Goal: Information Seeking & Learning: Learn about a topic

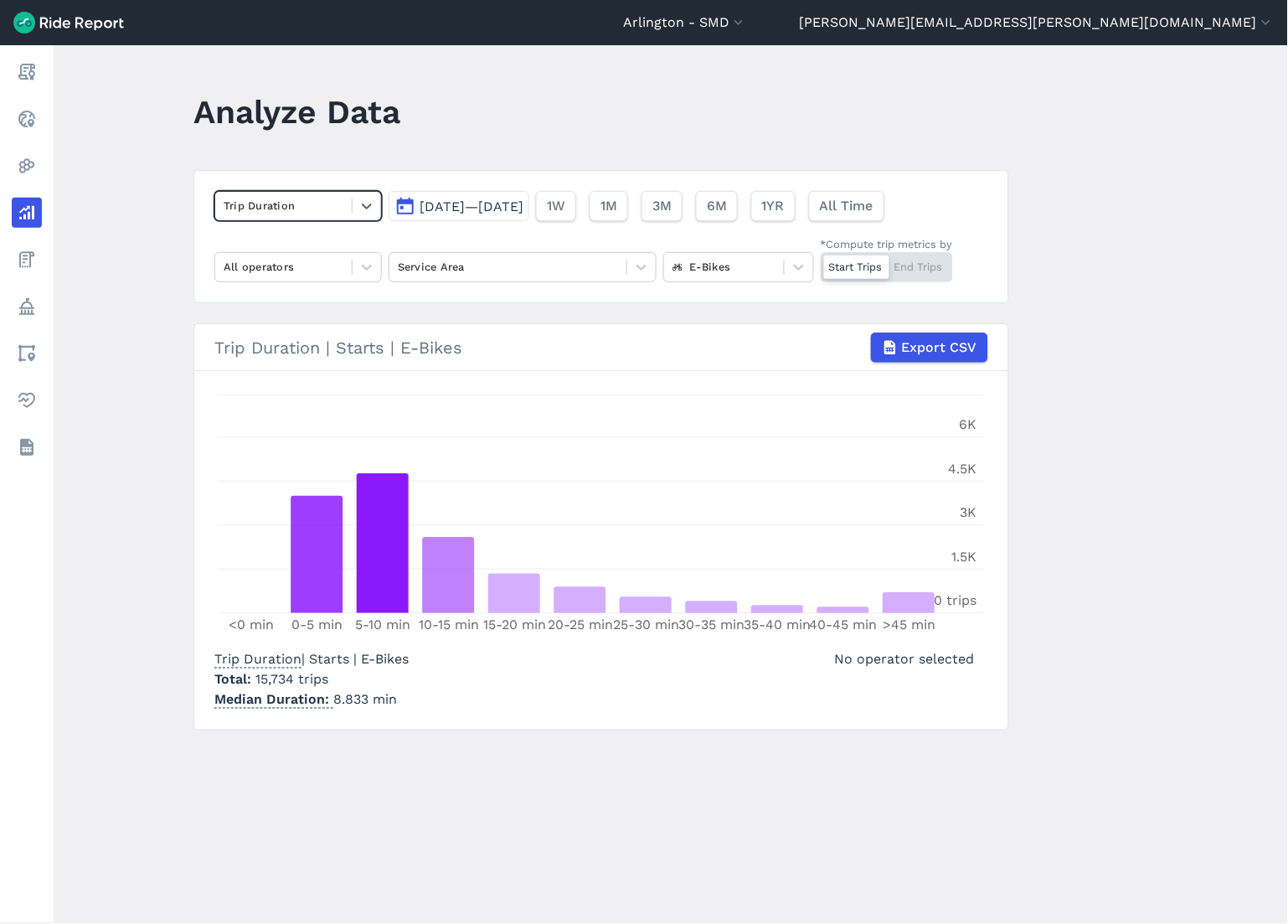
click at [912, 266] on div "Start Trips End Trips" at bounding box center [886, 266] width 133 height 30
click at [820, 262] on input "*Compute trip metrics by Start Trips End Trips" at bounding box center [820, 257] width 0 height 11
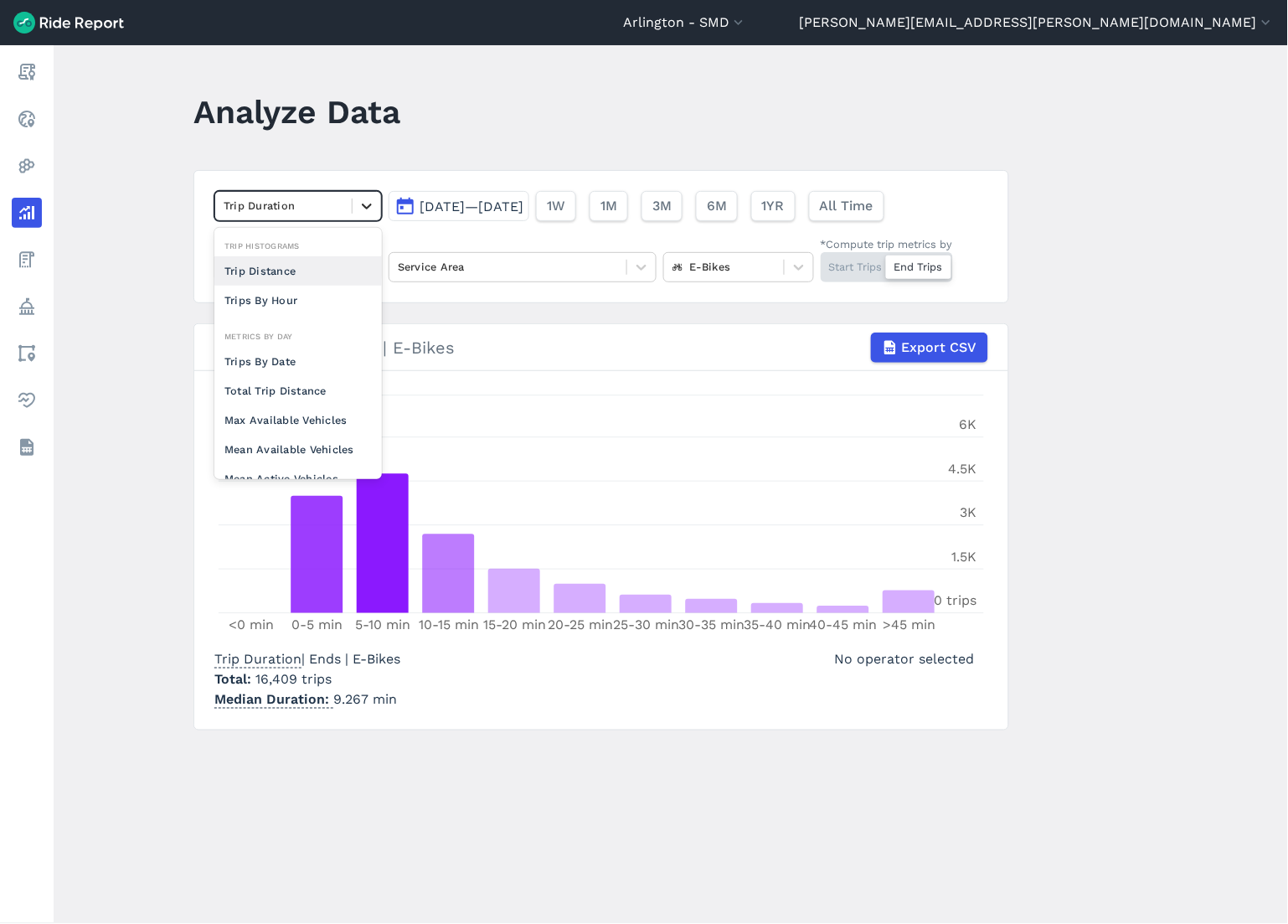
click at [365, 202] on icon at bounding box center [366, 205] width 16 height 16
click at [313, 380] on div "Total Trip Distance" at bounding box center [297, 390] width 168 height 29
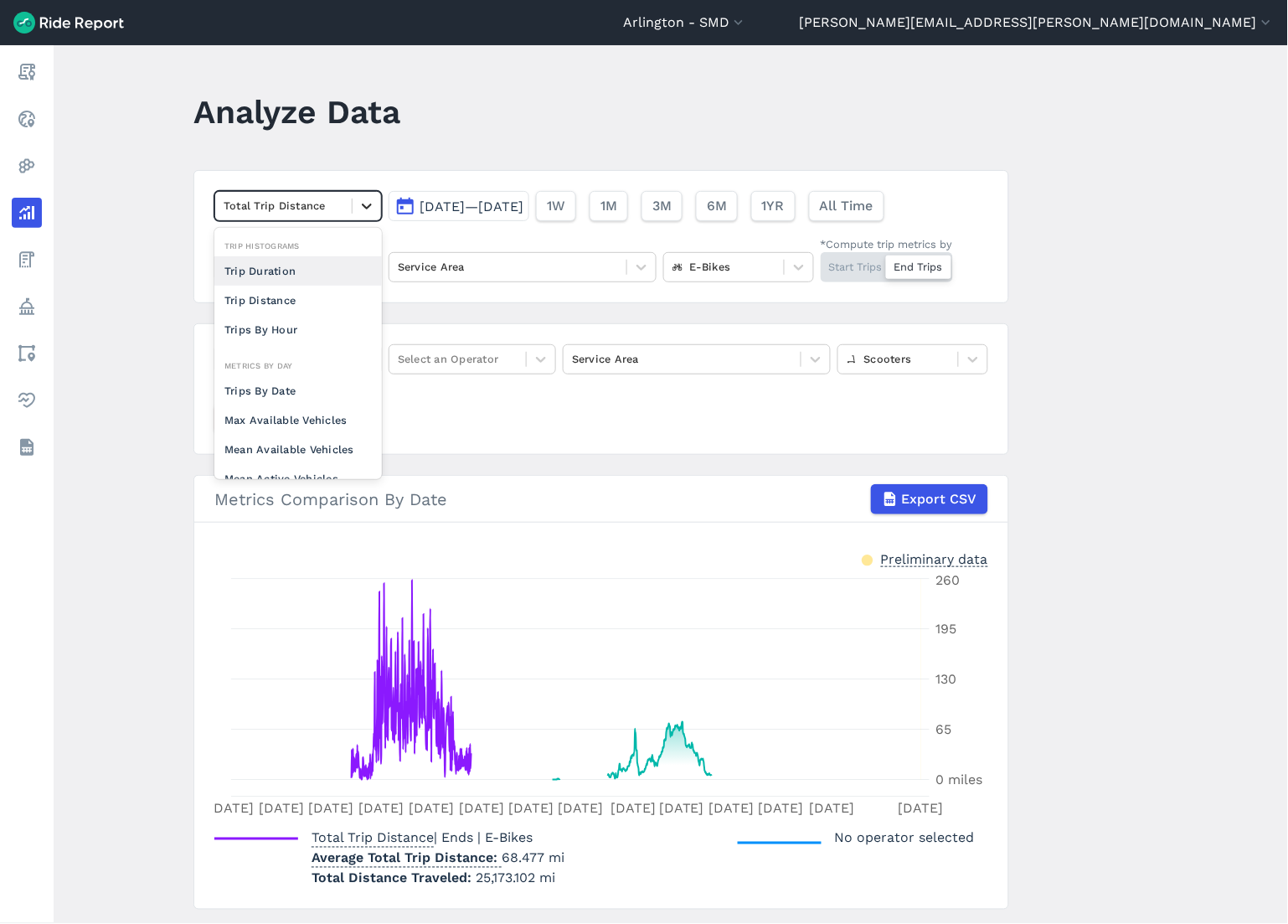
click at [364, 207] on icon at bounding box center [366, 206] width 10 height 6
click at [329, 271] on div "Trip Duration" at bounding box center [297, 271] width 168 height 29
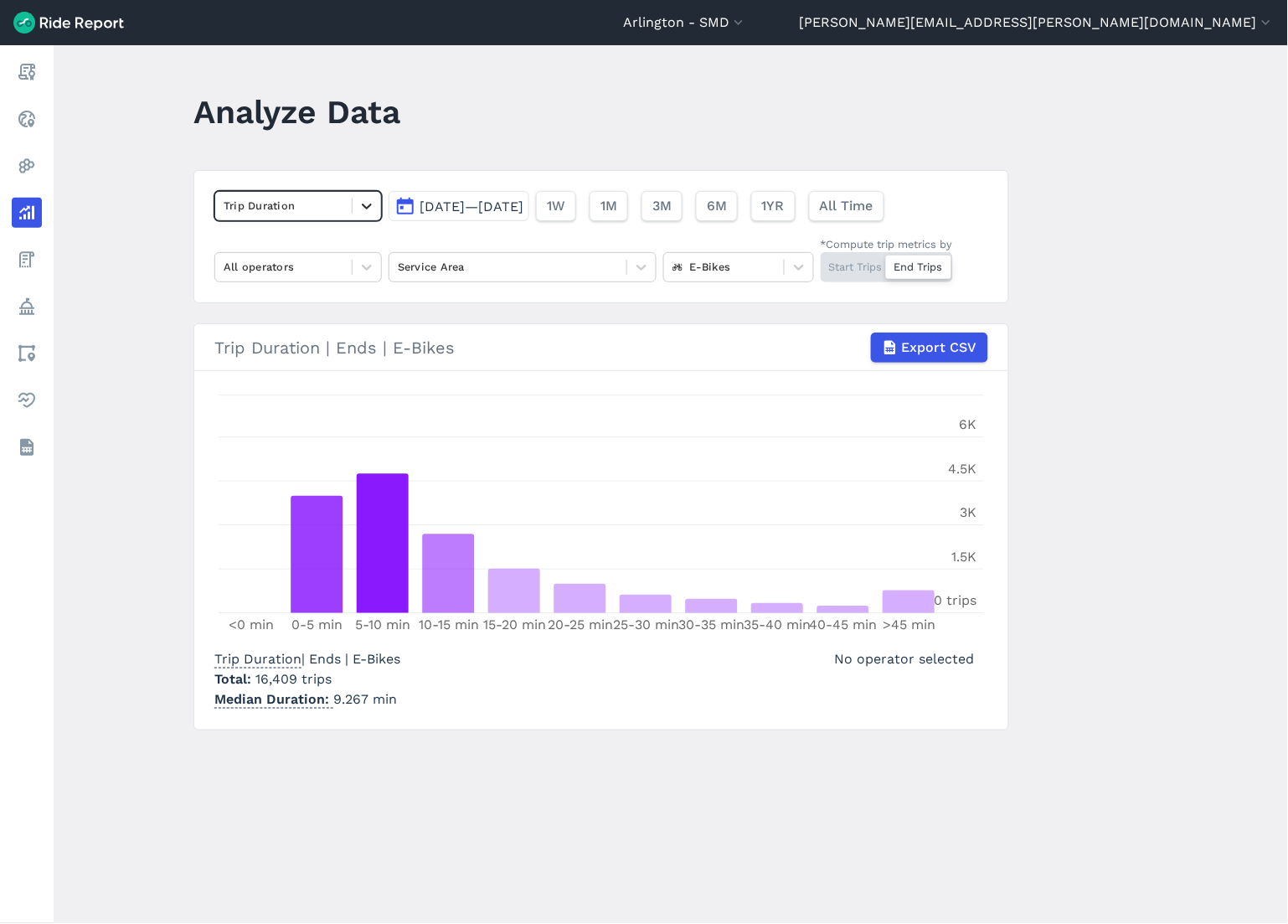
click at [358, 204] on icon at bounding box center [366, 205] width 16 height 16
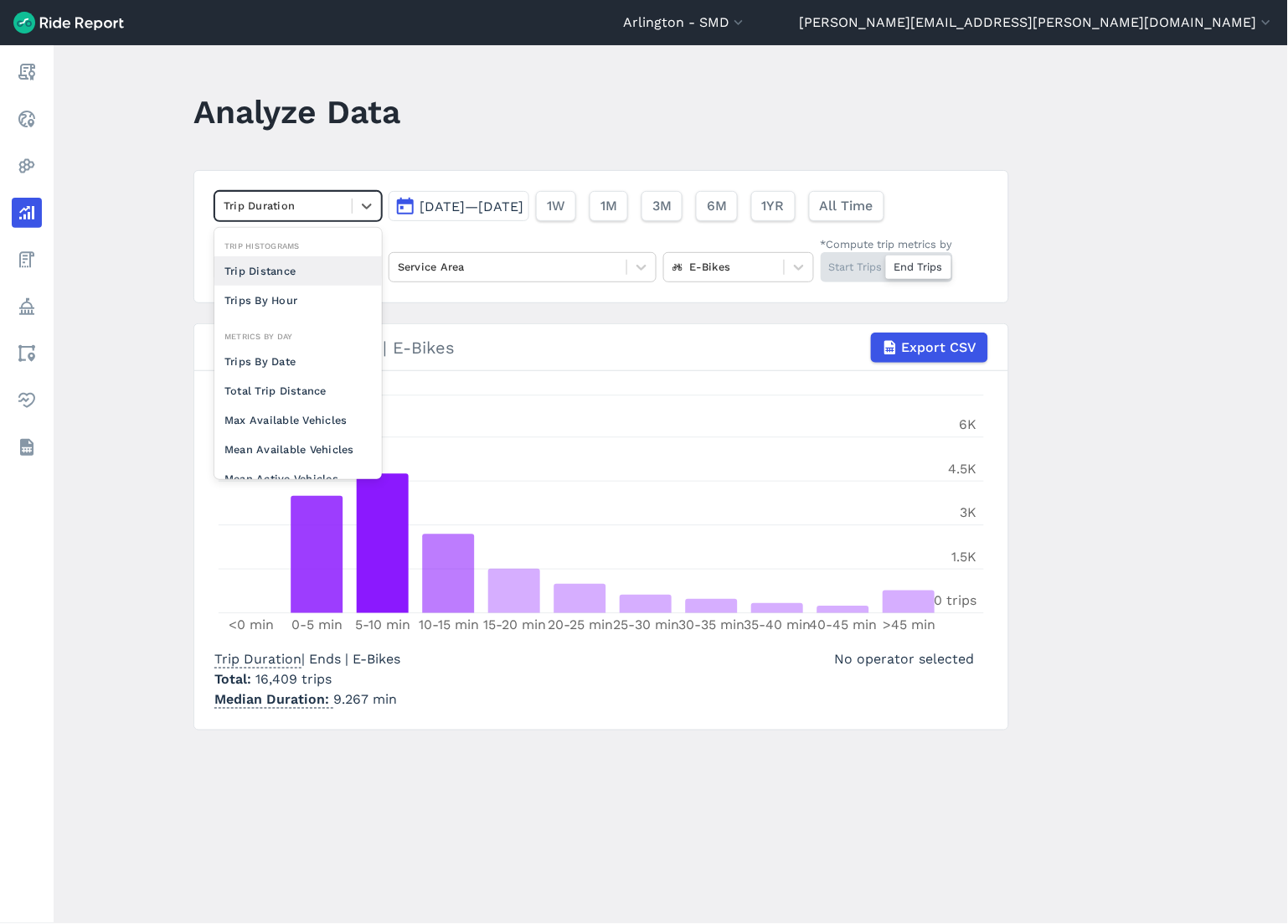
click at [308, 264] on div "Trip Distance" at bounding box center [297, 271] width 168 height 29
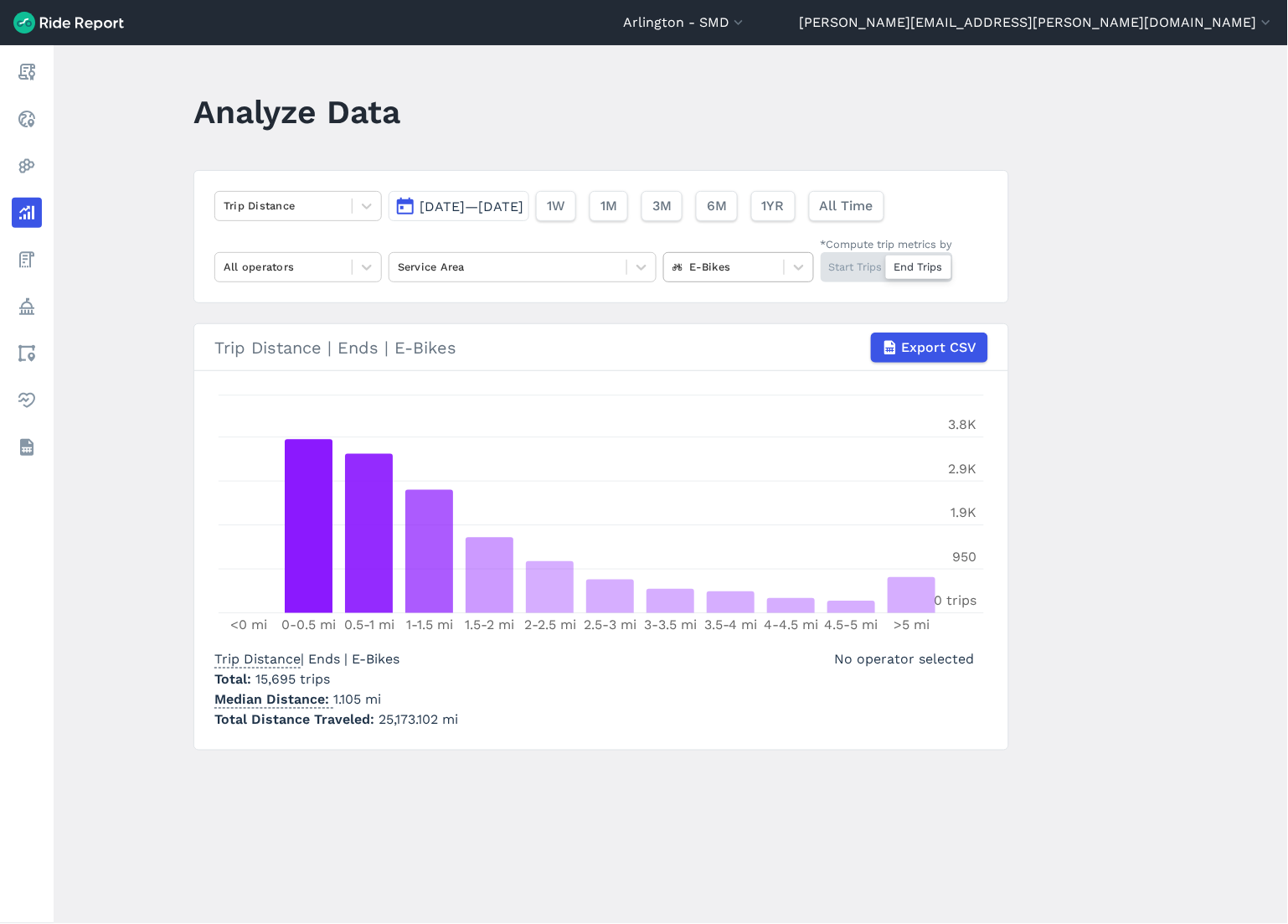
click at [735, 274] on div at bounding box center [723, 266] width 103 height 19
click at [732, 355] on div "Scooters" at bounding box center [739, 365] width 151 height 29
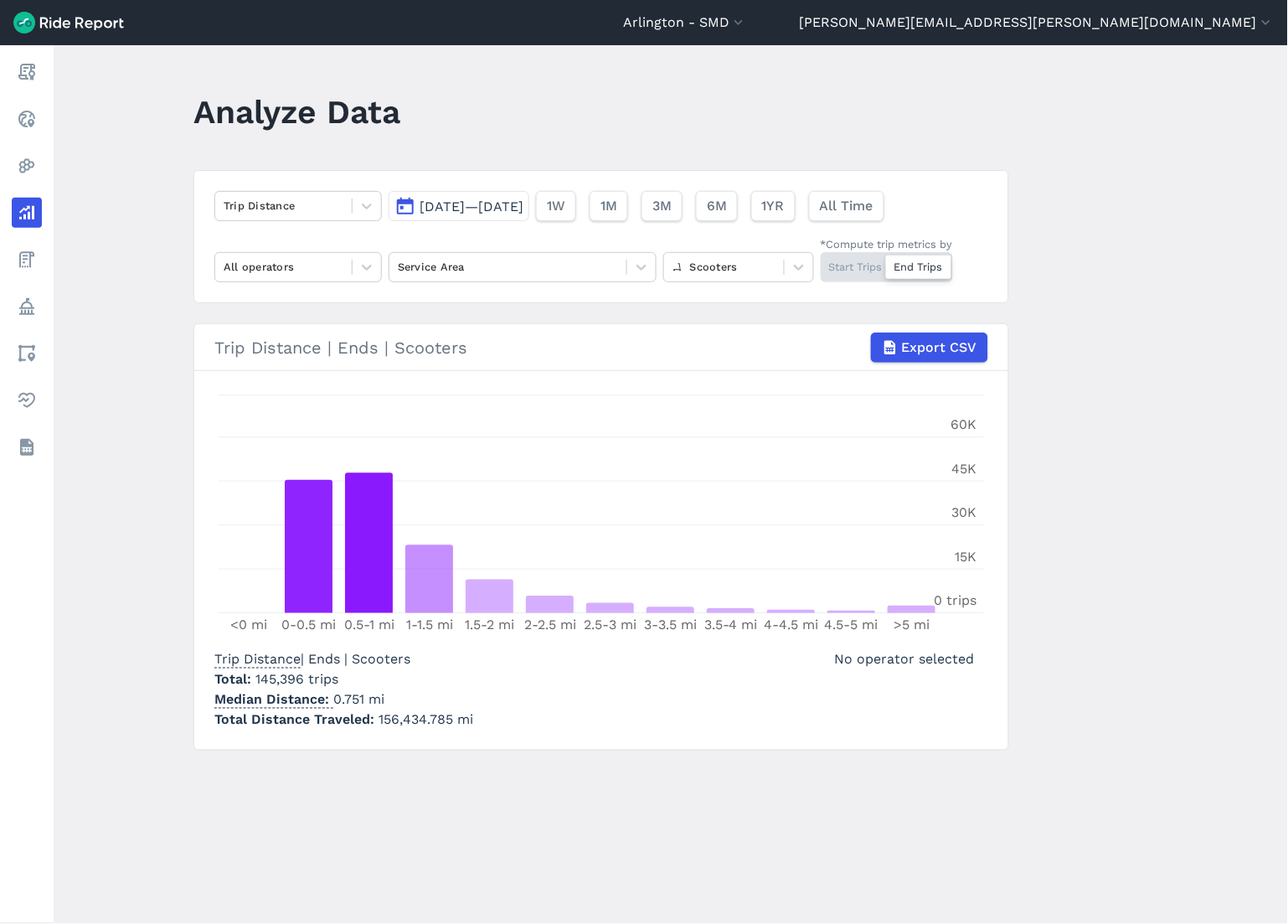
click at [540, 697] on div "Trip Distance | Ends | Scooters Total 145,396 trips Median Distance 0.751 mi To…" at bounding box center [600, 686] width 774 height 87
click at [834, 266] on div "Start Trips End Trips" at bounding box center [886, 266] width 133 height 30
click at [820, 262] on input "*Compute trip metrics by Start Trips End Trips" at bounding box center [820, 257] width 0 height 11
click at [473, 203] on span "[DATE]—[DATE]" at bounding box center [471, 206] width 104 height 15
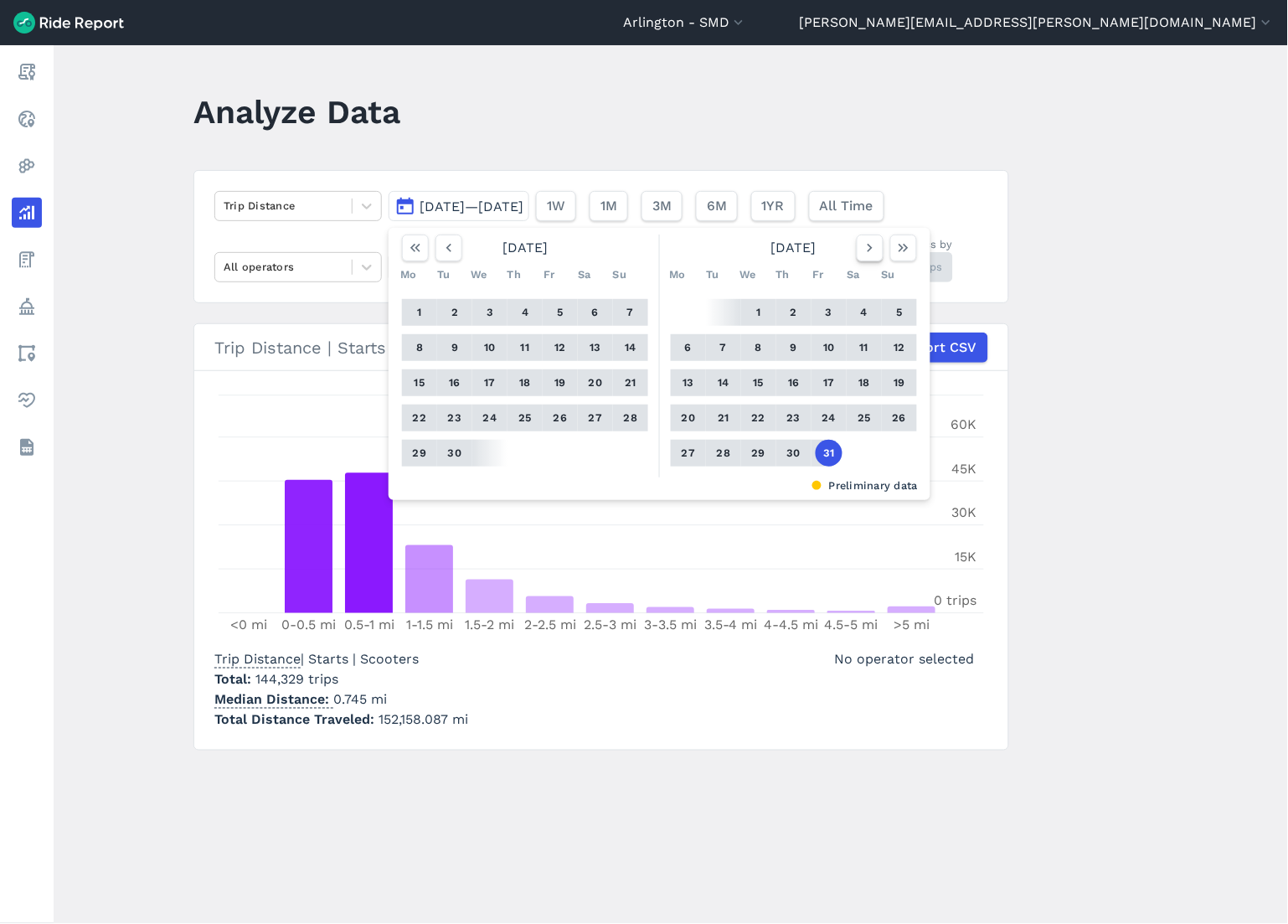
click at [869, 245] on icon "button" at bounding box center [870, 247] width 16 height 16
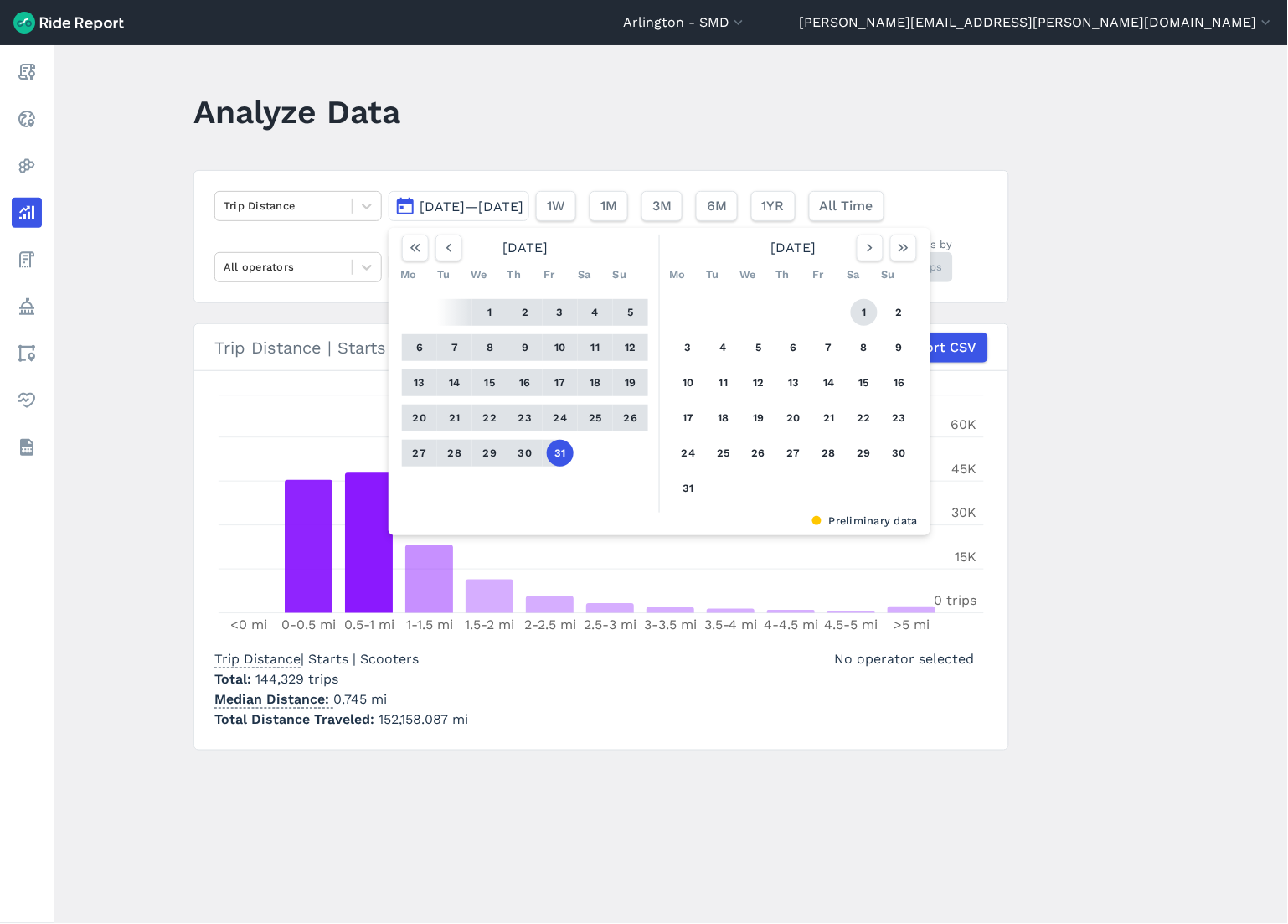
click at [856, 316] on button "1" at bounding box center [864, 313] width 27 height 27
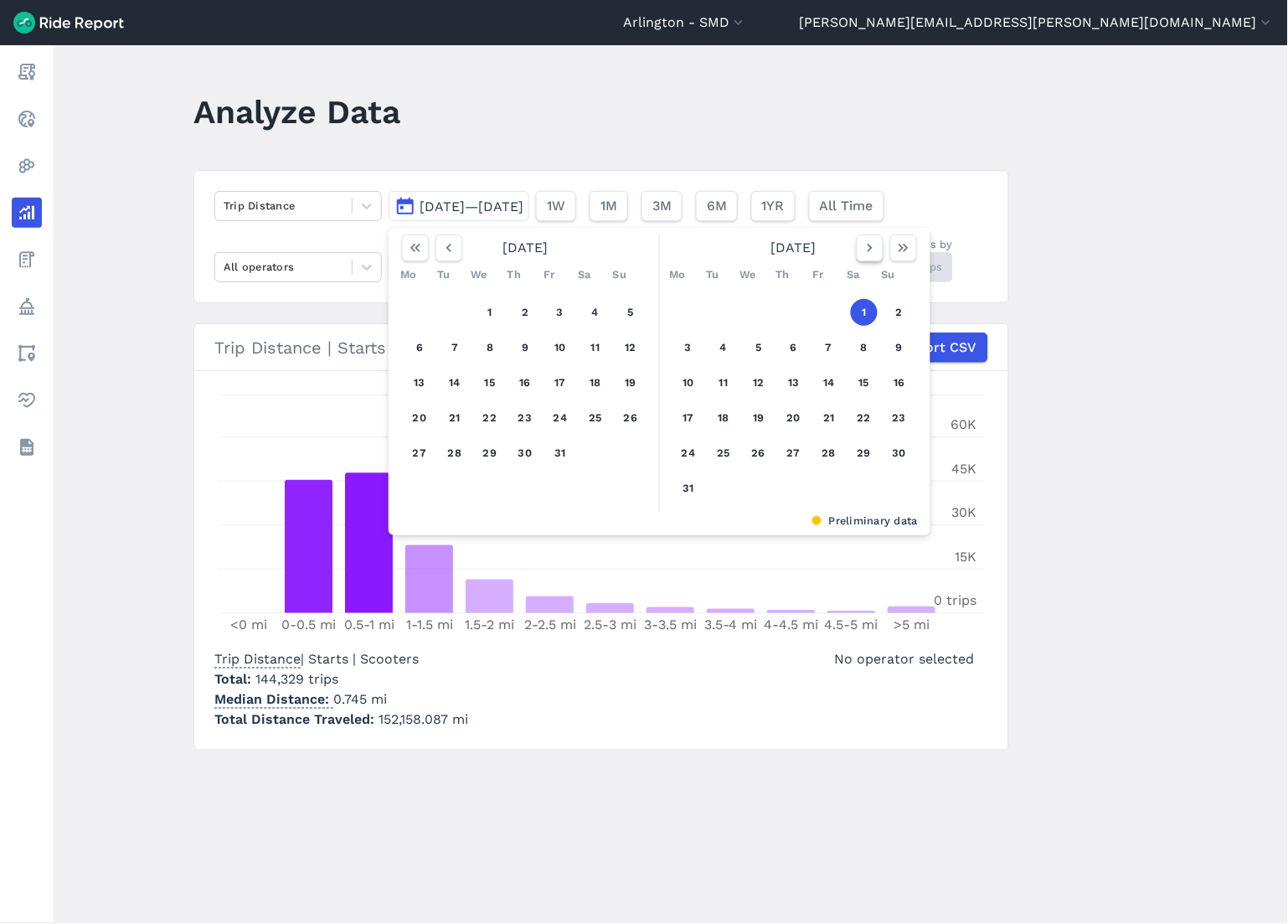
click at [868, 240] on icon "button" at bounding box center [870, 247] width 16 height 16
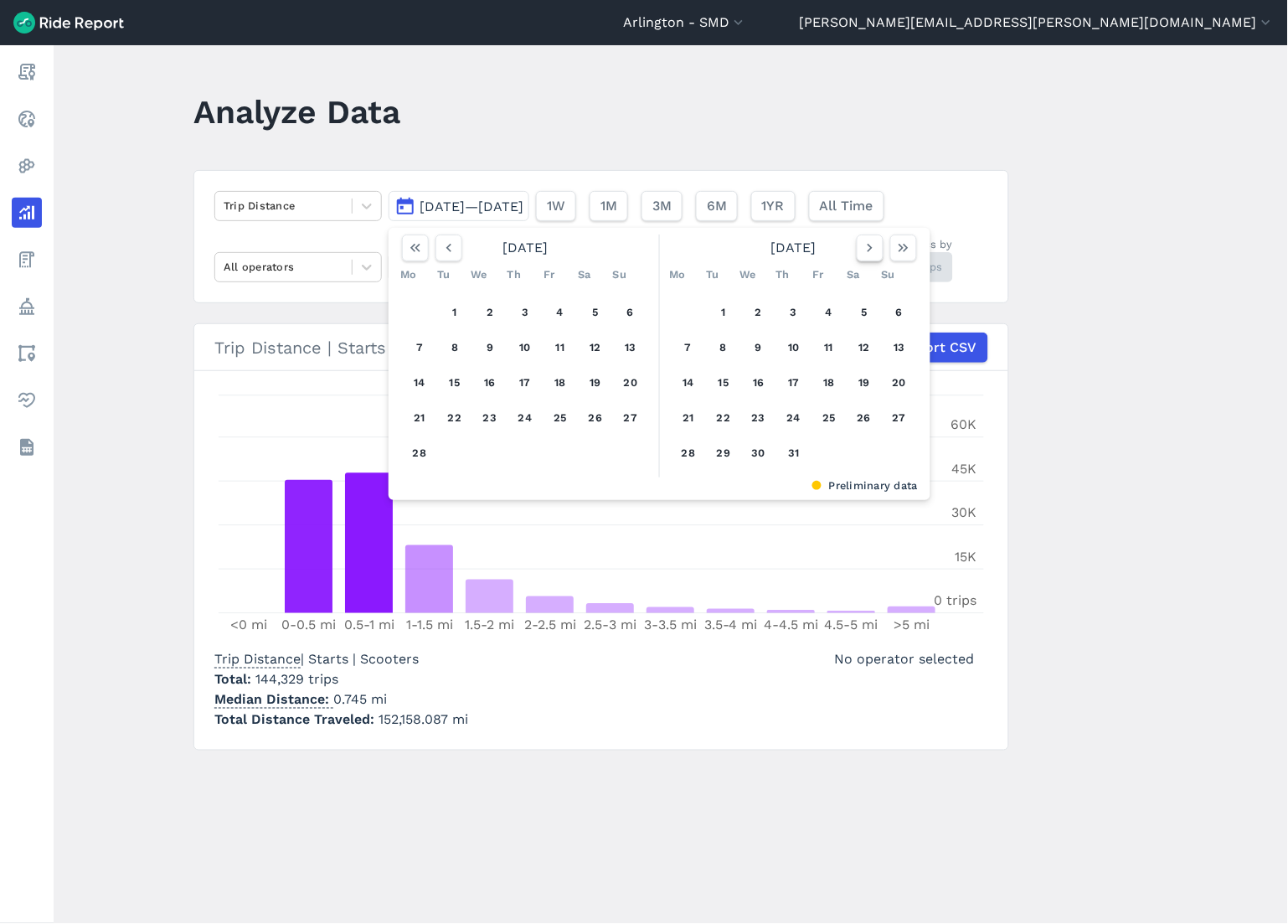
click at [868, 240] on icon "button" at bounding box center [870, 247] width 16 height 16
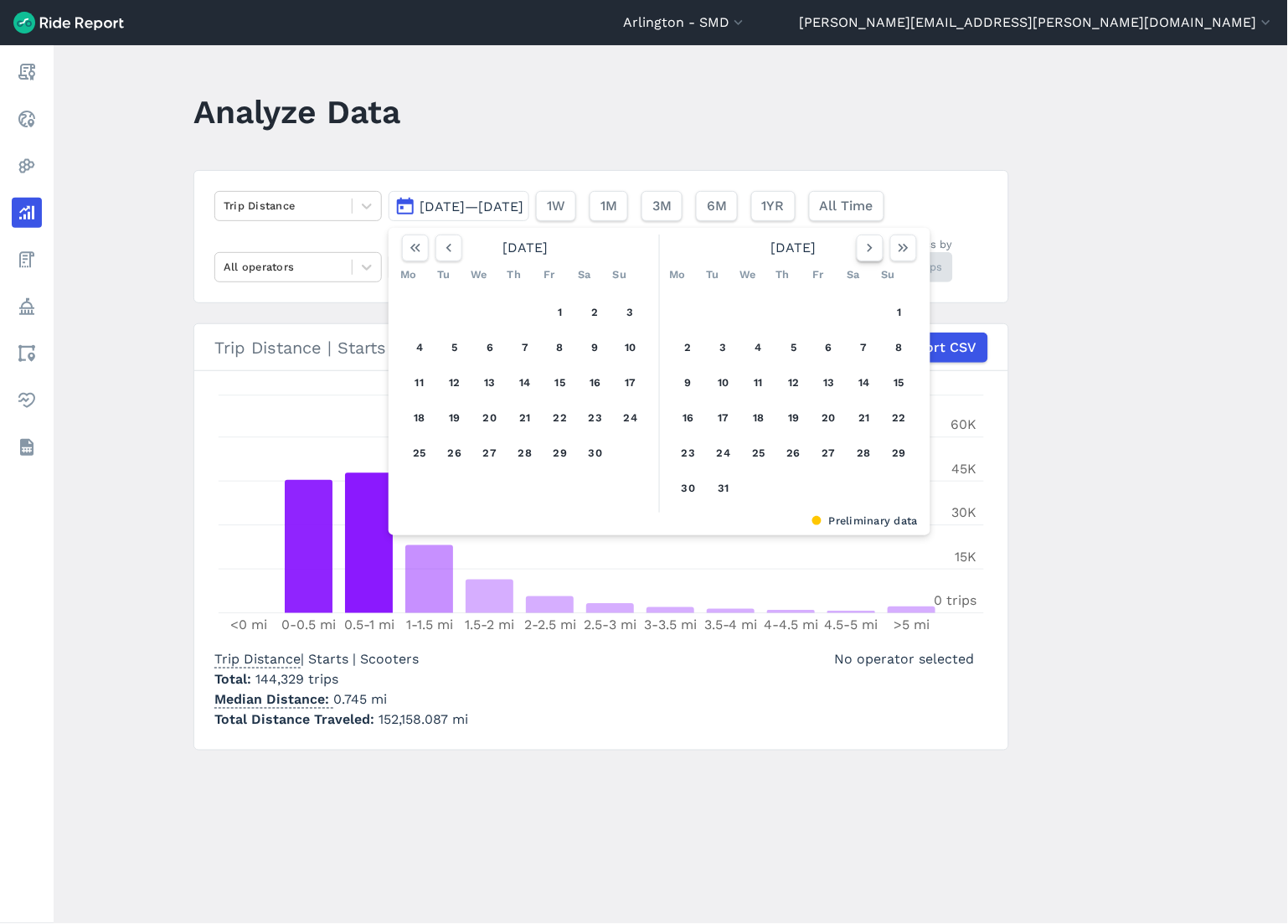
click at [868, 240] on icon "button" at bounding box center [870, 247] width 16 height 16
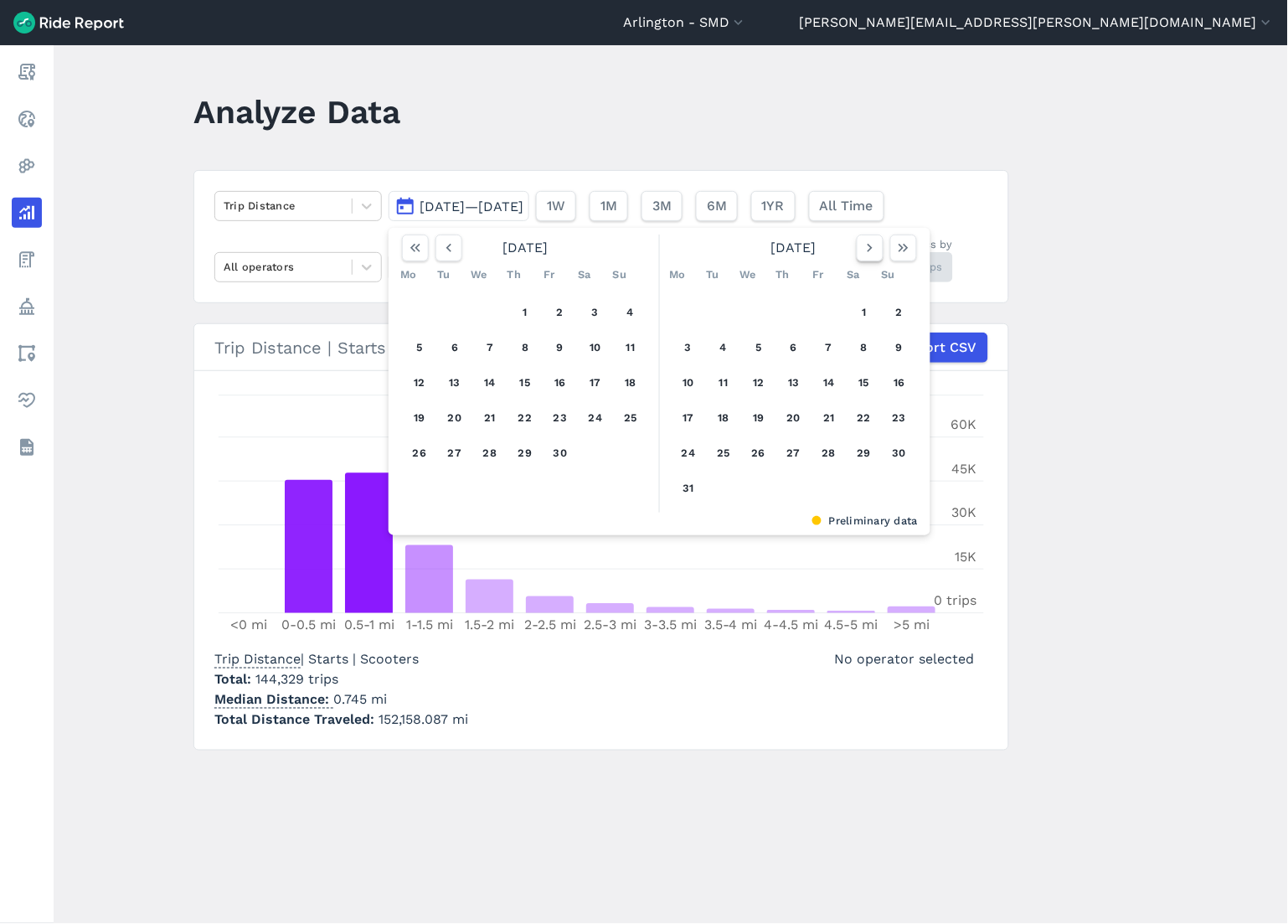
click at [868, 240] on icon "button" at bounding box center [870, 247] width 16 height 16
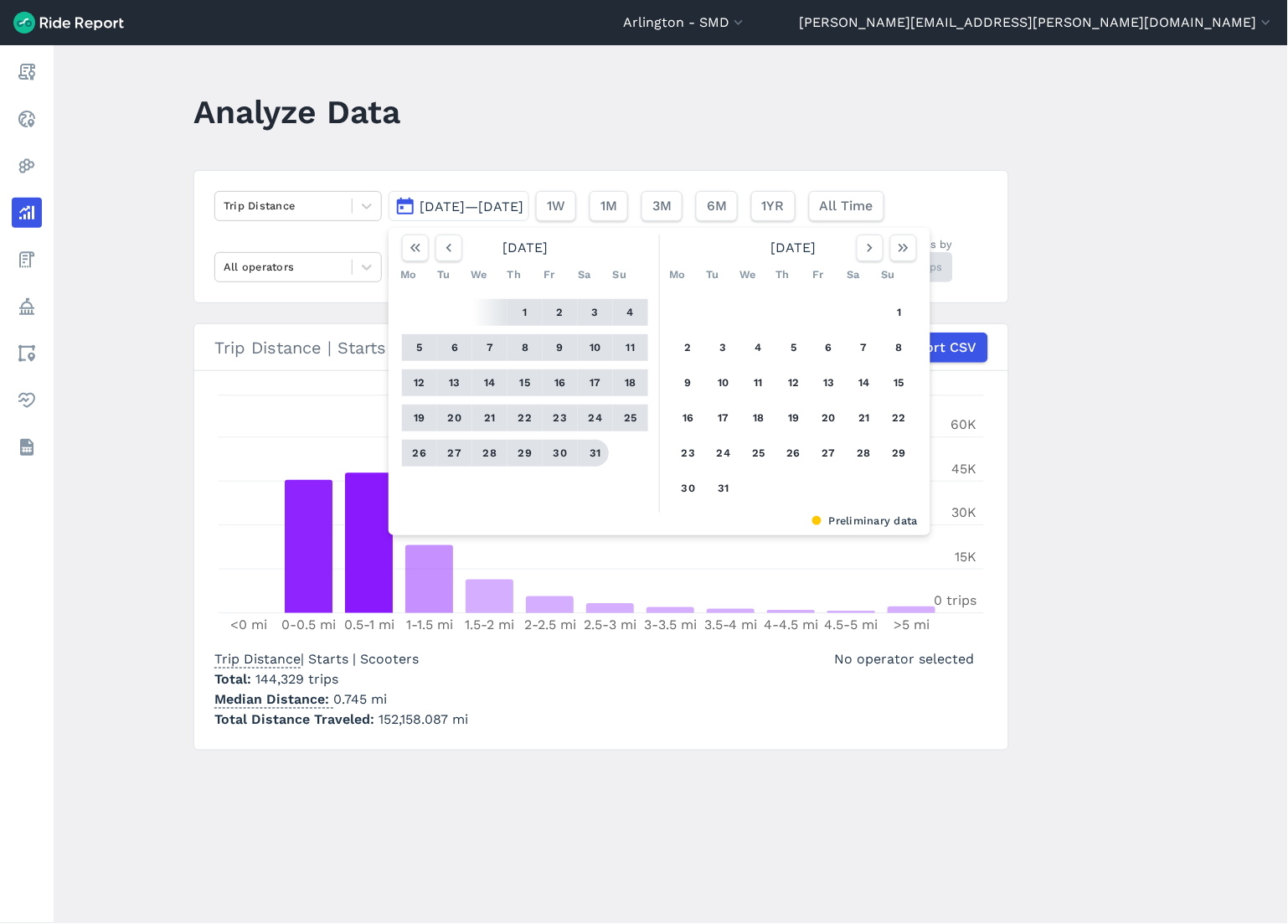
click at [598, 448] on button "31" at bounding box center [596, 453] width 27 height 27
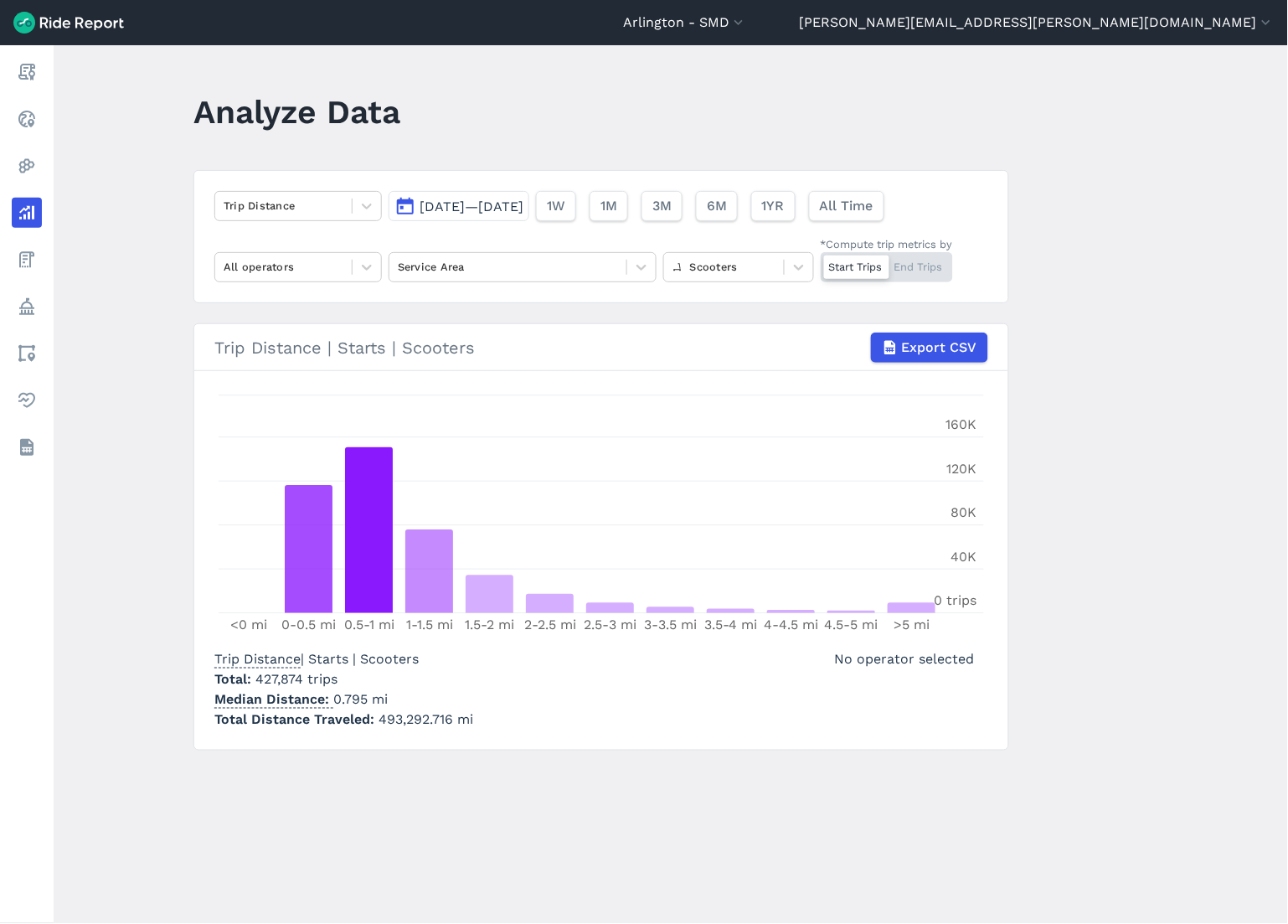
click at [935, 270] on div "Start Trips End Trips" at bounding box center [886, 266] width 133 height 30
click at [820, 262] on input "*Compute trip metrics by Start Trips End Trips" at bounding box center [820, 257] width 0 height 11
click at [843, 268] on div "Start Trips End Trips" at bounding box center [886, 266] width 133 height 30
click at [820, 262] on input "*Compute trip metrics by Start Trips End Trips" at bounding box center [820, 257] width 0 height 11
click at [916, 274] on div "Start Trips End Trips" at bounding box center [886, 266] width 133 height 30
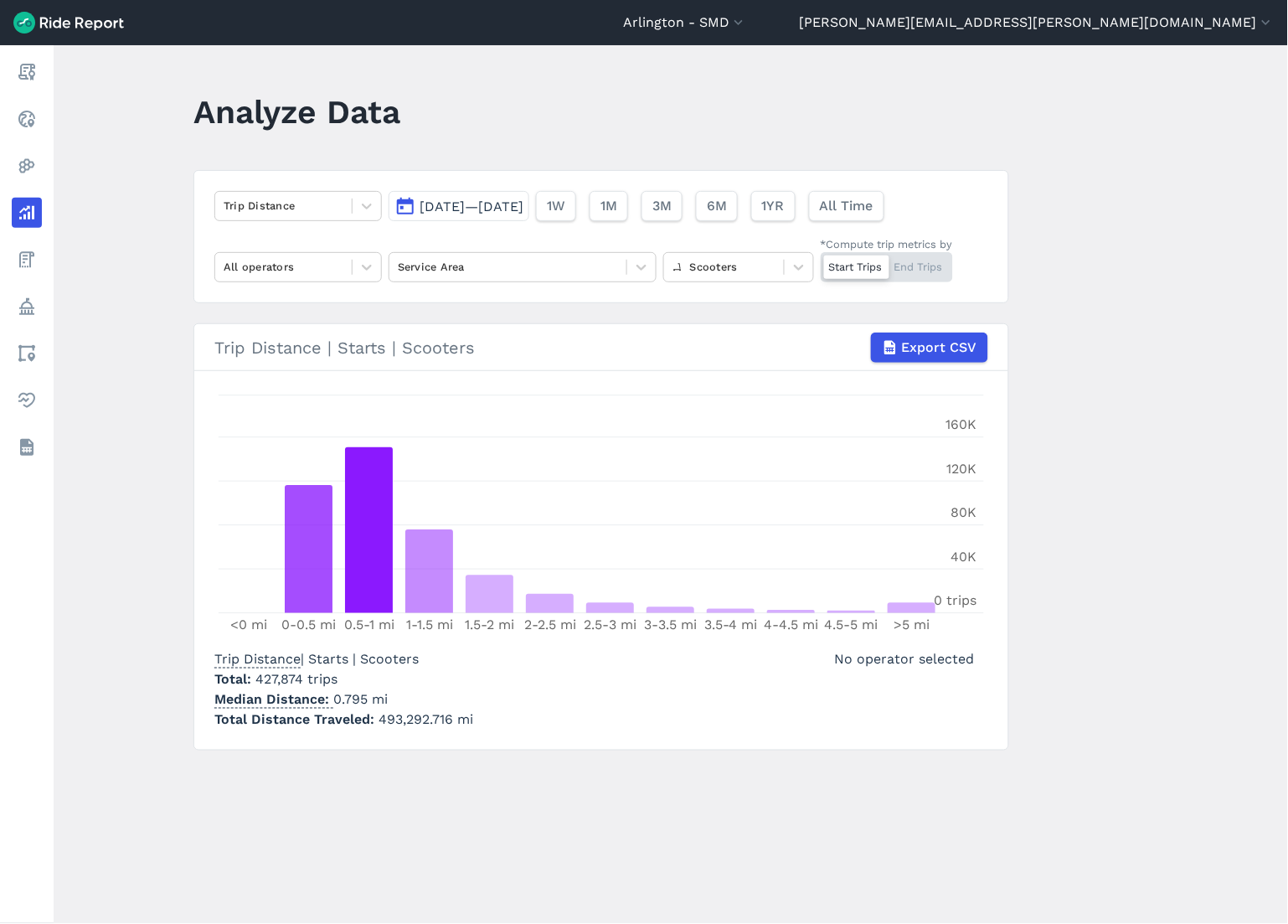
click at [820, 262] on input "*Compute trip metrics by Start Trips End Trips" at bounding box center [820, 257] width 0 height 11
click at [856, 262] on div "Start Trips End Trips" at bounding box center [886, 266] width 133 height 30
click at [820, 262] on input "*Compute trip metrics by Start Trips End Trips" at bounding box center [820, 257] width 0 height 11
click at [353, 210] on div at bounding box center [366, 205] width 28 height 28
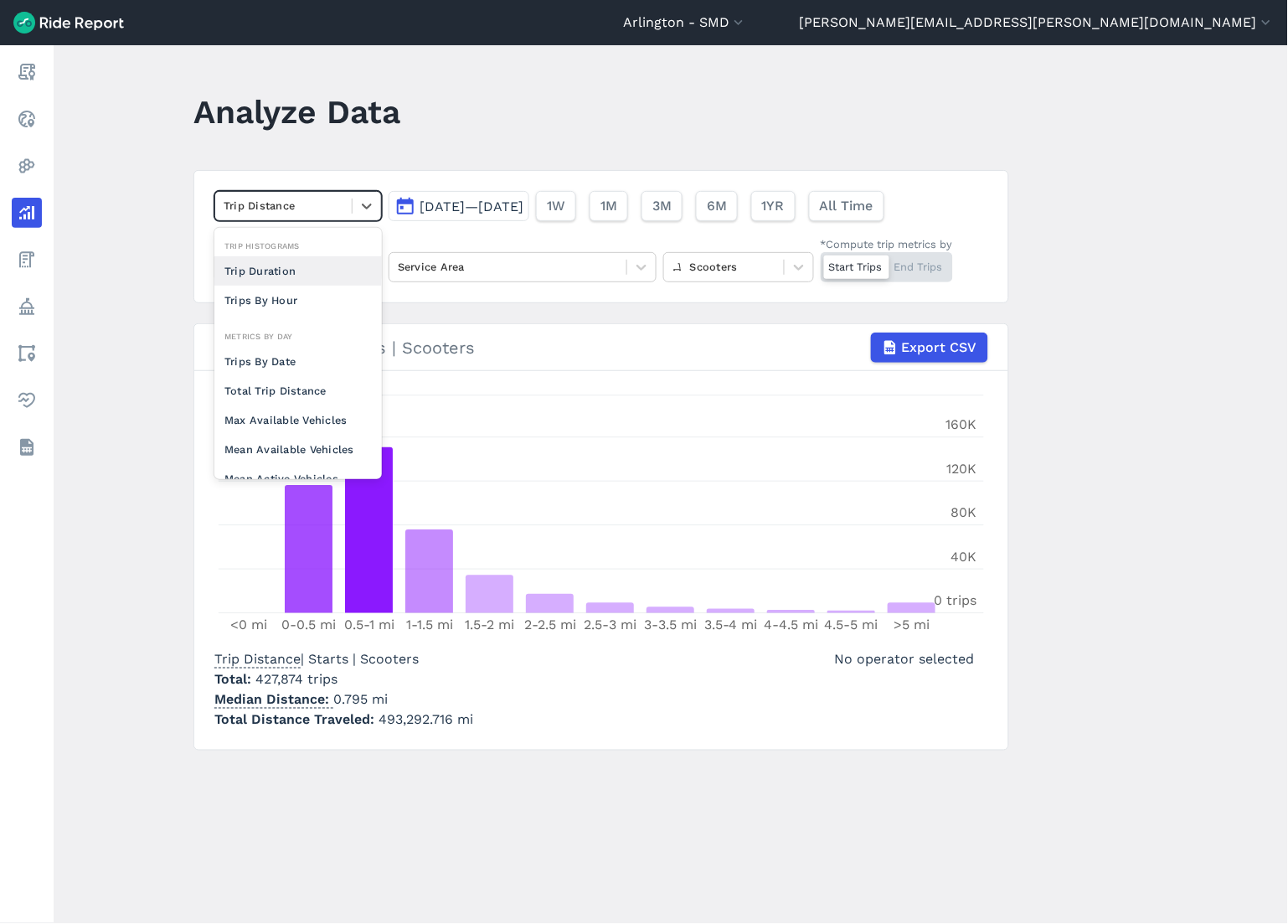
click at [328, 262] on div "Trip Duration" at bounding box center [297, 271] width 168 height 29
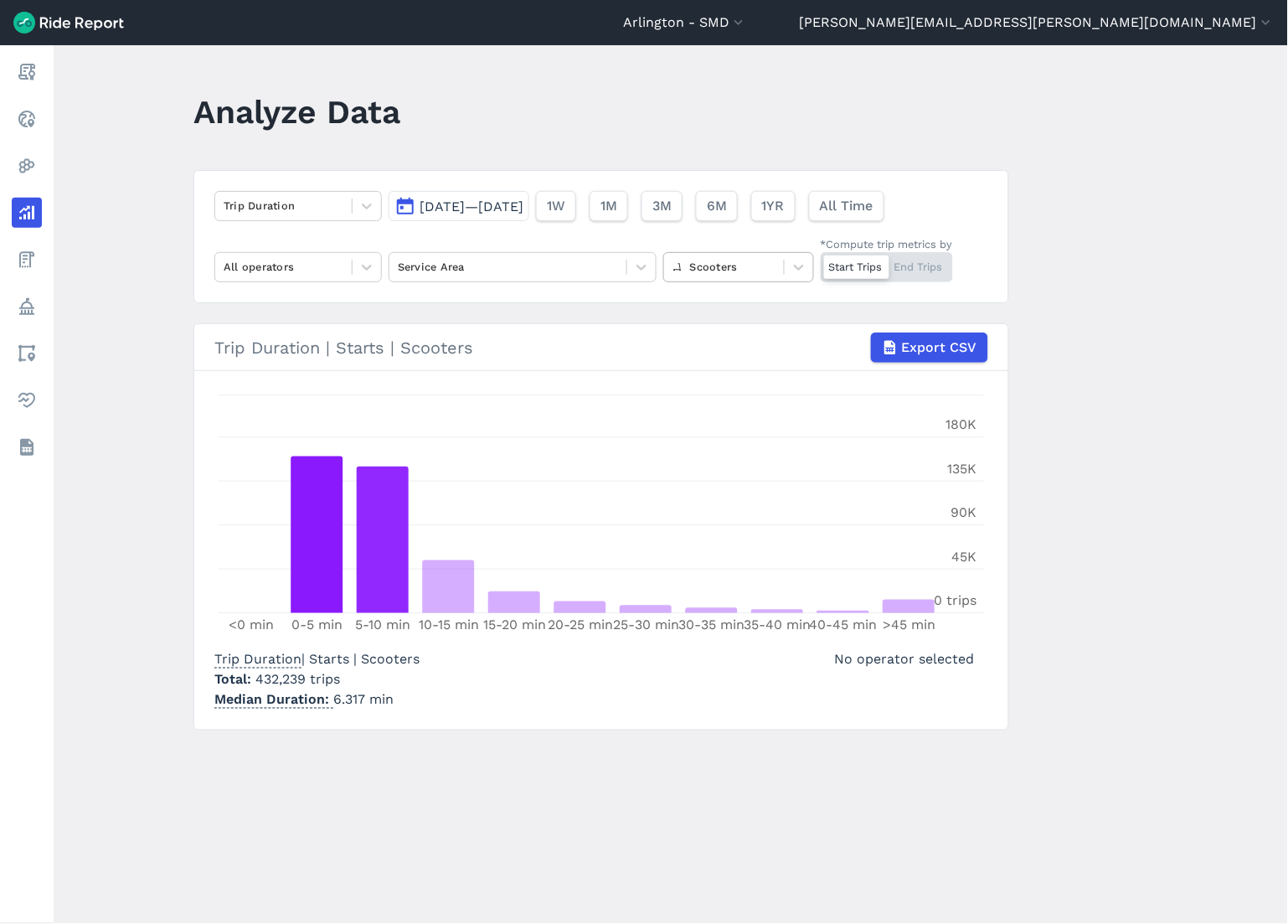
click at [718, 262] on div at bounding box center [723, 266] width 103 height 19
click at [712, 338] on div "E-Bikes" at bounding box center [739, 336] width 151 height 29
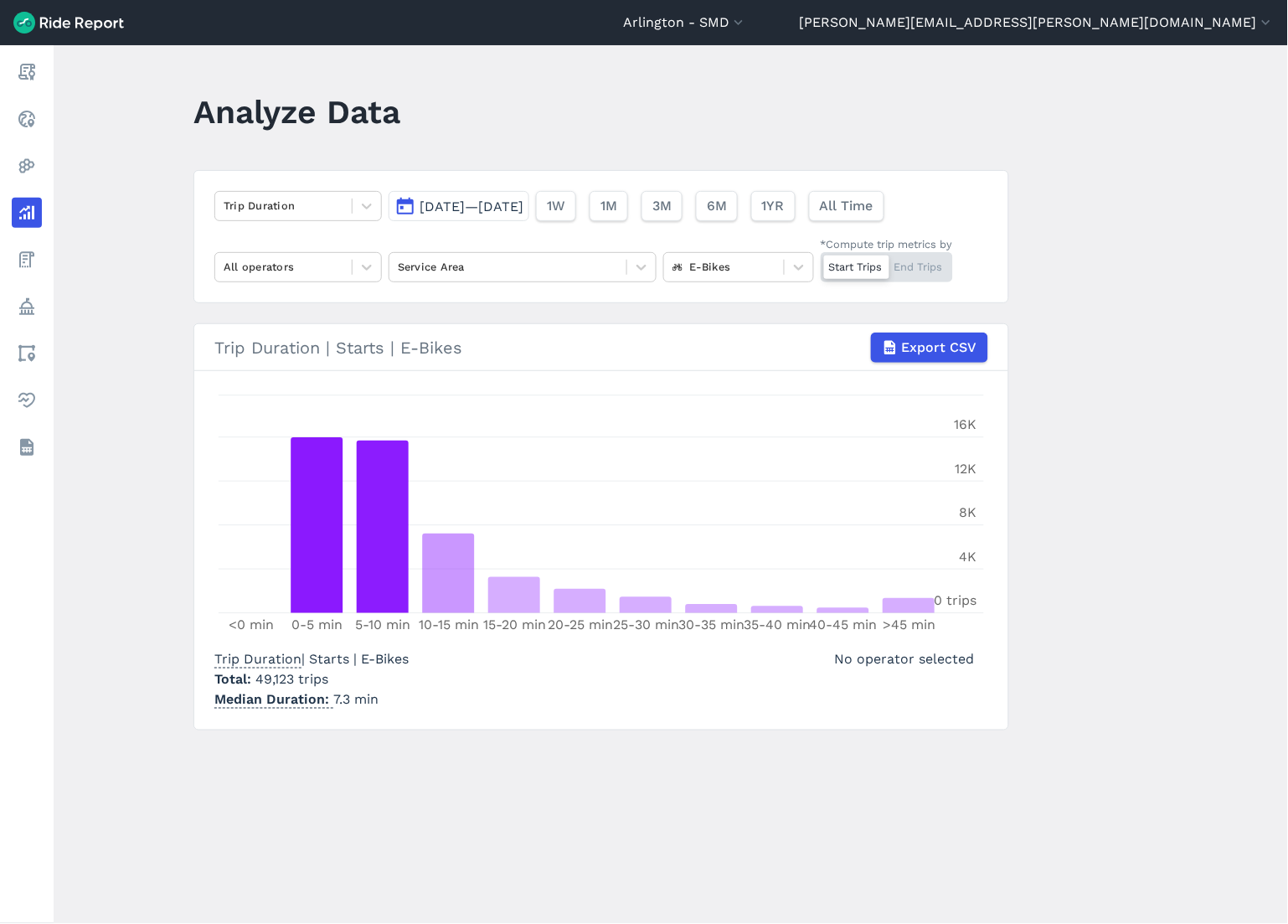
click at [914, 269] on div "Start Trips End Trips" at bounding box center [886, 266] width 133 height 30
click at [820, 262] on input "*Compute trip metrics by Start Trips End Trips" at bounding box center [820, 257] width 0 height 11
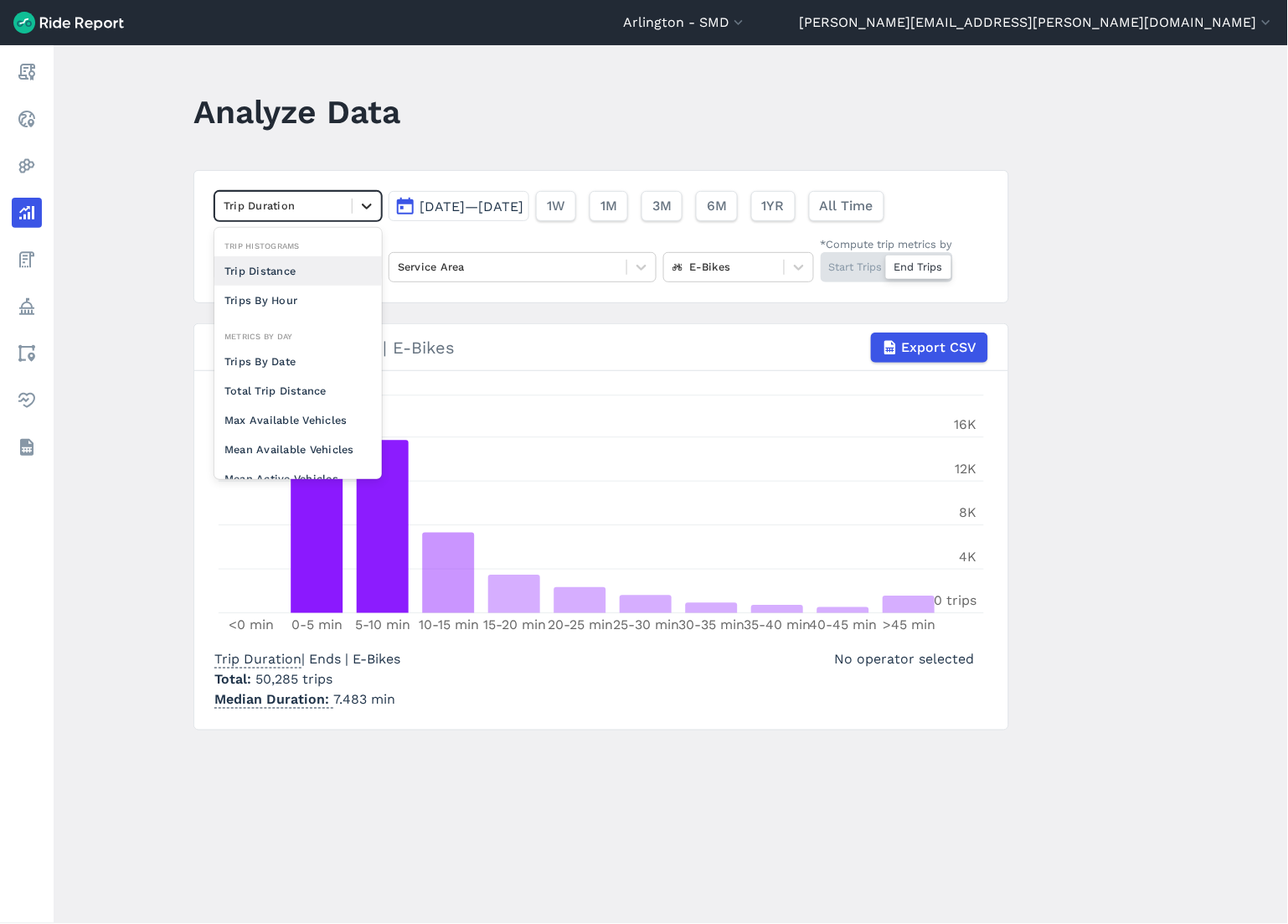
click at [358, 198] on icon at bounding box center [366, 205] width 16 height 16
click at [303, 276] on div "Trip Distance" at bounding box center [297, 271] width 168 height 29
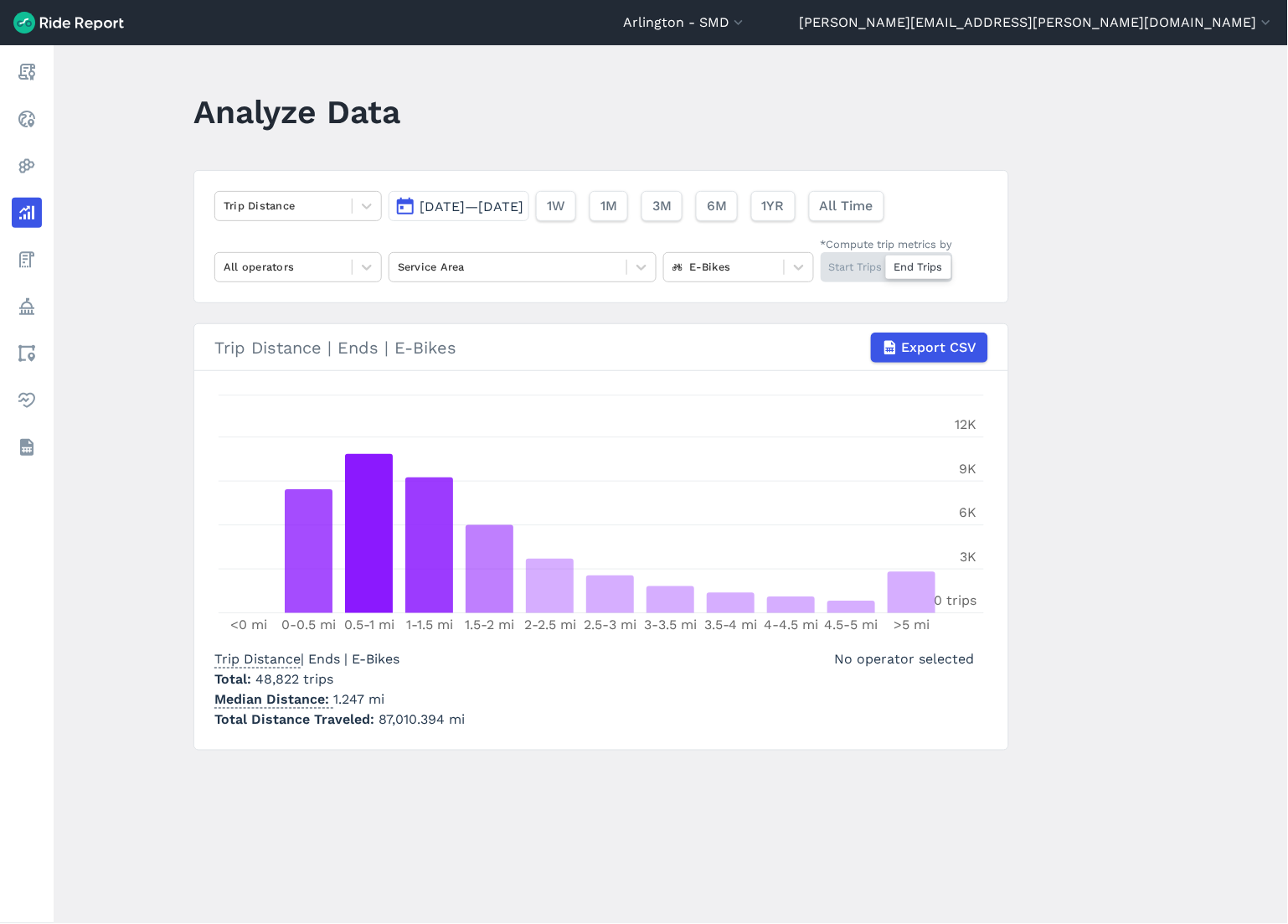
click at [847, 278] on div "Start Trips End Trips" at bounding box center [886, 266] width 133 height 30
click at [820, 262] on input "*Compute trip metrics by Start Trips End Trips" at bounding box center [820, 257] width 0 height 11
click at [938, 270] on div "Start Trips End Trips" at bounding box center [886, 266] width 133 height 30
click at [820, 262] on input "*Compute trip metrics by Start Trips End Trips" at bounding box center [820, 257] width 0 height 11
click at [523, 203] on span "[DATE]—[DATE]" at bounding box center [471, 206] width 104 height 15
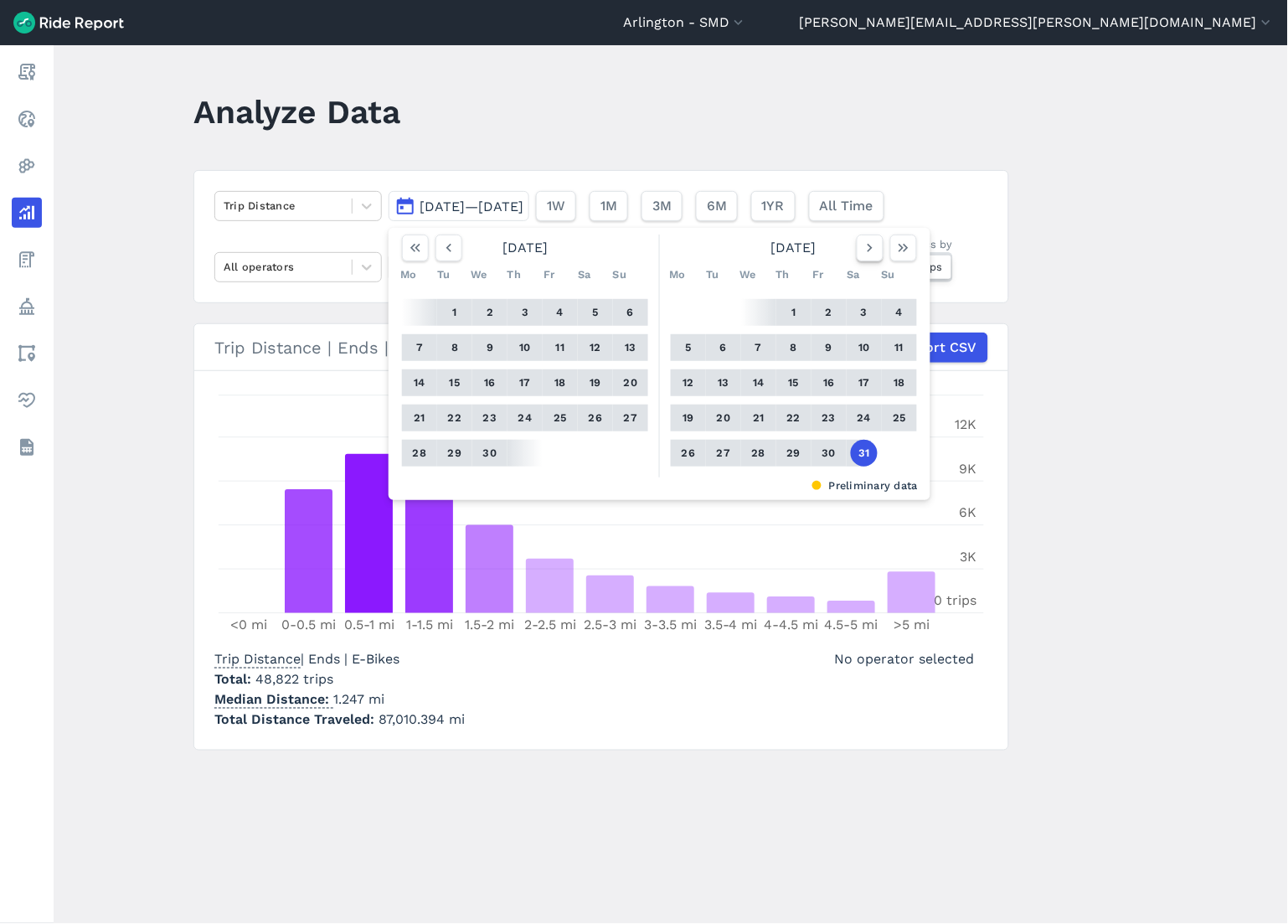
click at [866, 247] on icon "button" at bounding box center [870, 247] width 16 height 16
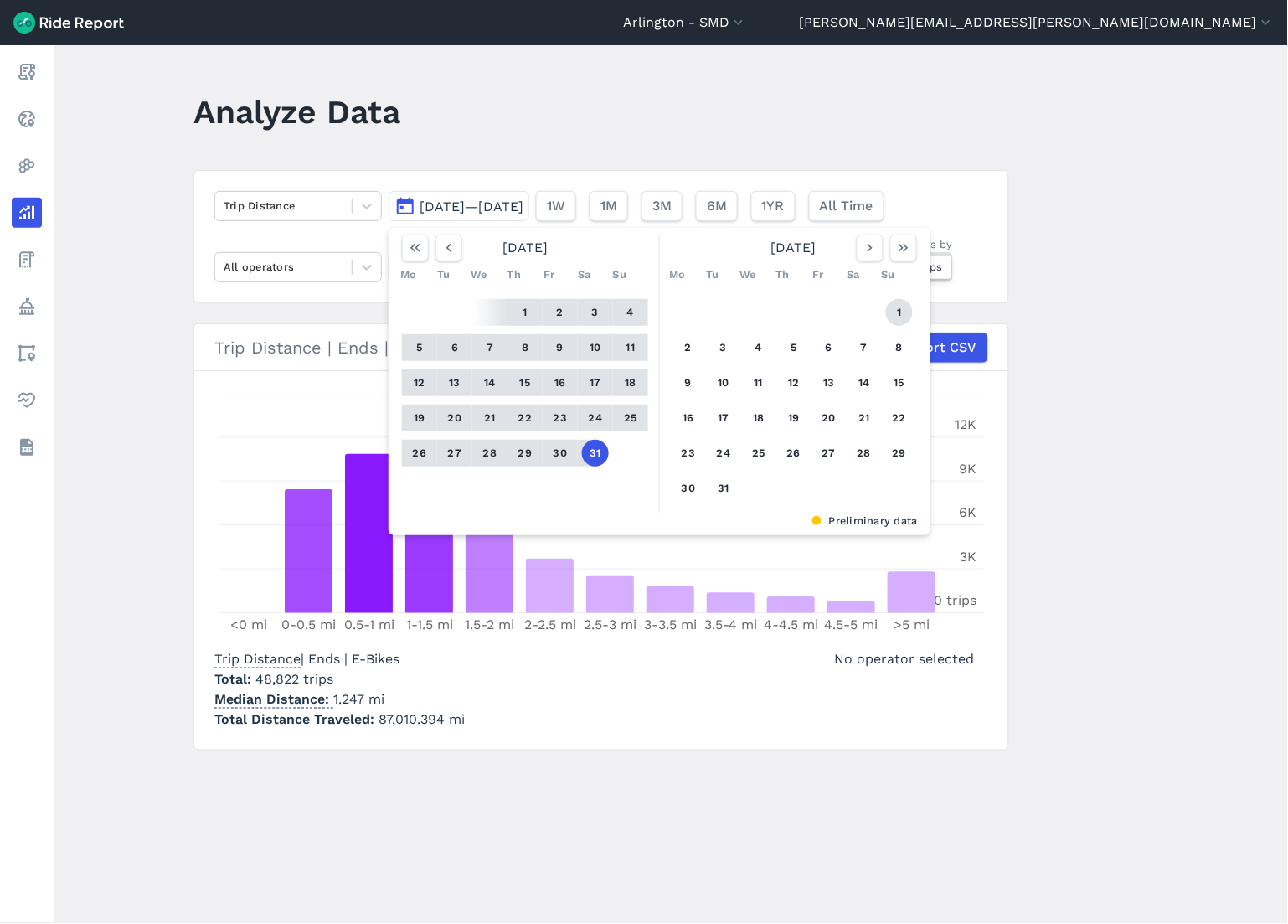
click at [893, 311] on button "1" at bounding box center [900, 313] width 27 height 27
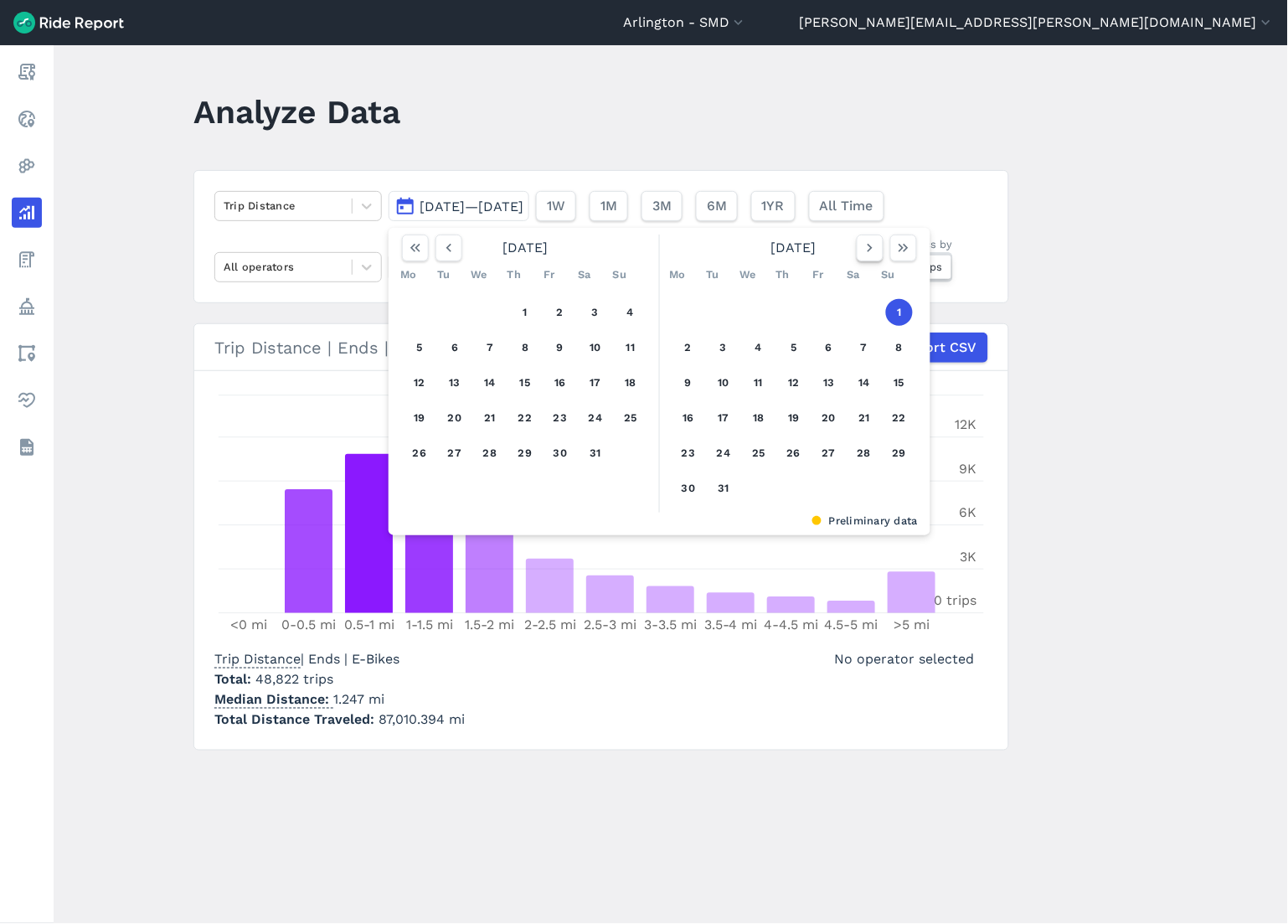
click at [866, 248] on icon "button" at bounding box center [870, 247] width 16 height 16
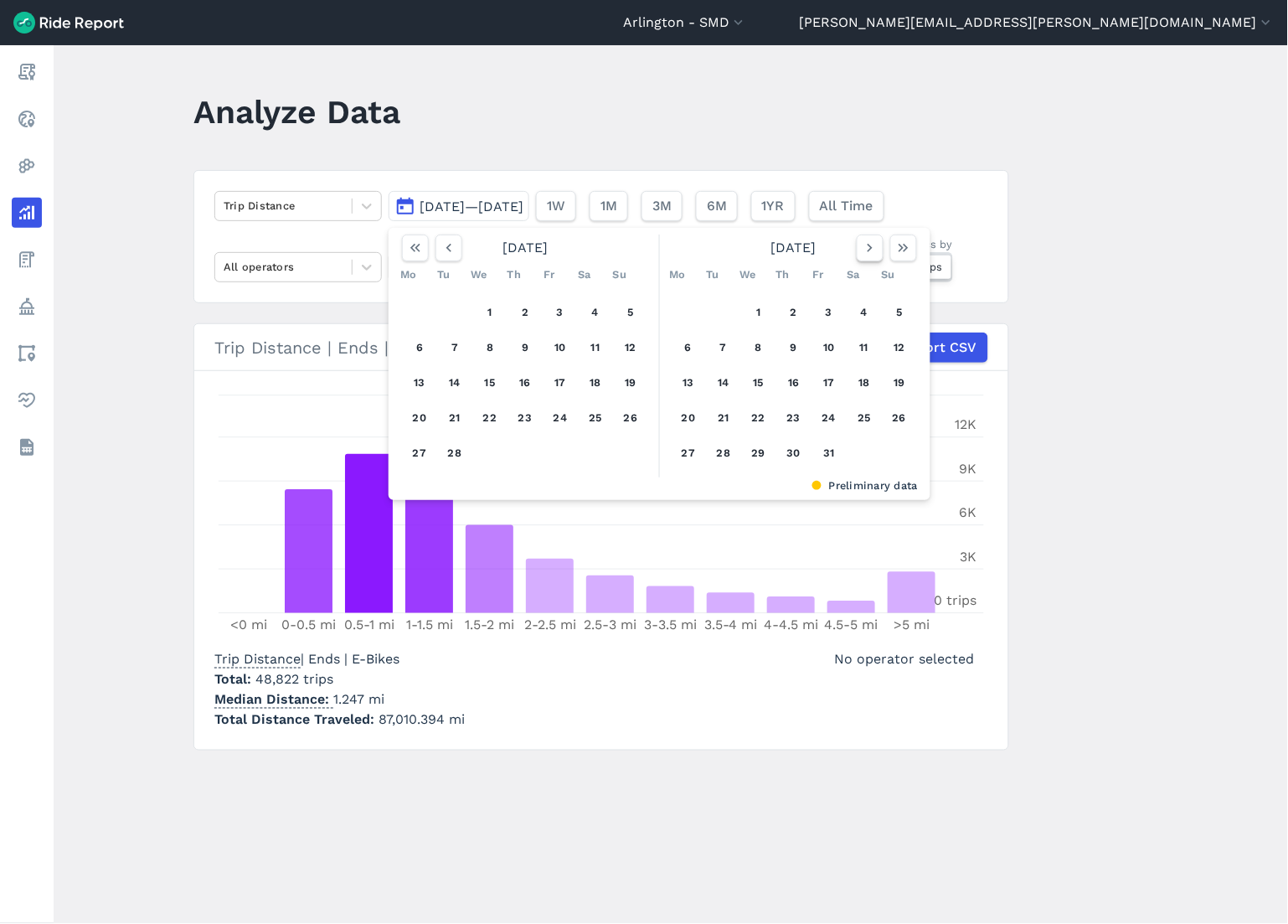
click at [866, 248] on icon "button" at bounding box center [870, 247] width 16 height 16
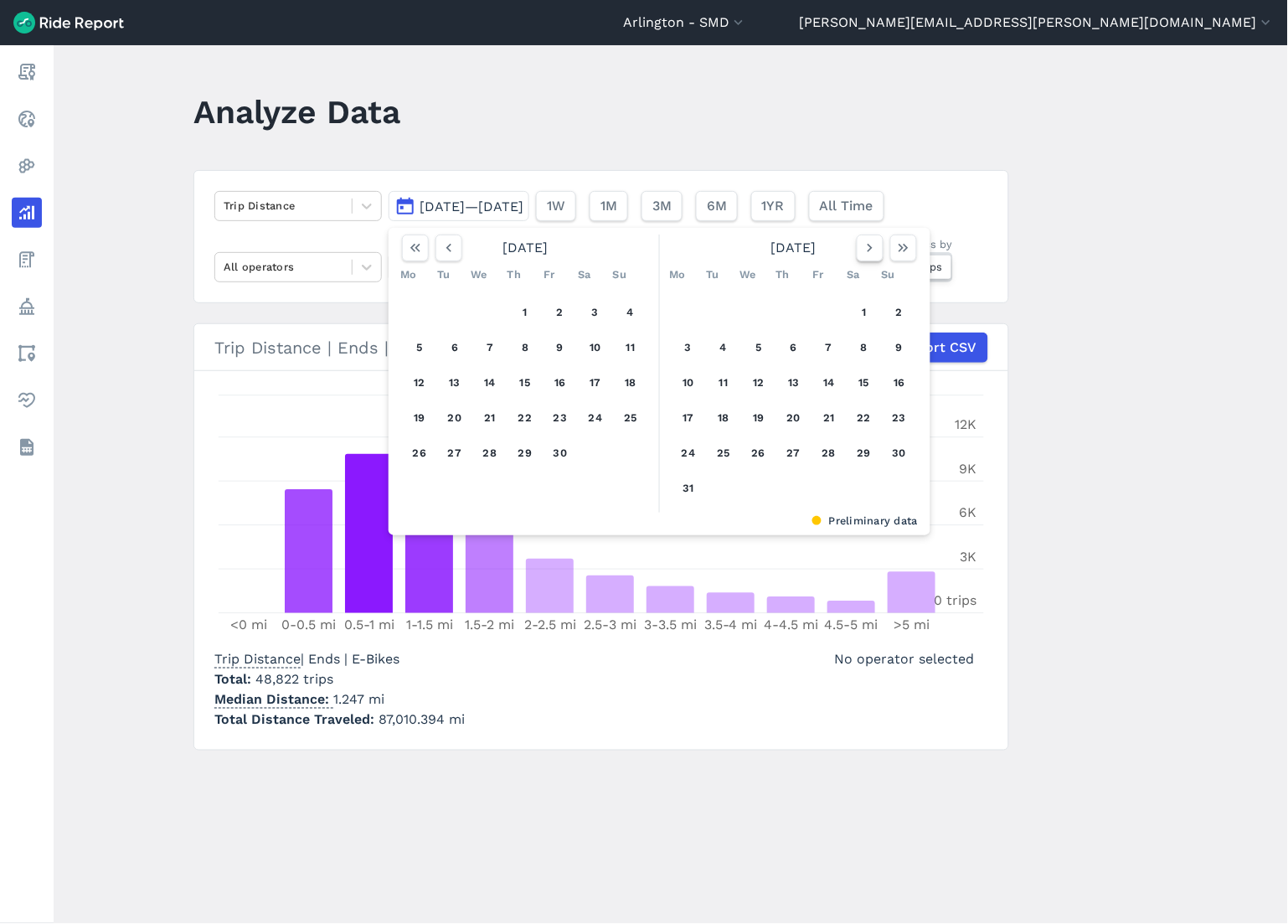
click at [866, 248] on icon "button" at bounding box center [870, 247] width 16 height 16
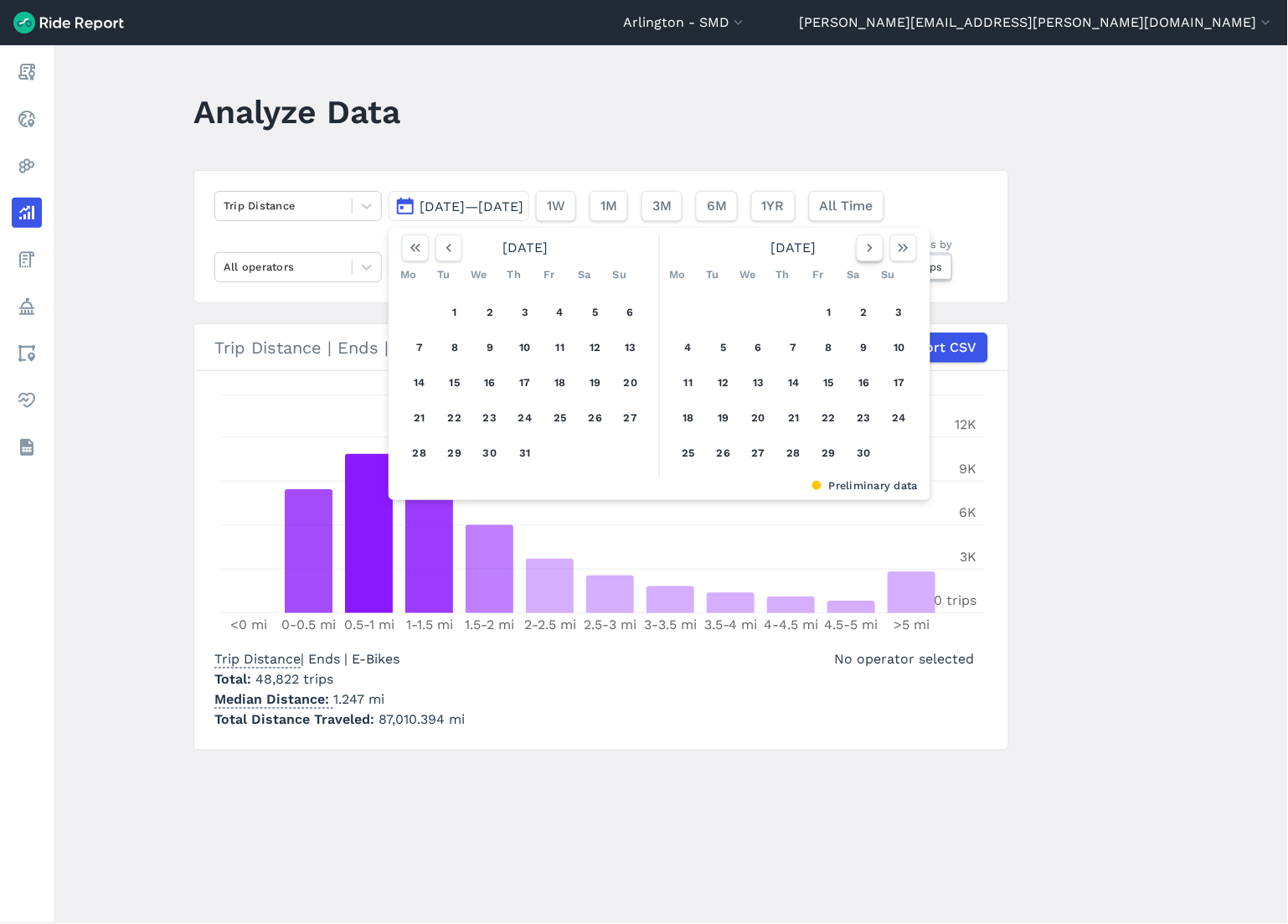
click at [866, 248] on icon "button" at bounding box center [870, 247] width 16 height 16
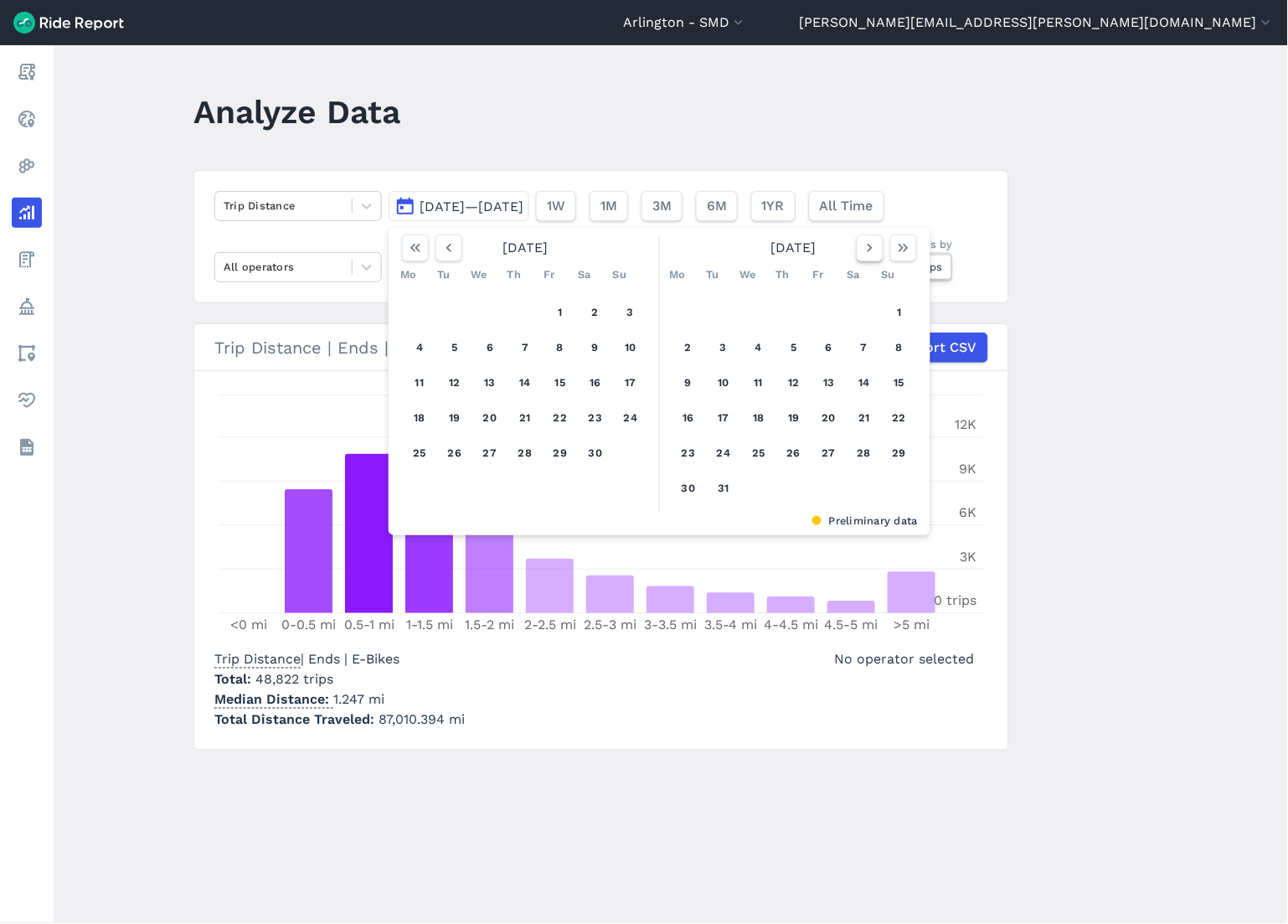
click at [866, 248] on icon "button" at bounding box center [870, 247] width 16 height 16
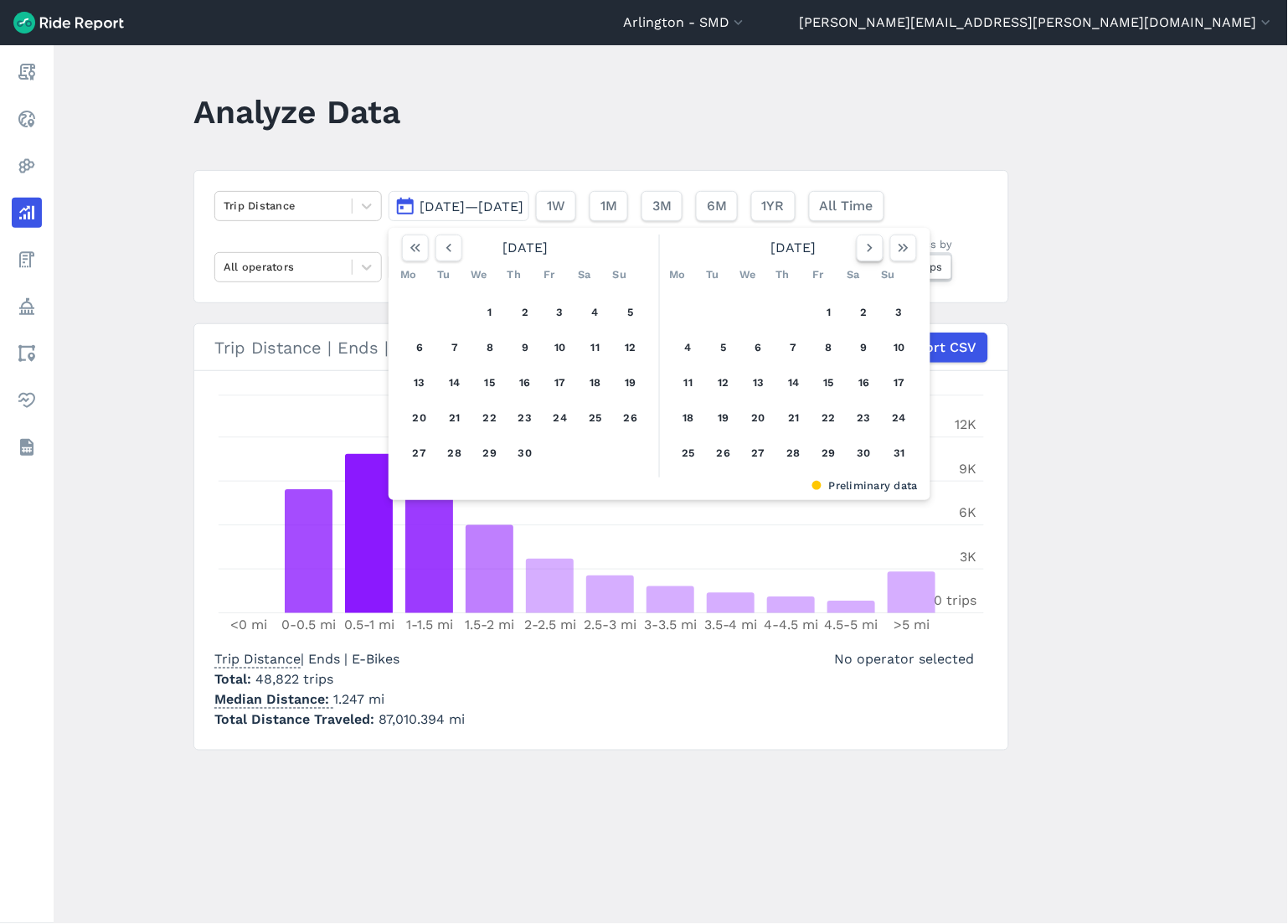
click at [866, 248] on icon "button" at bounding box center [870, 247] width 16 height 16
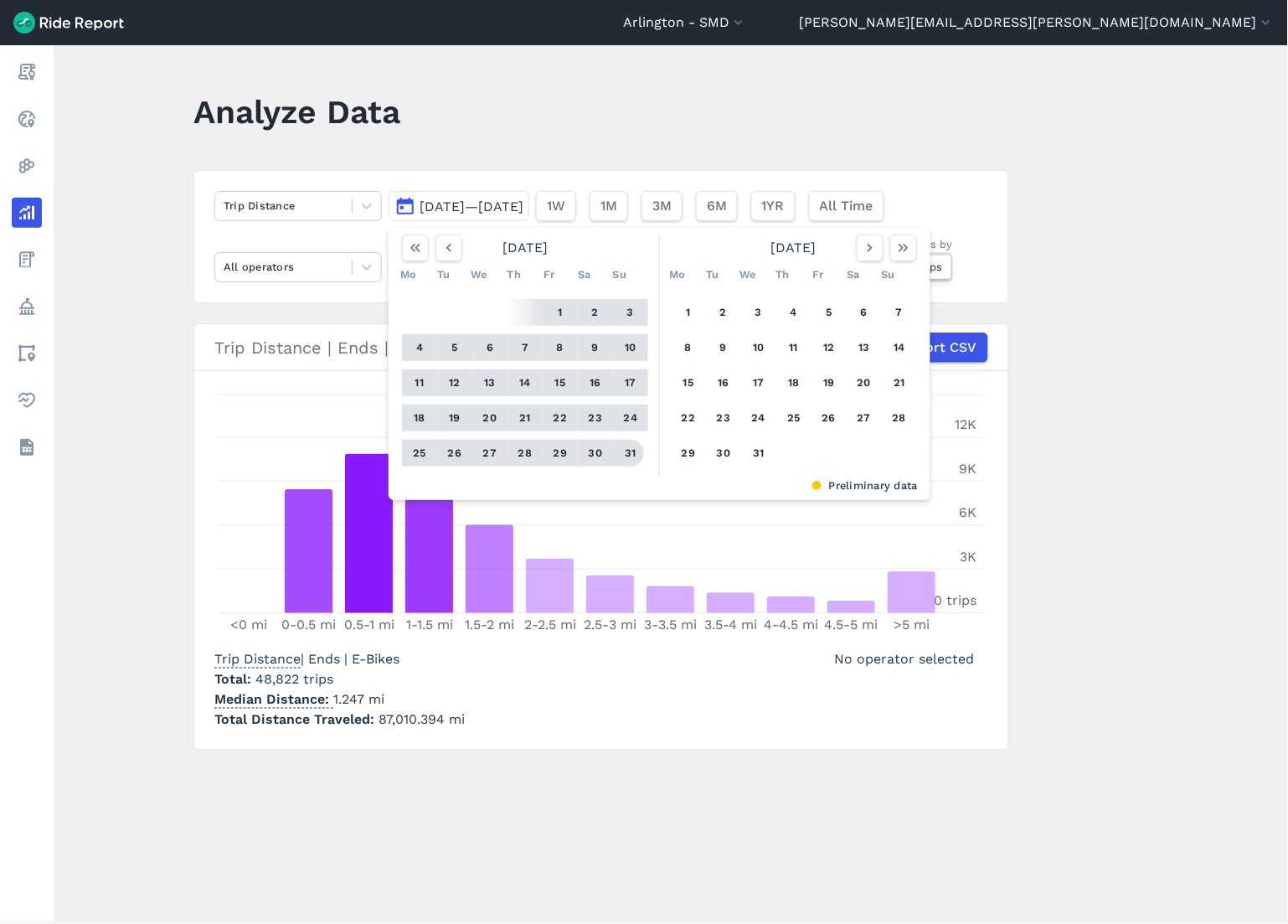
click at [629, 448] on button "31" at bounding box center [630, 453] width 27 height 27
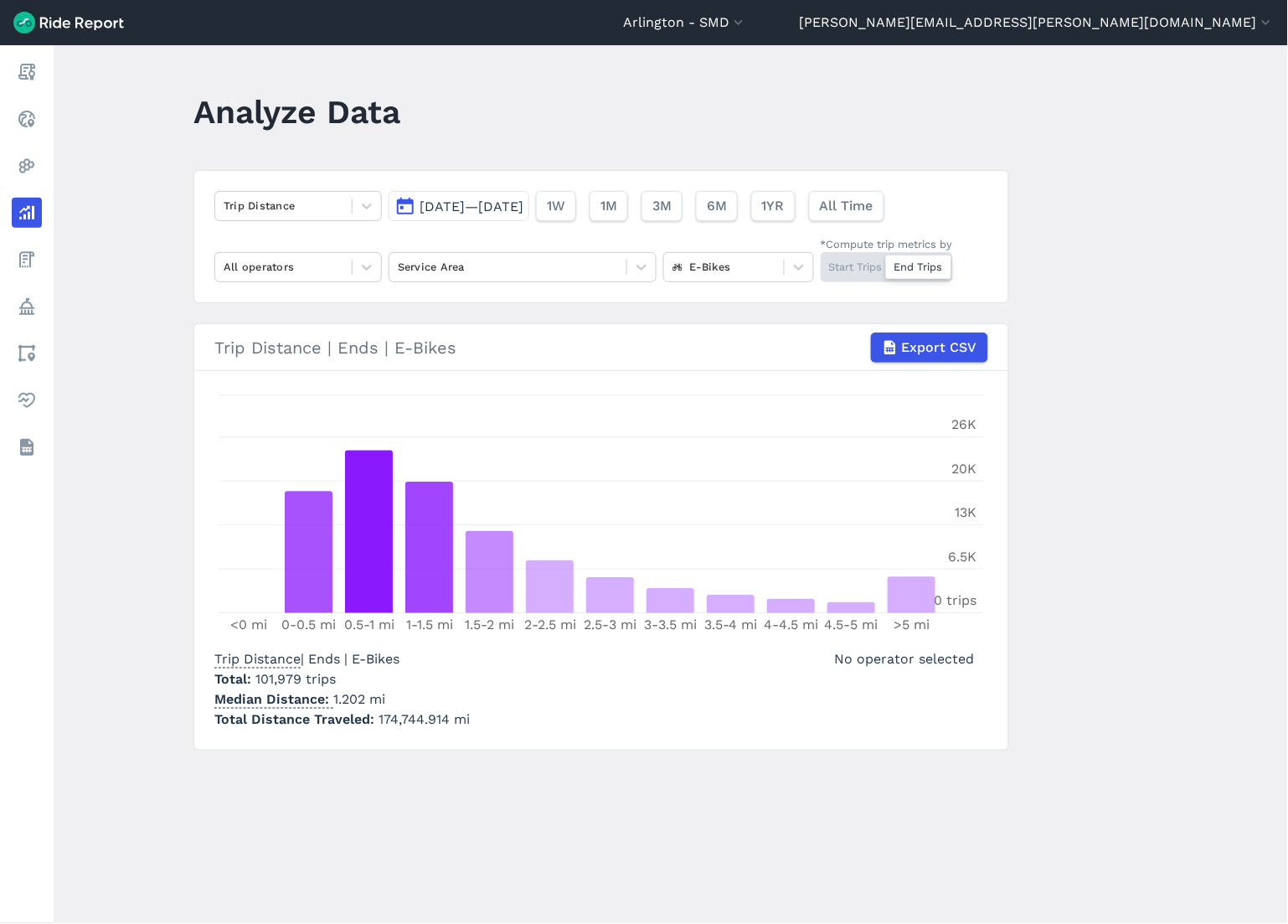
click at [840, 272] on div "Start Trips End Trips" at bounding box center [886, 266] width 133 height 30
click at [820, 262] on input "*Compute trip metrics by Start Trips End Trips" at bounding box center [820, 257] width 0 height 11
click at [903, 268] on div "Start Trips End Trips" at bounding box center [886, 266] width 133 height 30
click at [820, 262] on input "*Compute trip metrics by Start Trips End Trips" at bounding box center [820, 257] width 0 height 11
click at [850, 274] on div "Start Trips End Trips" at bounding box center [886, 266] width 133 height 30
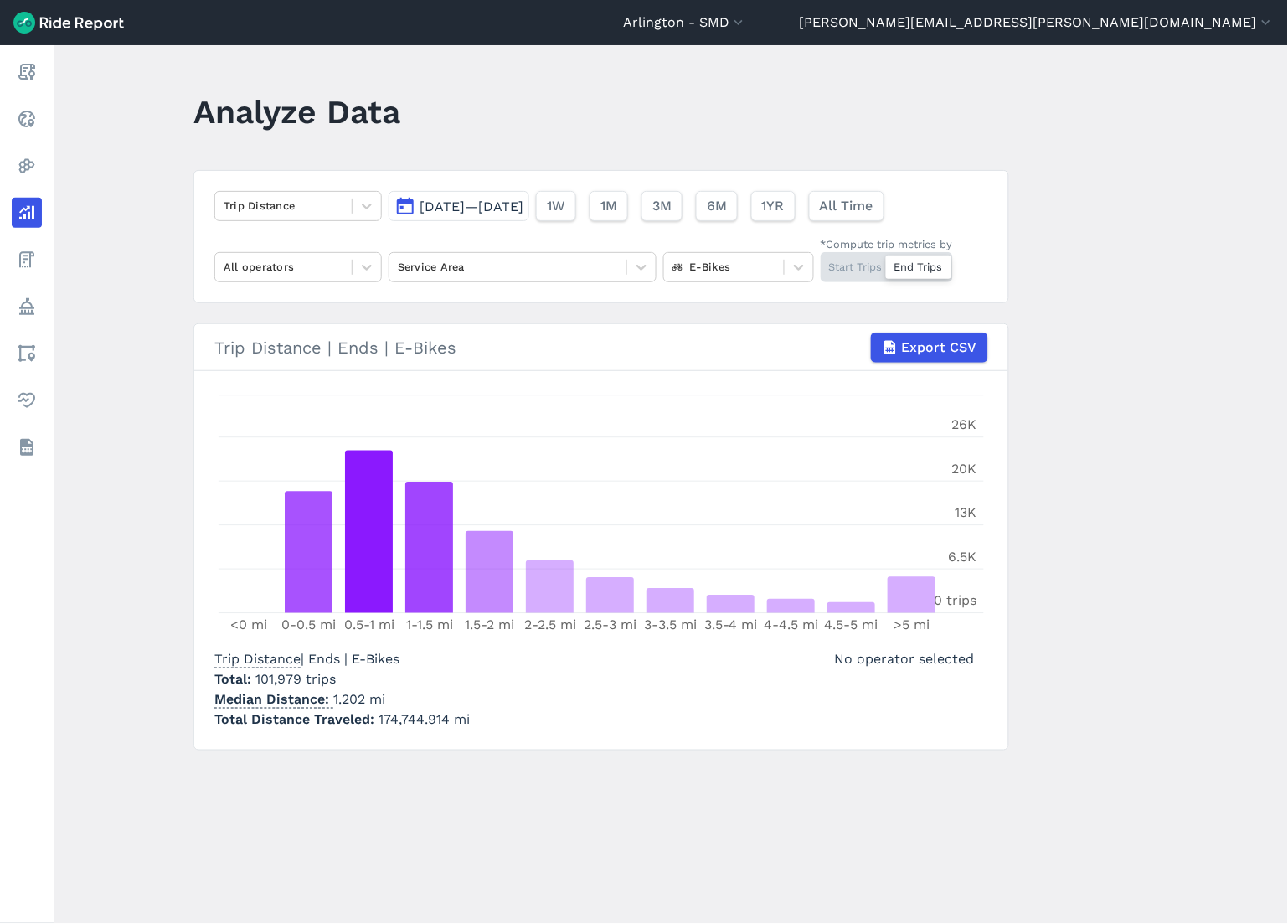
click at [820, 262] on input "*Compute trip metrics by Start Trips End Trips" at bounding box center [820, 257] width 0 height 11
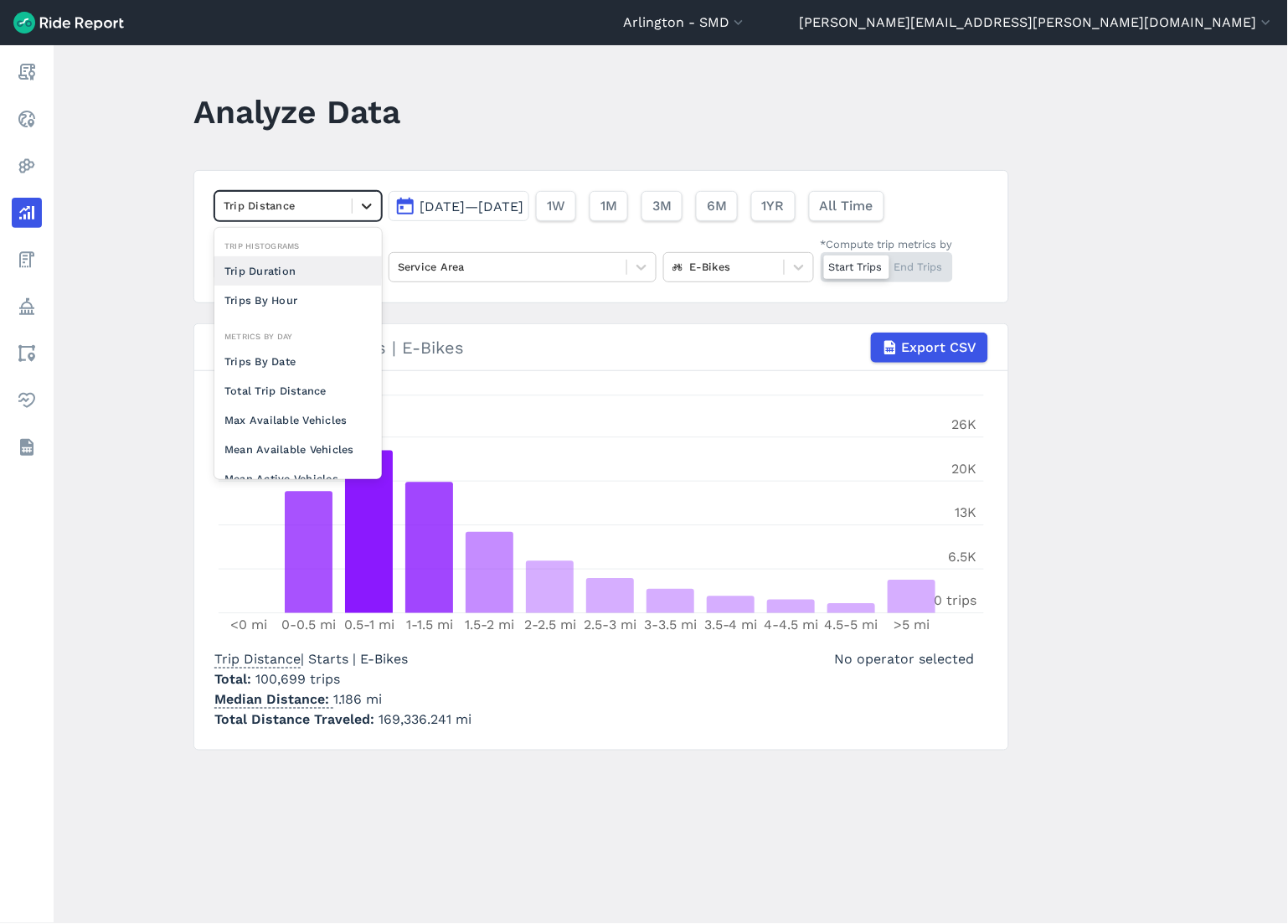
click at [367, 211] on icon at bounding box center [366, 205] width 16 height 16
click at [322, 266] on div "Trip Duration" at bounding box center [297, 271] width 168 height 29
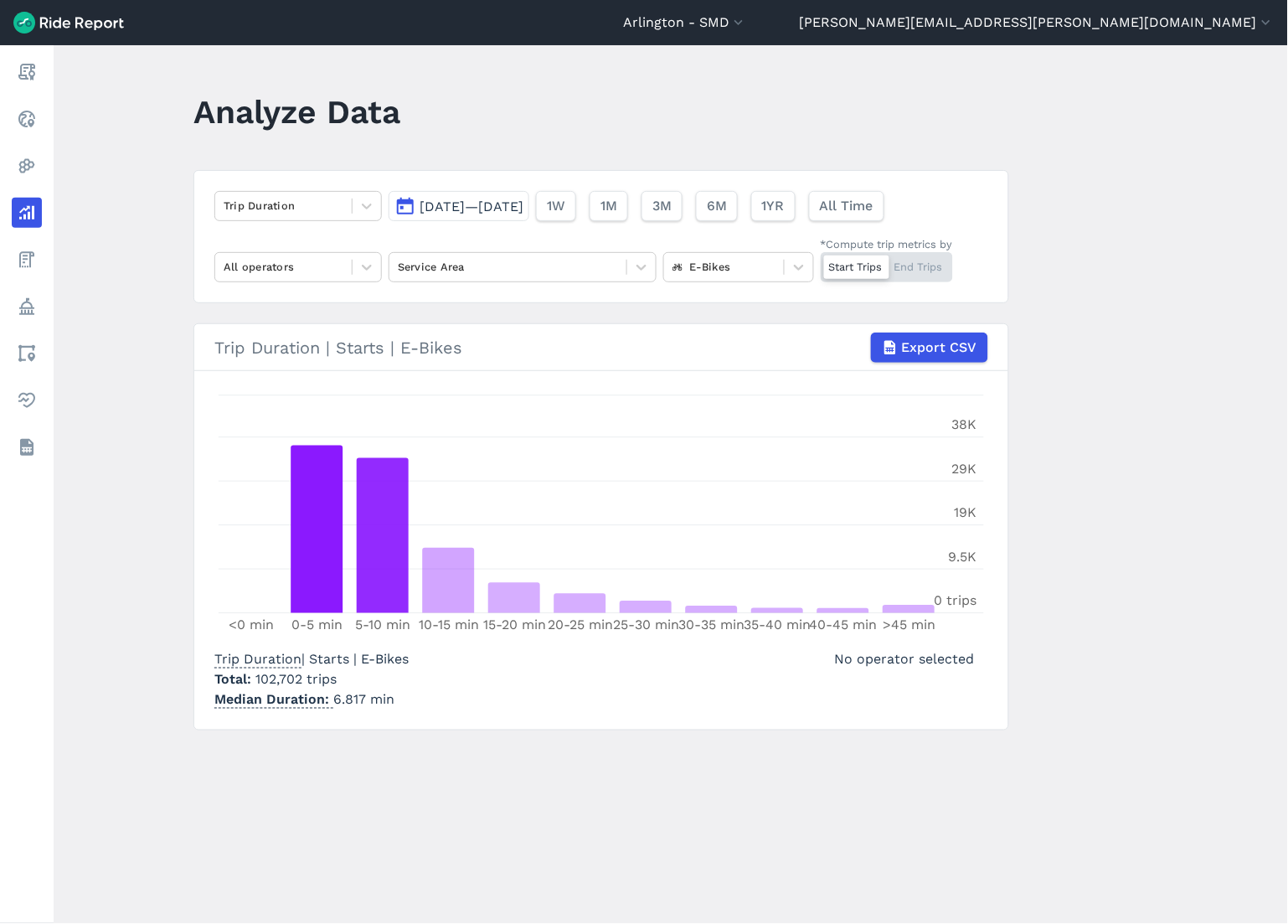
click at [902, 268] on div "Start Trips End Trips" at bounding box center [886, 266] width 133 height 30
click at [820, 262] on input "*Compute trip metrics by Start Trips End Trips" at bounding box center [820, 257] width 0 height 11
click at [843, 268] on div "Start Trips End Trips" at bounding box center [886, 266] width 133 height 30
click at [820, 262] on input "*Compute trip metrics by Start Trips End Trips" at bounding box center [820, 257] width 0 height 11
click at [714, 268] on div at bounding box center [723, 266] width 103 height 19
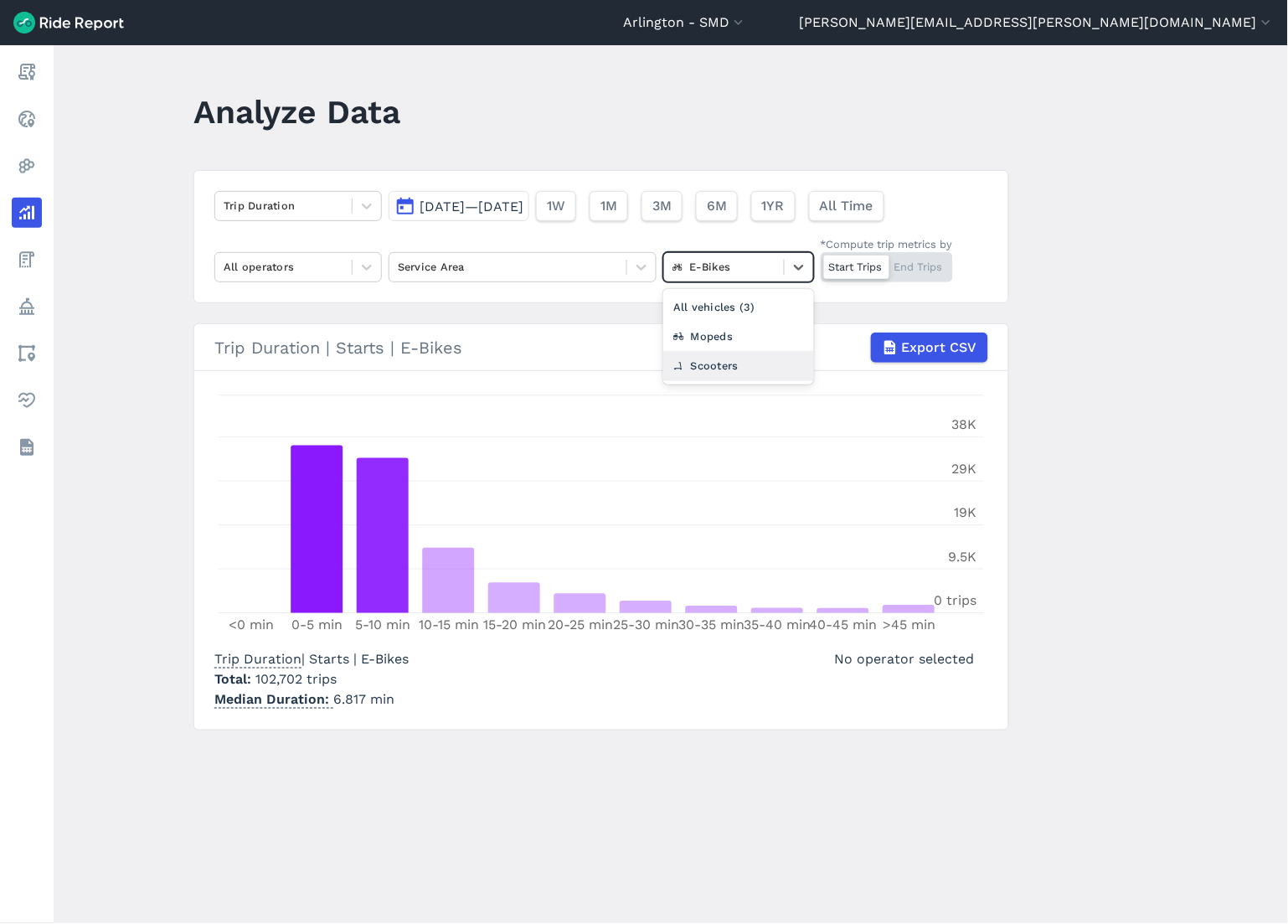
click at [696, 364] on div "Scooters" at bounding box center [739, 365] width 151 height 29
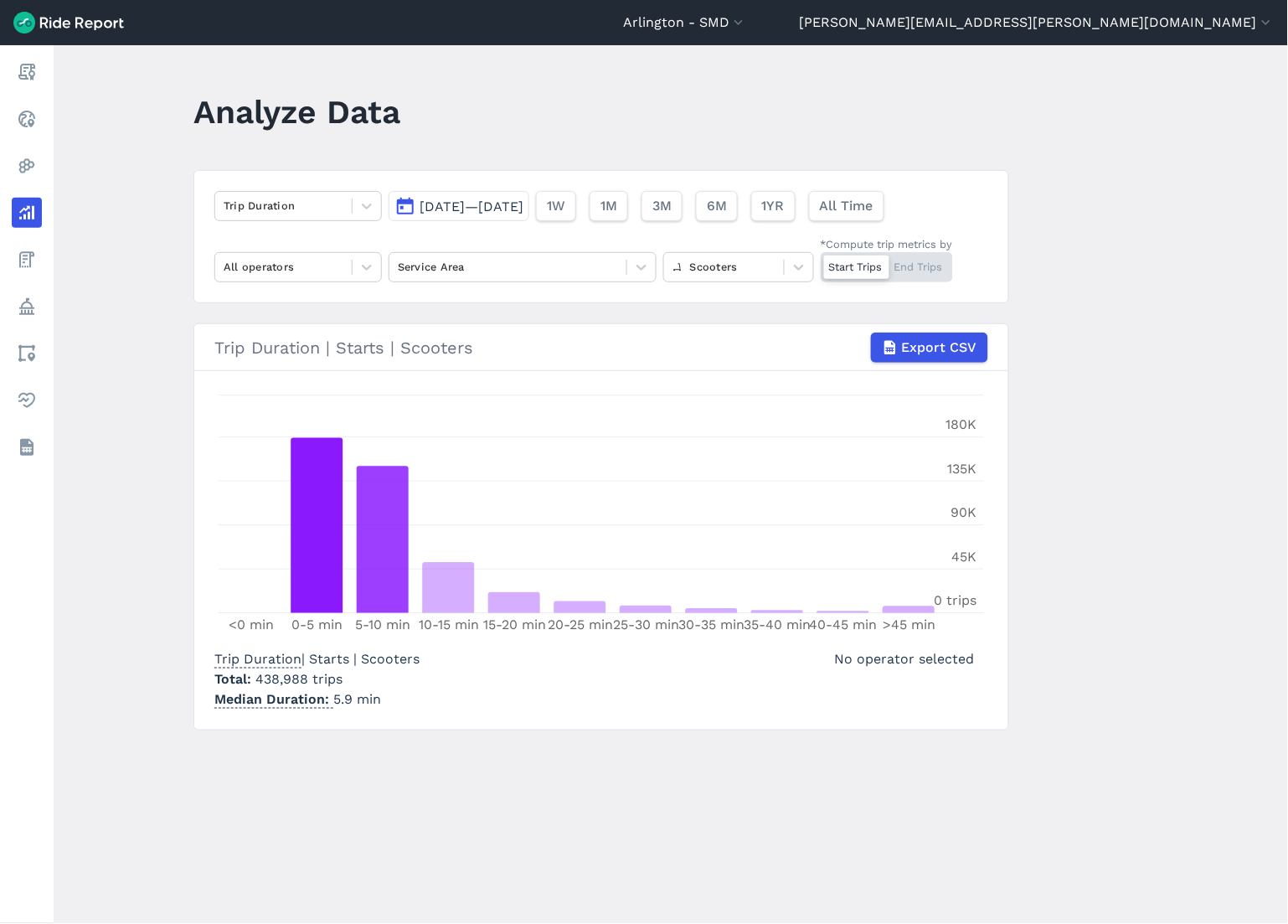
click at [919, 270] on div "Start Trips End Trips" at bounding box center [886, 266] width 133 height 30
click at [820, 262] on input "*Compute trip metrics by Start Trips End Trips" at bounding box center [820, 257] width 0 height 11
click at [365, 206] on icon at bounding box center [366, 206] width 10 height 6
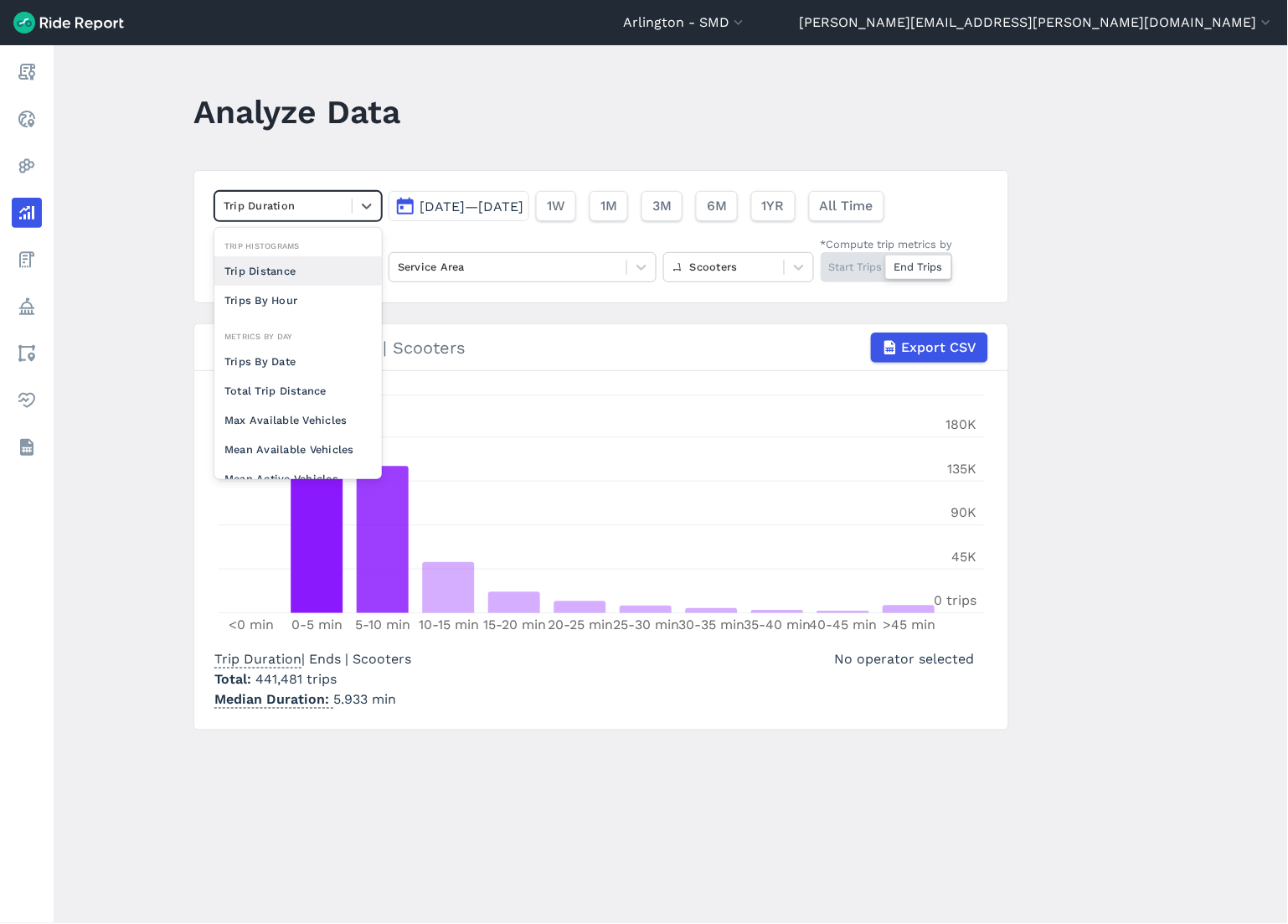
click at [306, 277] on div "Trip Distance" at bounding box center [297, 271] width 168 height 29
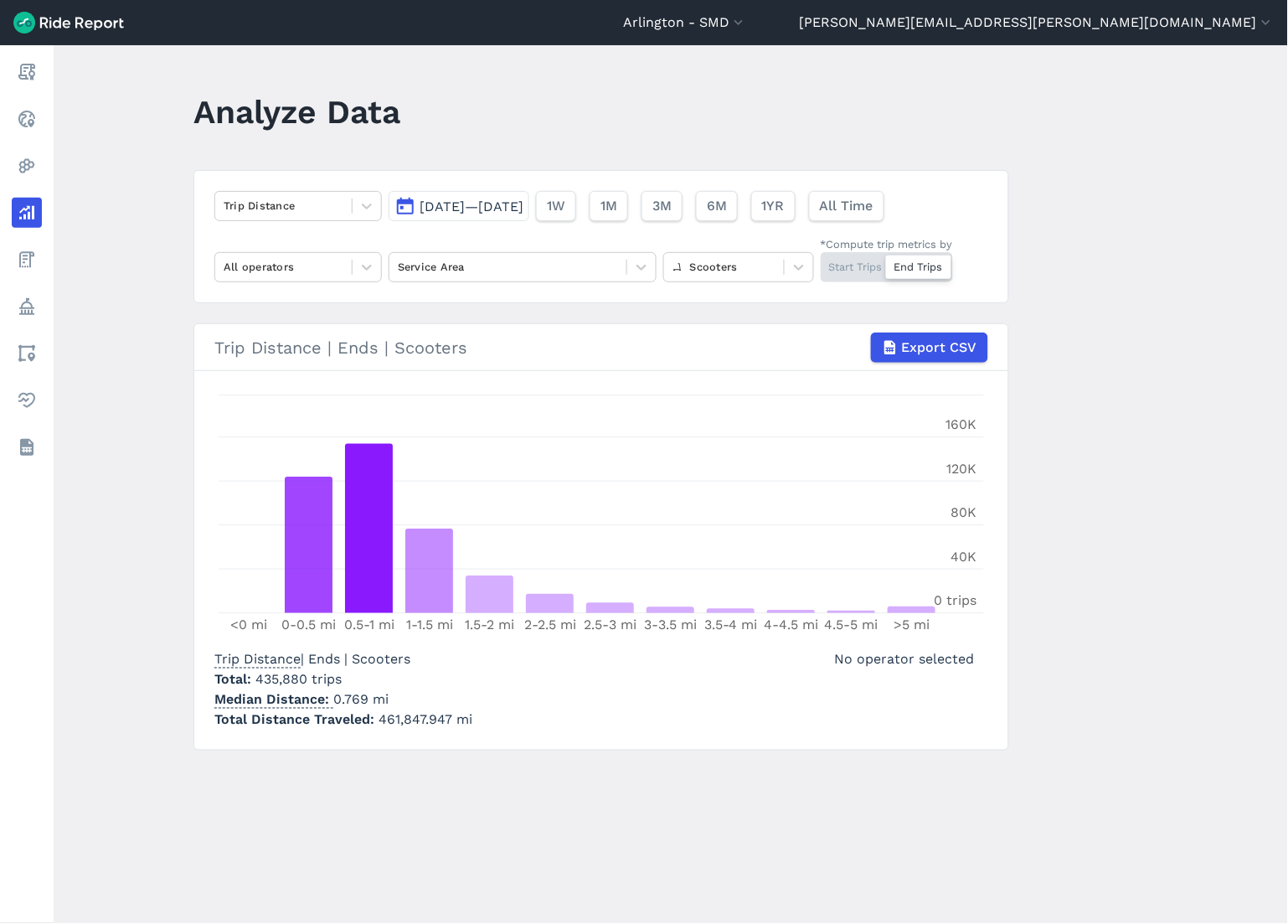
click at [868, 265] on div "Start Trips End Trips" at bounding box center [886, 266] width 133 height 30
click at [820, 262] on input "*Compute trip metrics by Start Trips End Trips" at bounding box center [820, 257] width 0 height 11
click at [923, 269] on div "Start Trips End Trips" at bounding box center [886, 266] width 133 height 30
click at [820, 262] on input "*Compute trip metrics by Start Trips End Trips" at bounding box center [820, 257] width 0 height 11
click at [499, 209] on span "[DATE]—[DATE]" at bounding box center [471, 206] width 104 height 15
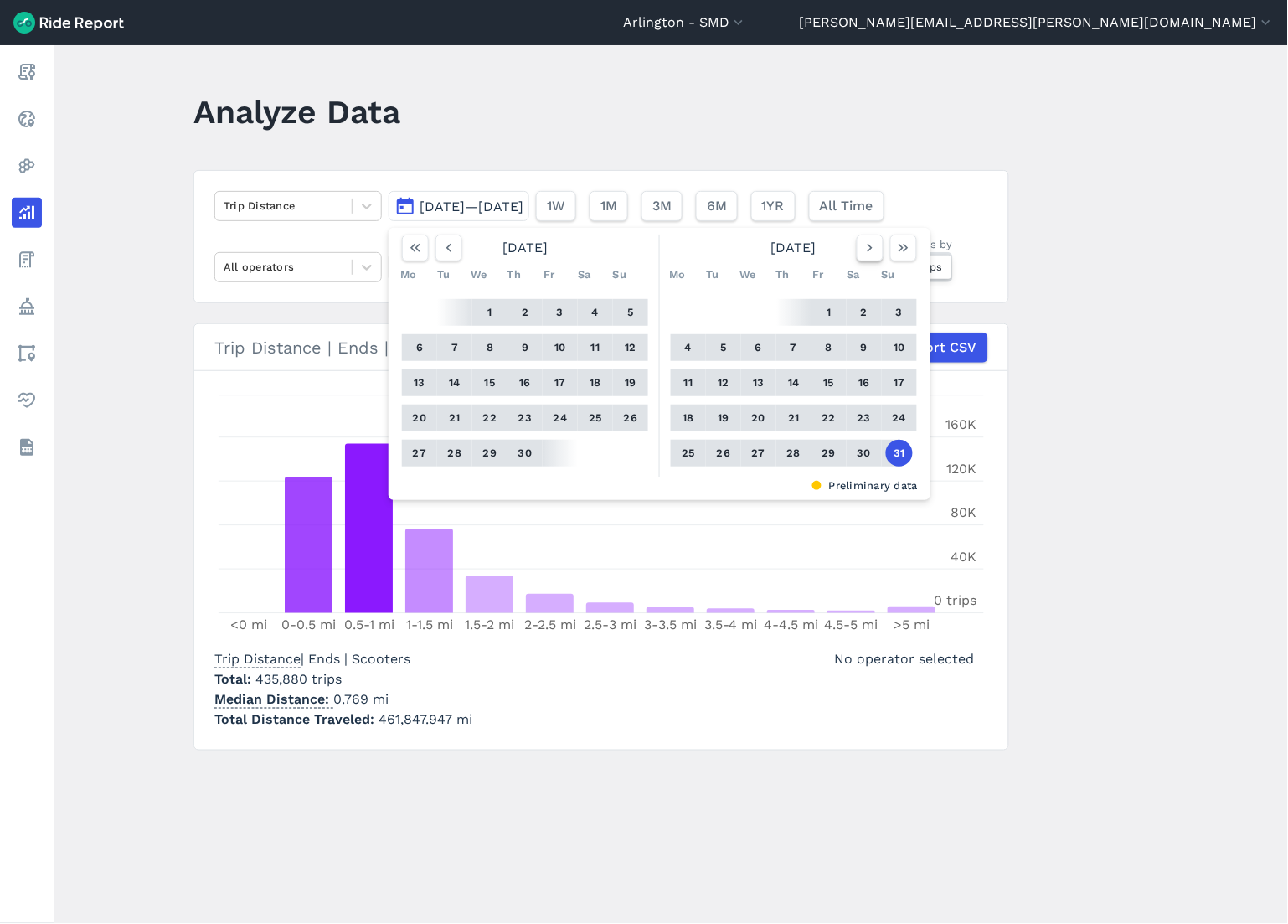
click at [874, 254] on icon "button" at bounding box center [870, 247] width 16 height 16
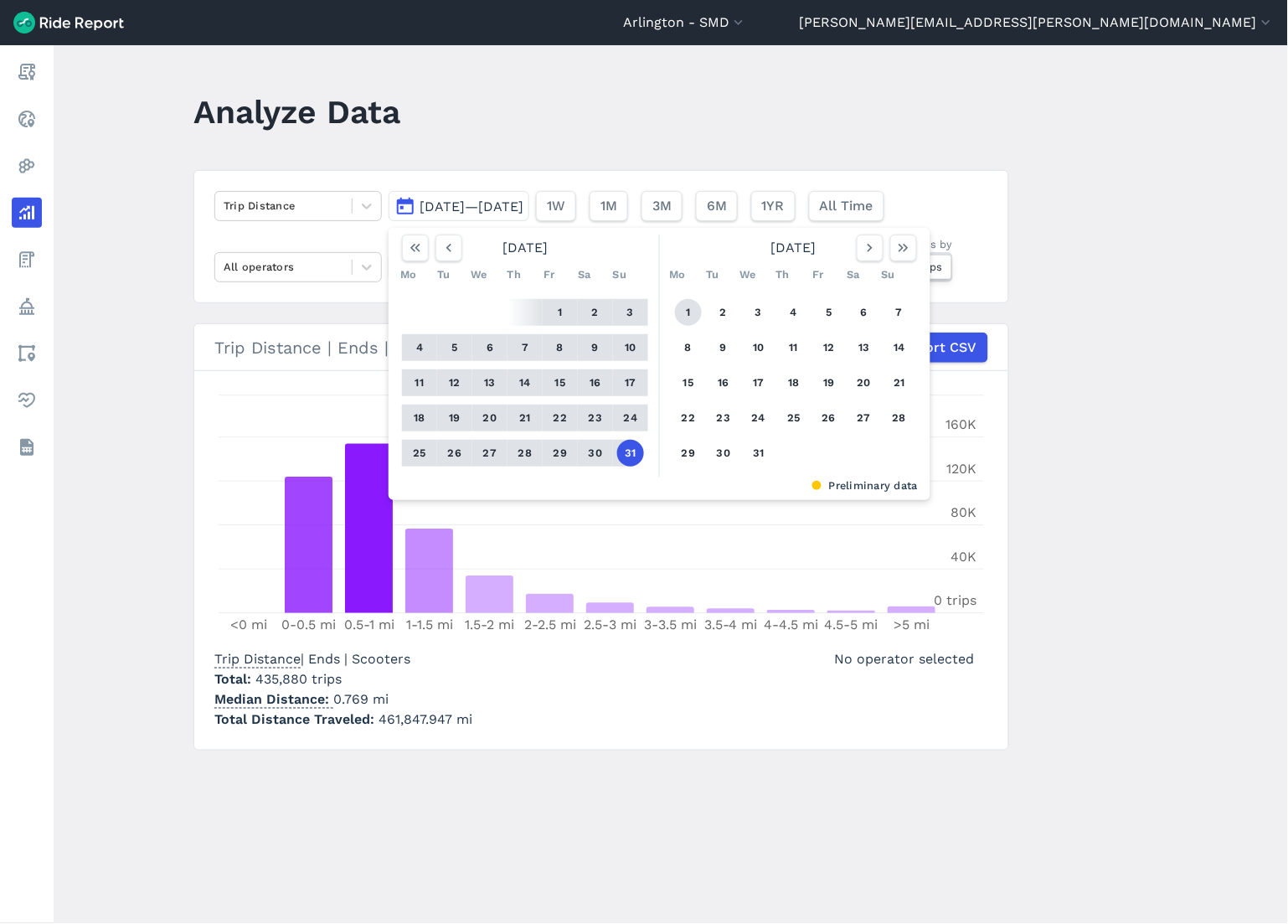
click at [677, 307] on button "1" at bounding box center [689, 313] width 27 height 27
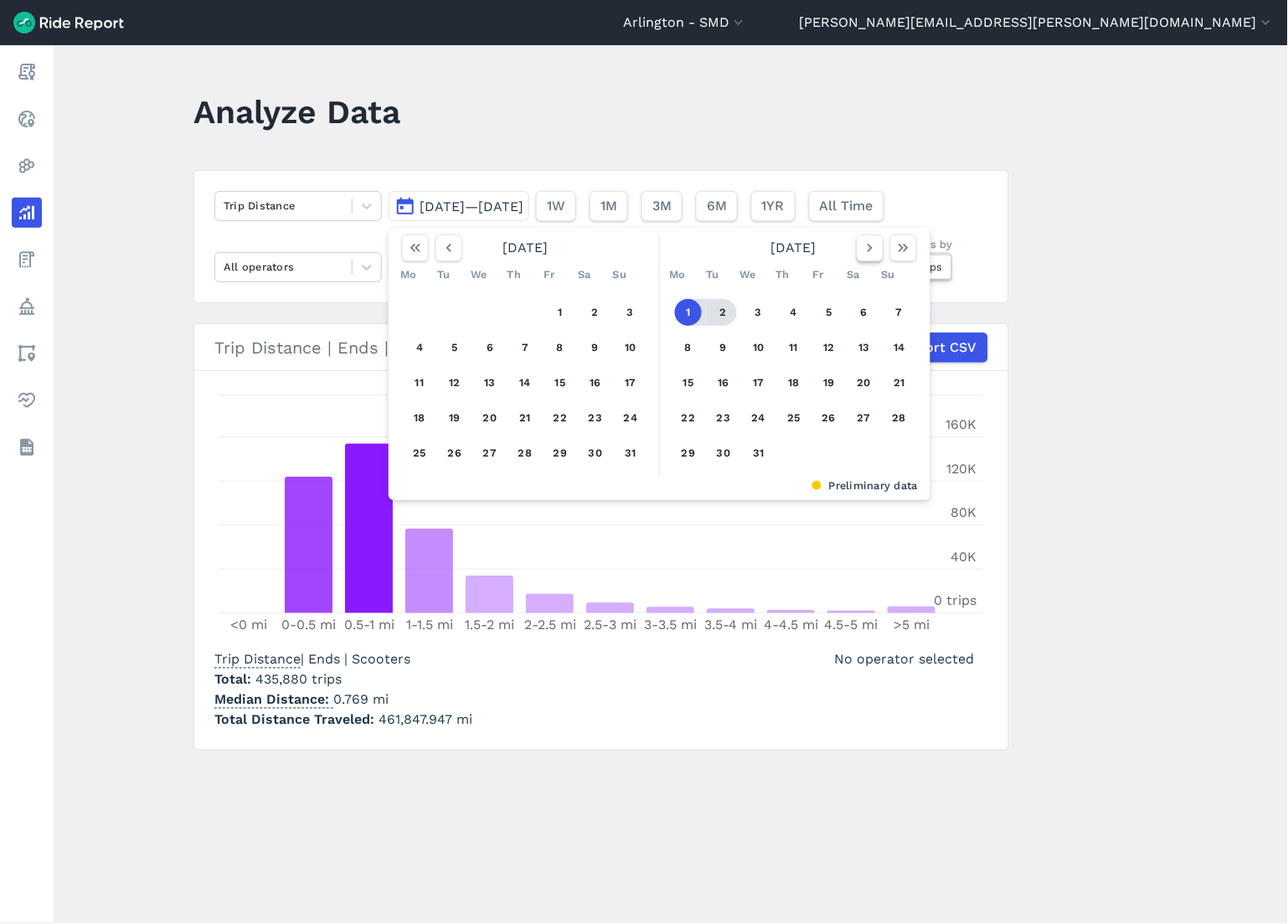
click at [862, 250] on icon "button" at bounding box center [870, 247] width 16 height 16
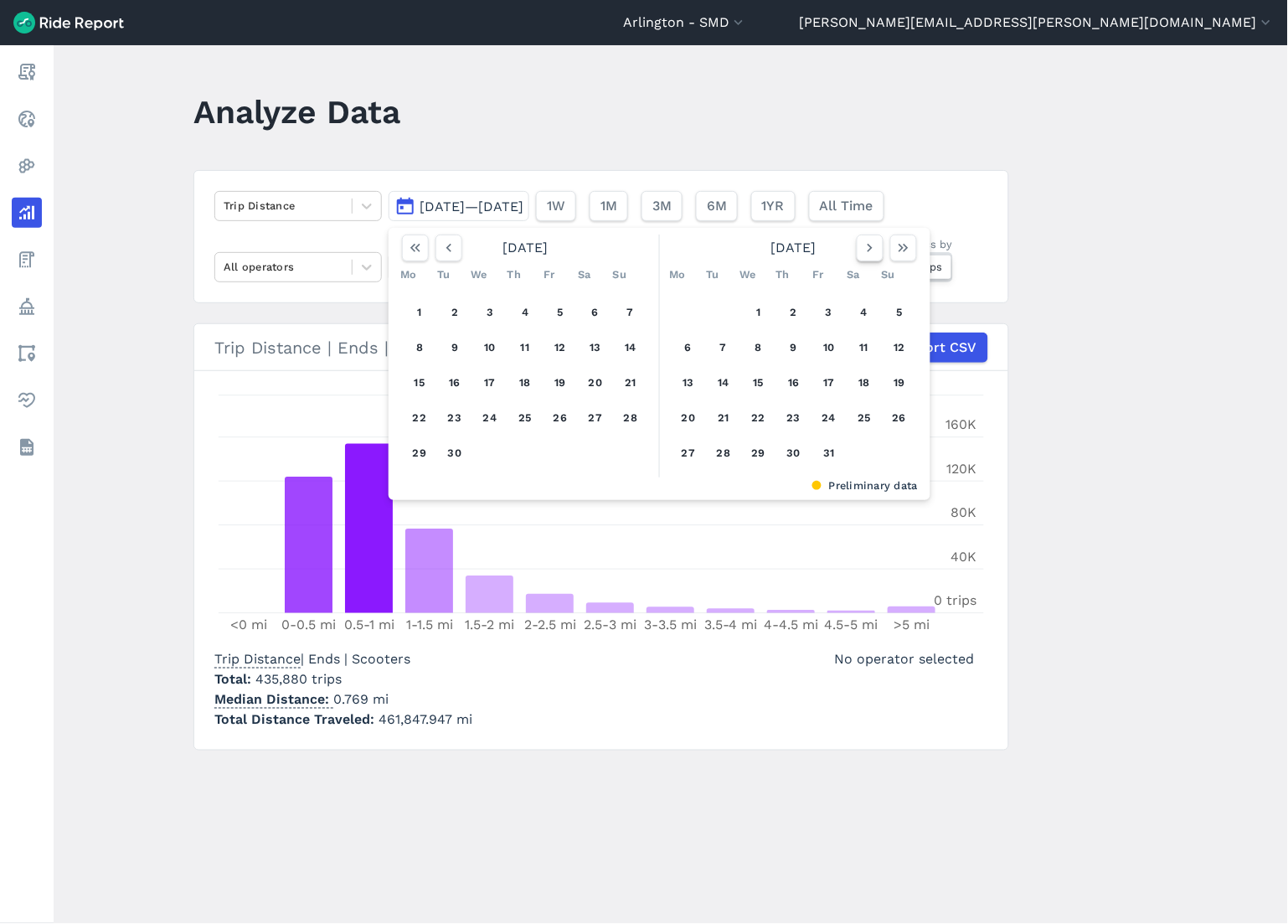
click at [862, 250] on icon "button" at bounding box center [870, 247] width 16 height 16
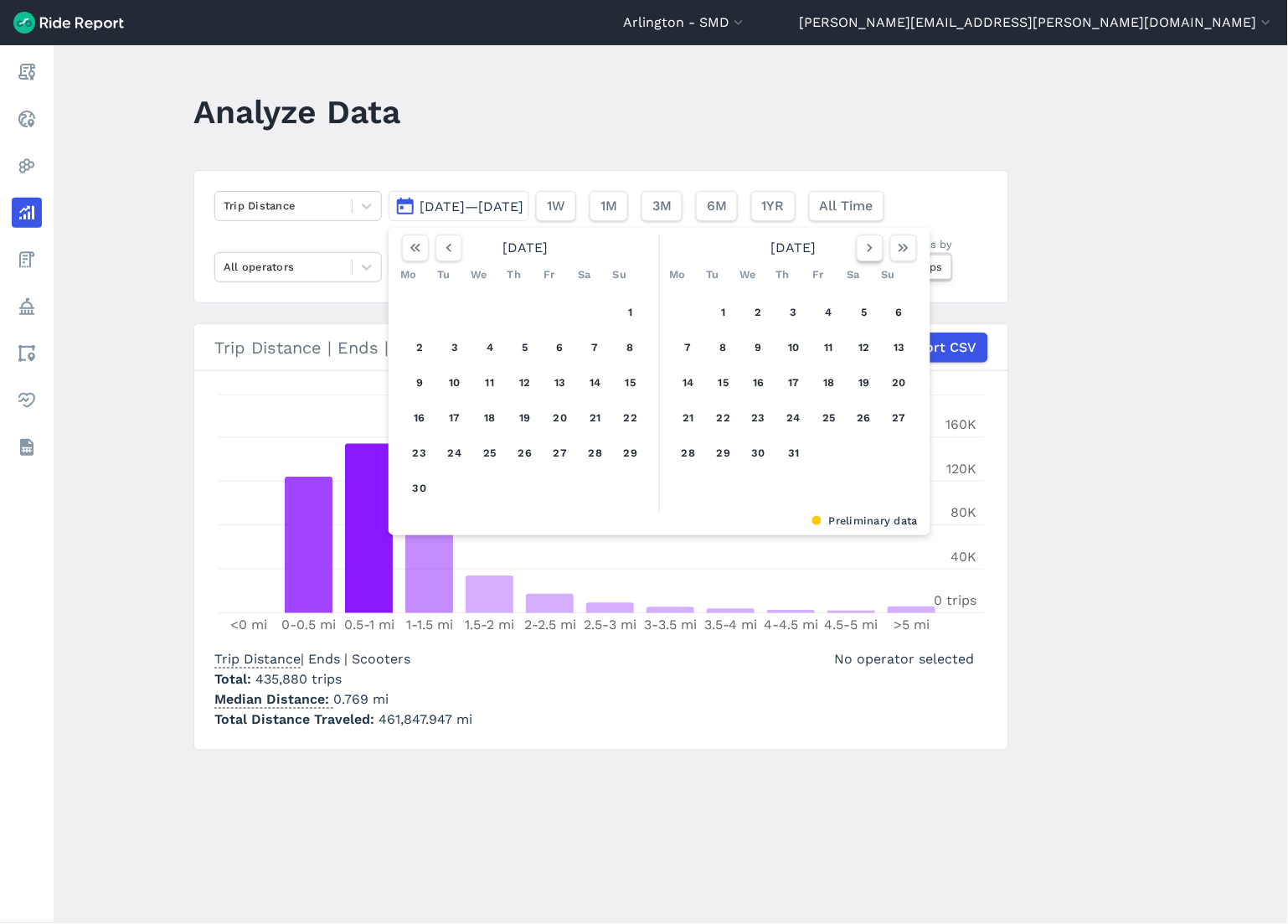
click at [862, 250] on icon "button" at bounding box center [870, 247] width 16 height 16
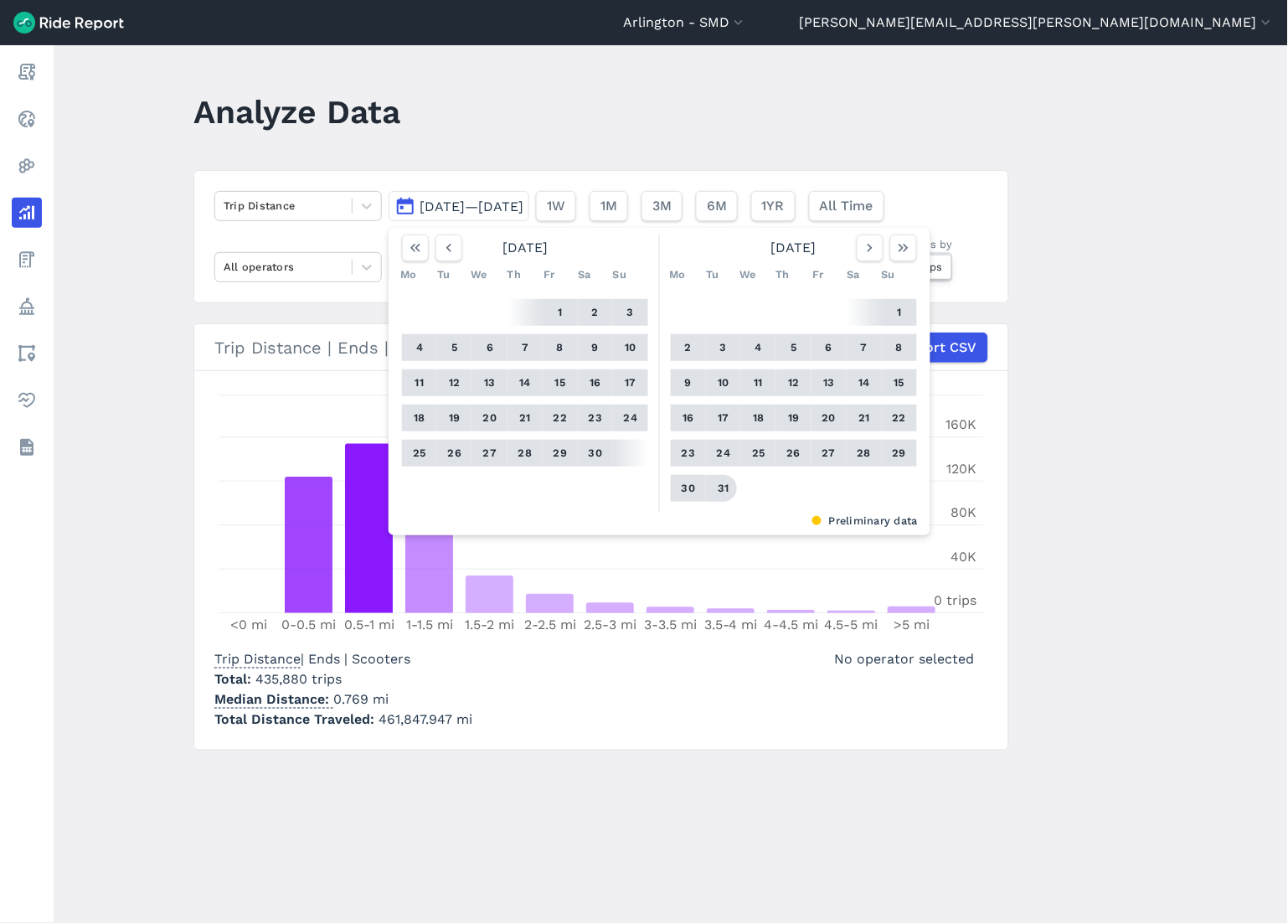
click at [725, 478] on button "31" at bounding box center [723, 488] width 27 height 27
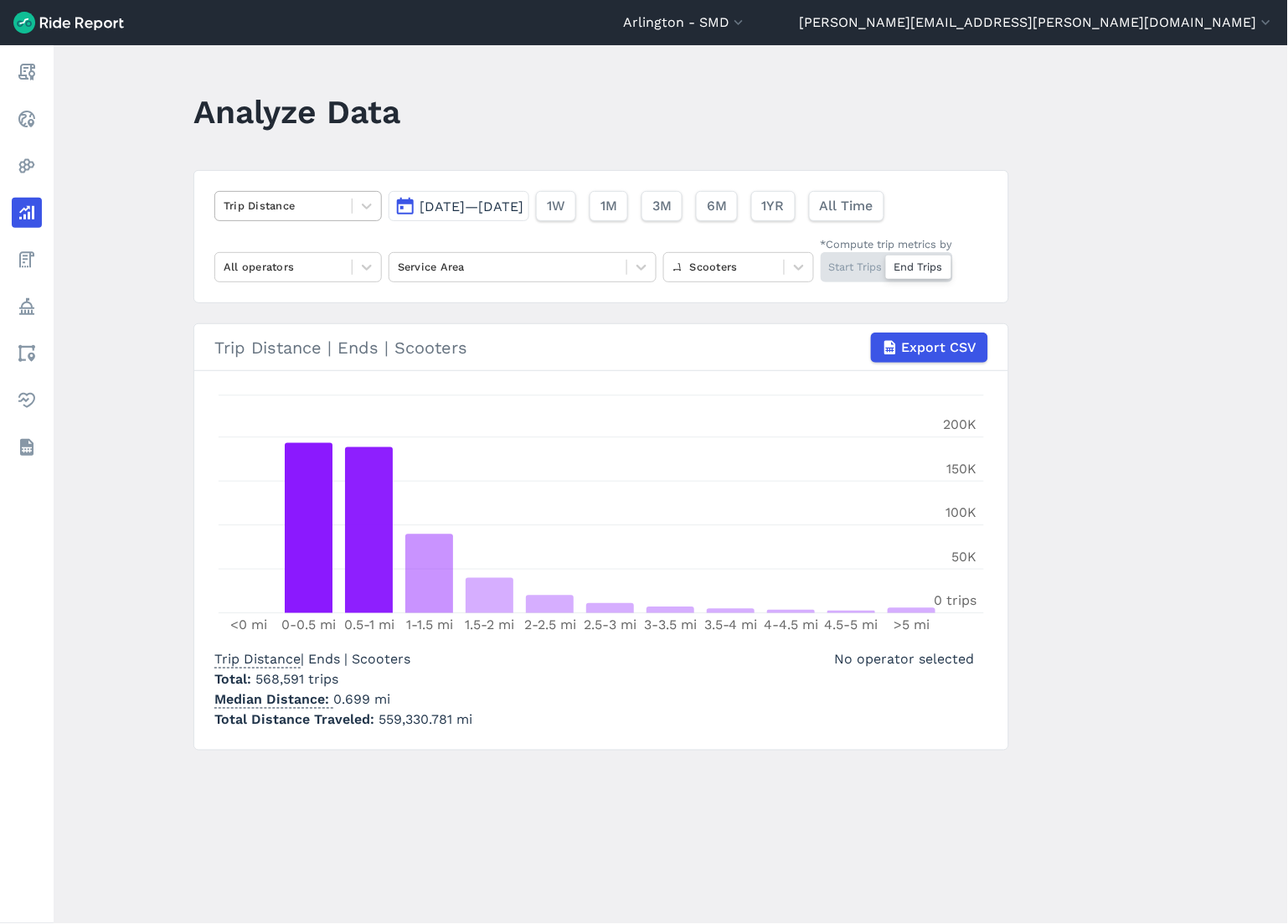
click at [319, 207] on div at bounding box center [284, 205] width 120 height 19
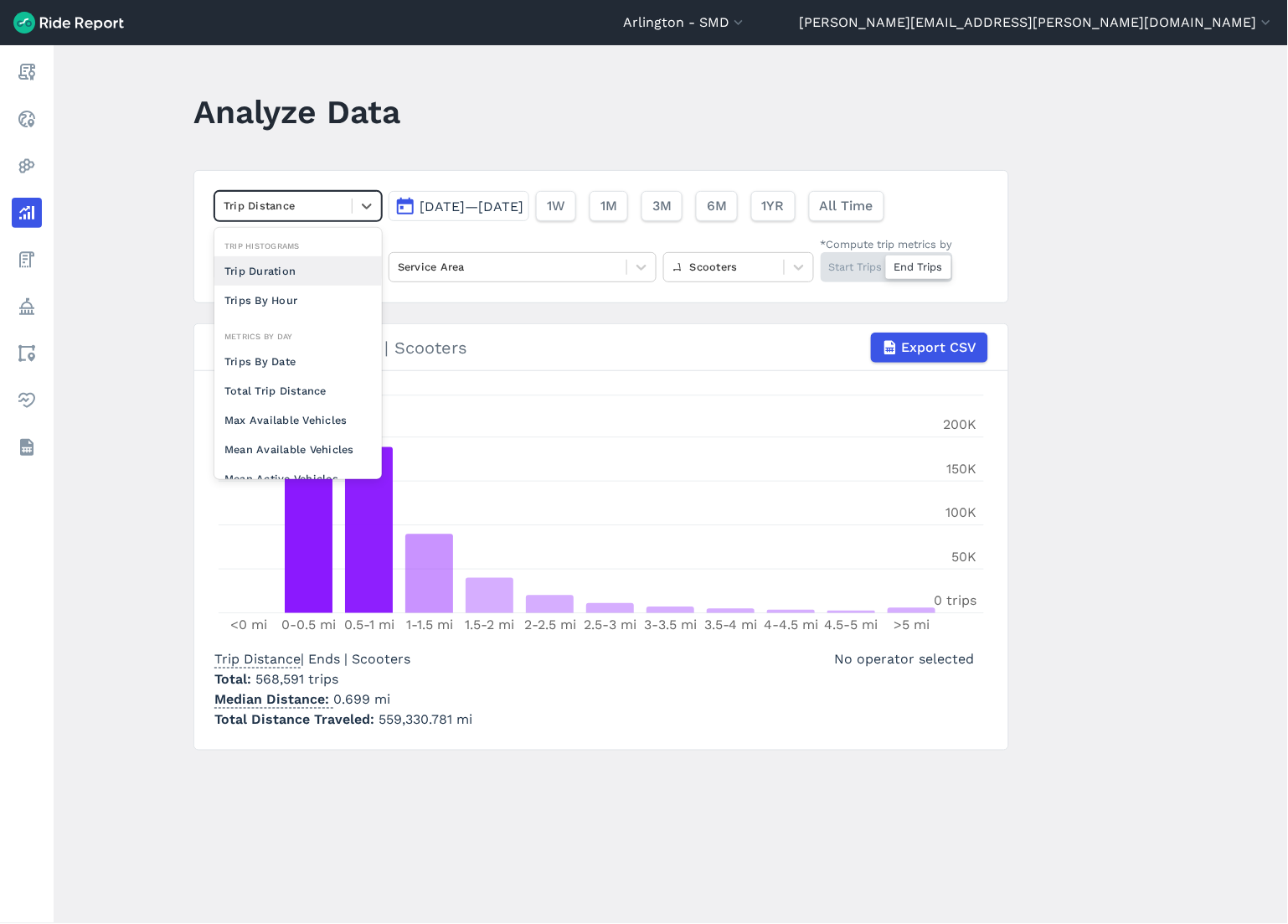
click at [293, 275] on div "Trip Duration" at bounding box center [297, 271] width 168 height 29
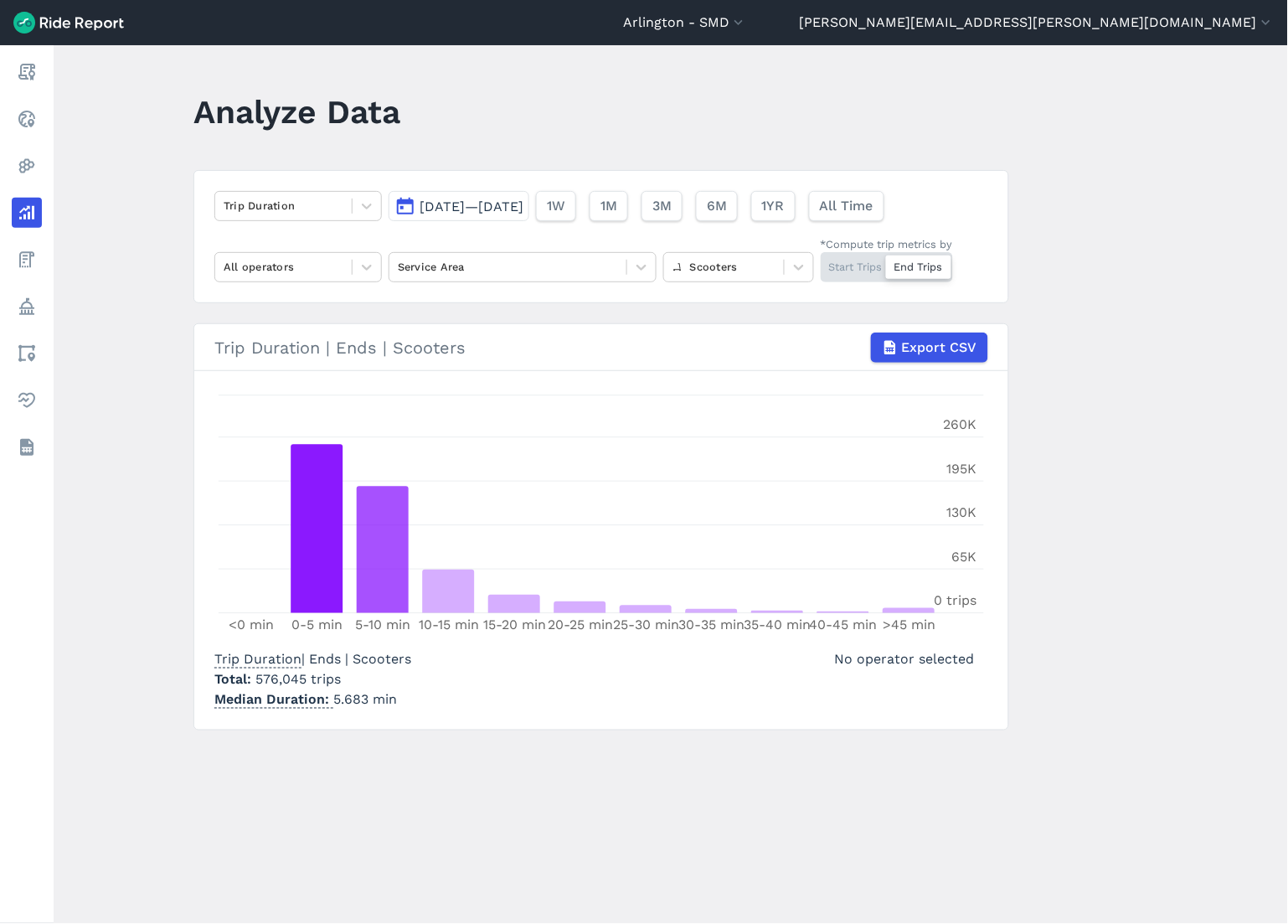
click at [847, 262] on div "Start Trips End Trips" at bounding box center [886, 266] width 133 height 30
click at [820, 262] on input "*Compute trip metrics by Start Trips End Trips" at bounding box center [820, 257] width 0 height 11
click at [931, 262] on div "Start Trips End Trips" at bounding box center [886, 266] width 133 height 30
click at [820, 262] on input "*Compute trip metrics by Start Trips End Trips" at bounding box center [820, 257] width 0 height 11
click at [571, 708] on div "Trip Duration | Ends | Scooters Total 576,045 trips Median Duration 5.683 min N…" at bounding box center [600, 675] width 774 height 67
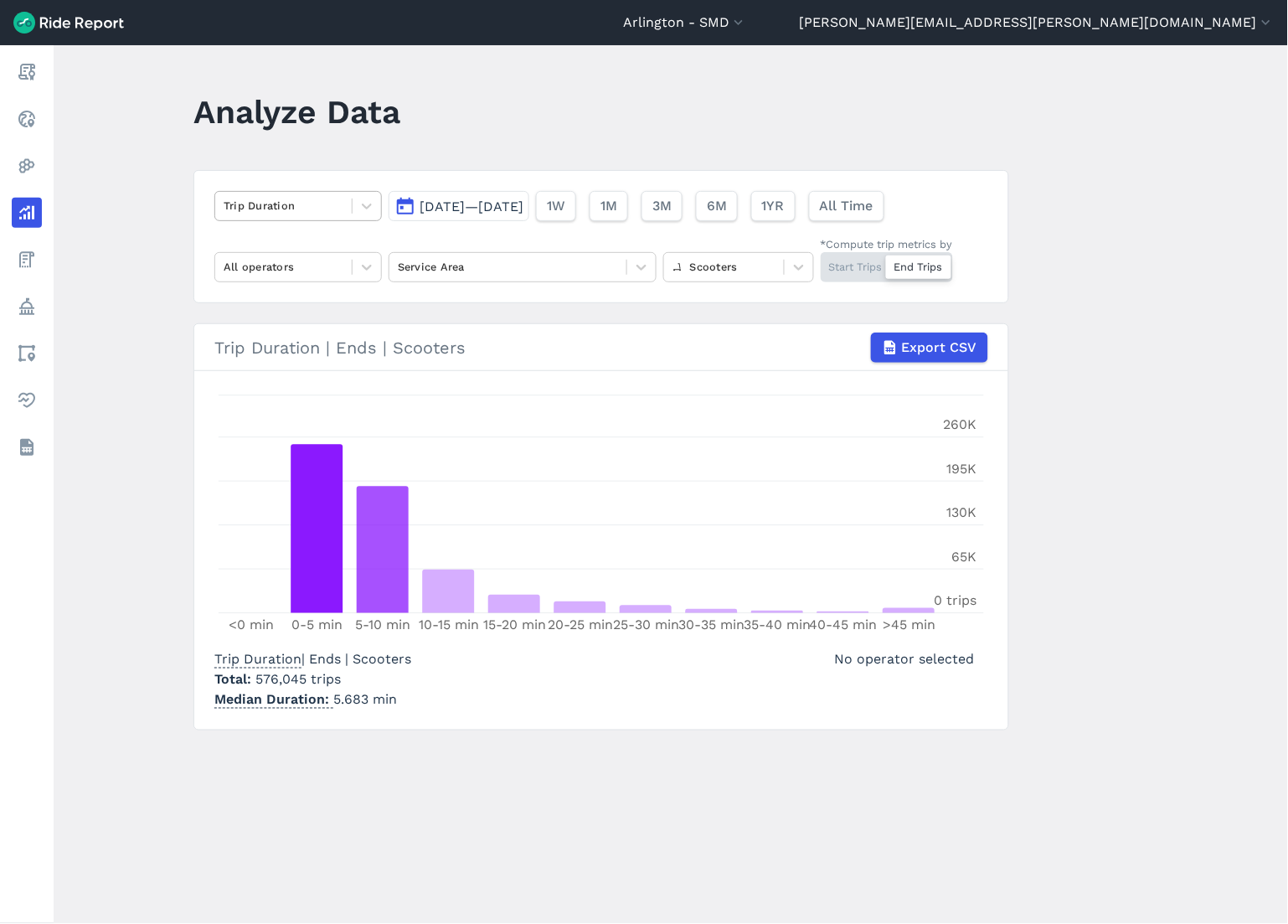
click at [307, 204] on div at bounding box center [284, 205] width 120 height 19
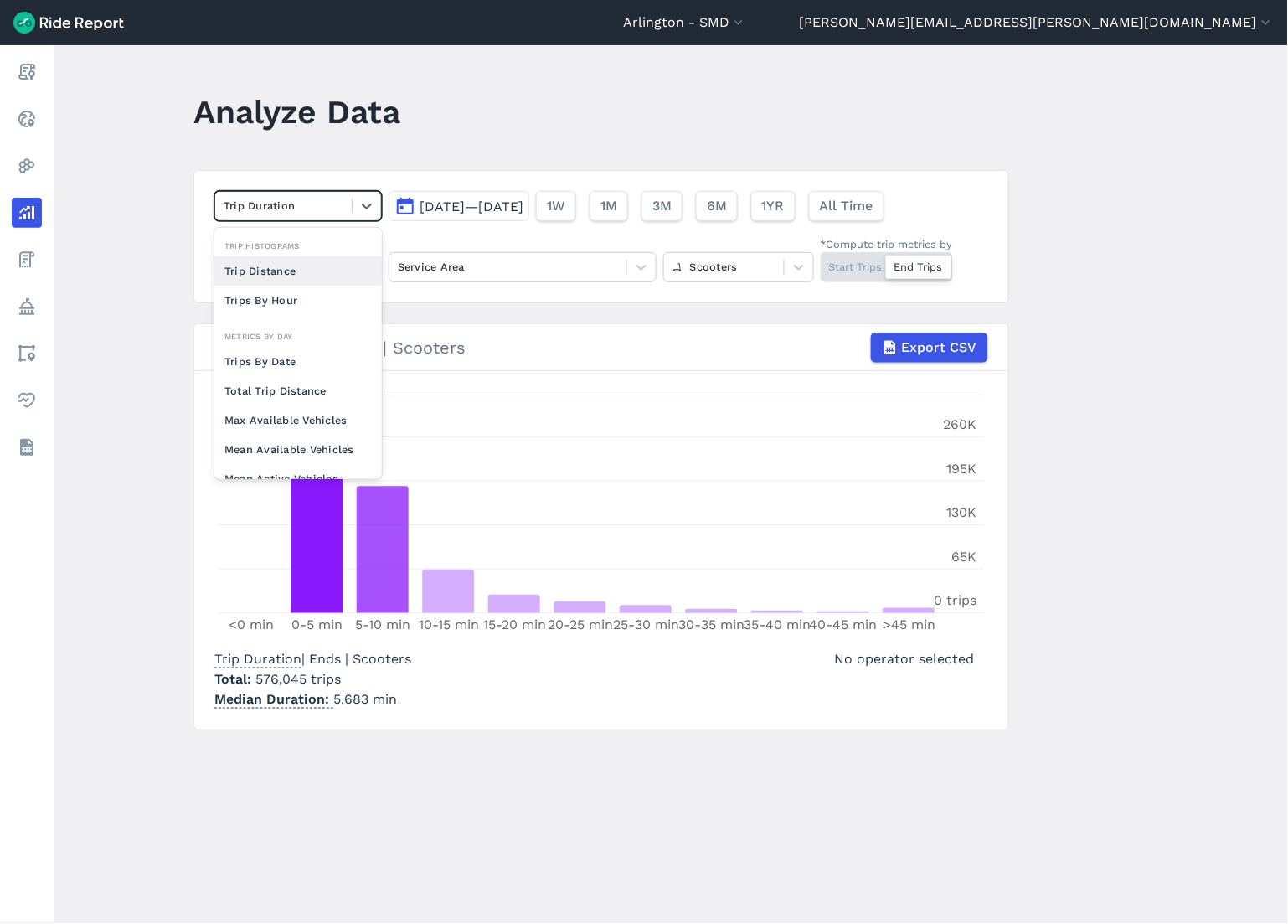
click at [282, 269] on div "Trip Distance" at bounding box center [297, 271] width 168 height 29
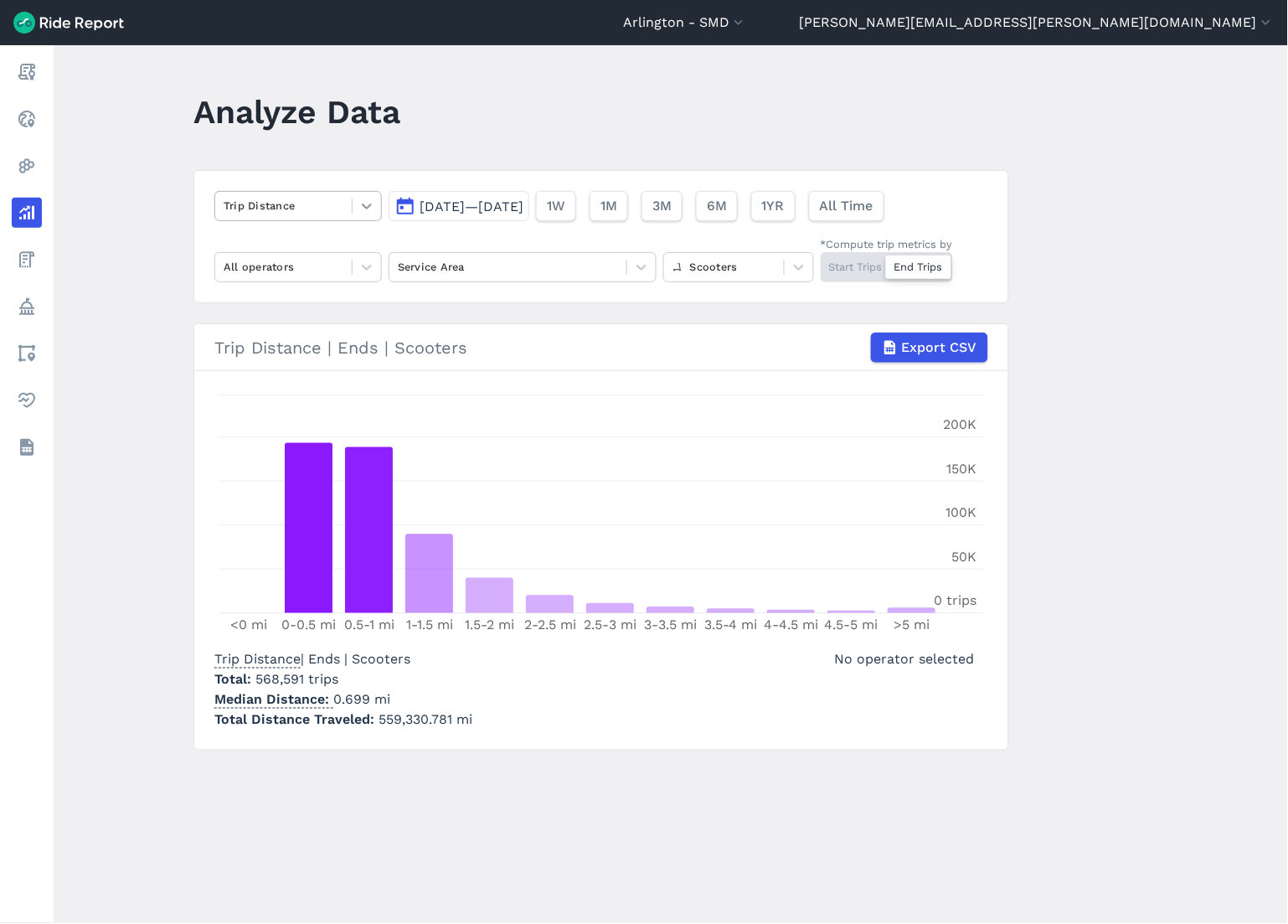
click at [360, 212] on icon at bounding box center [366, 205] width 16 height 16
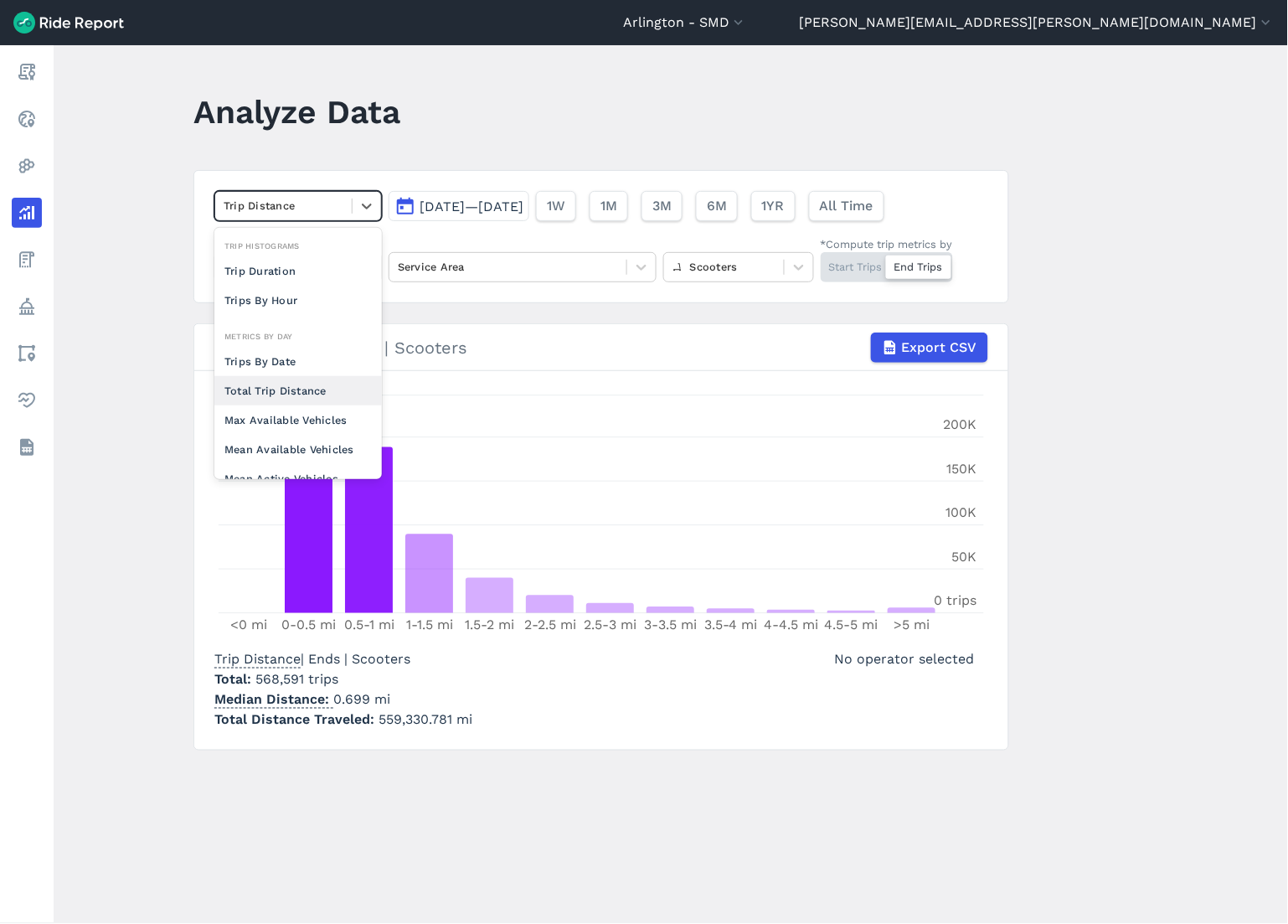
click at [316, 386] on div "Total Trip Distance" at bounding box center [297, 390] width 168 height 29
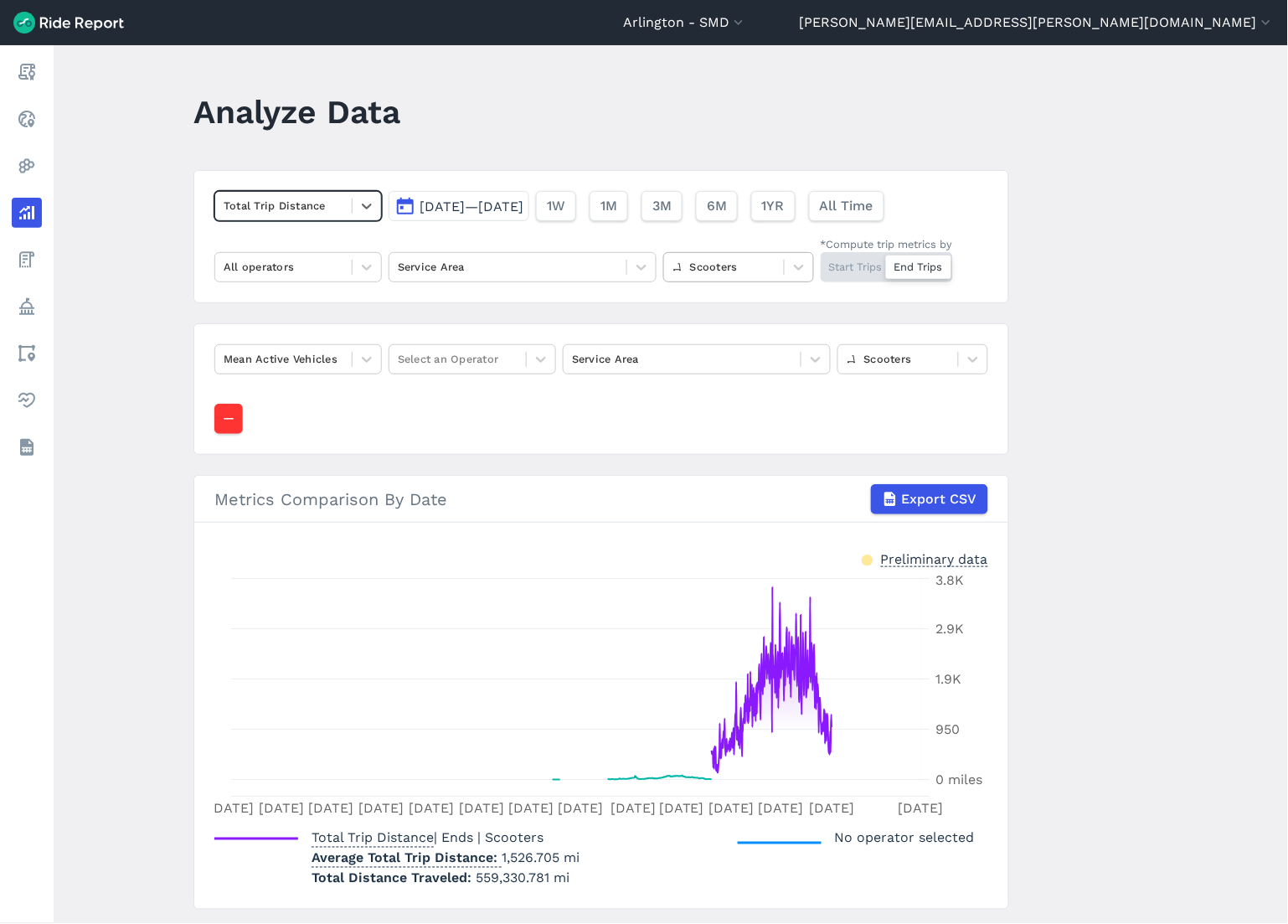
click at [768, 271] on div at bounding box center [723, 266] width 103 height 19
click at [734, 337] on div "E-Bikes" at bounding box center [739, 336] width 151 height 29
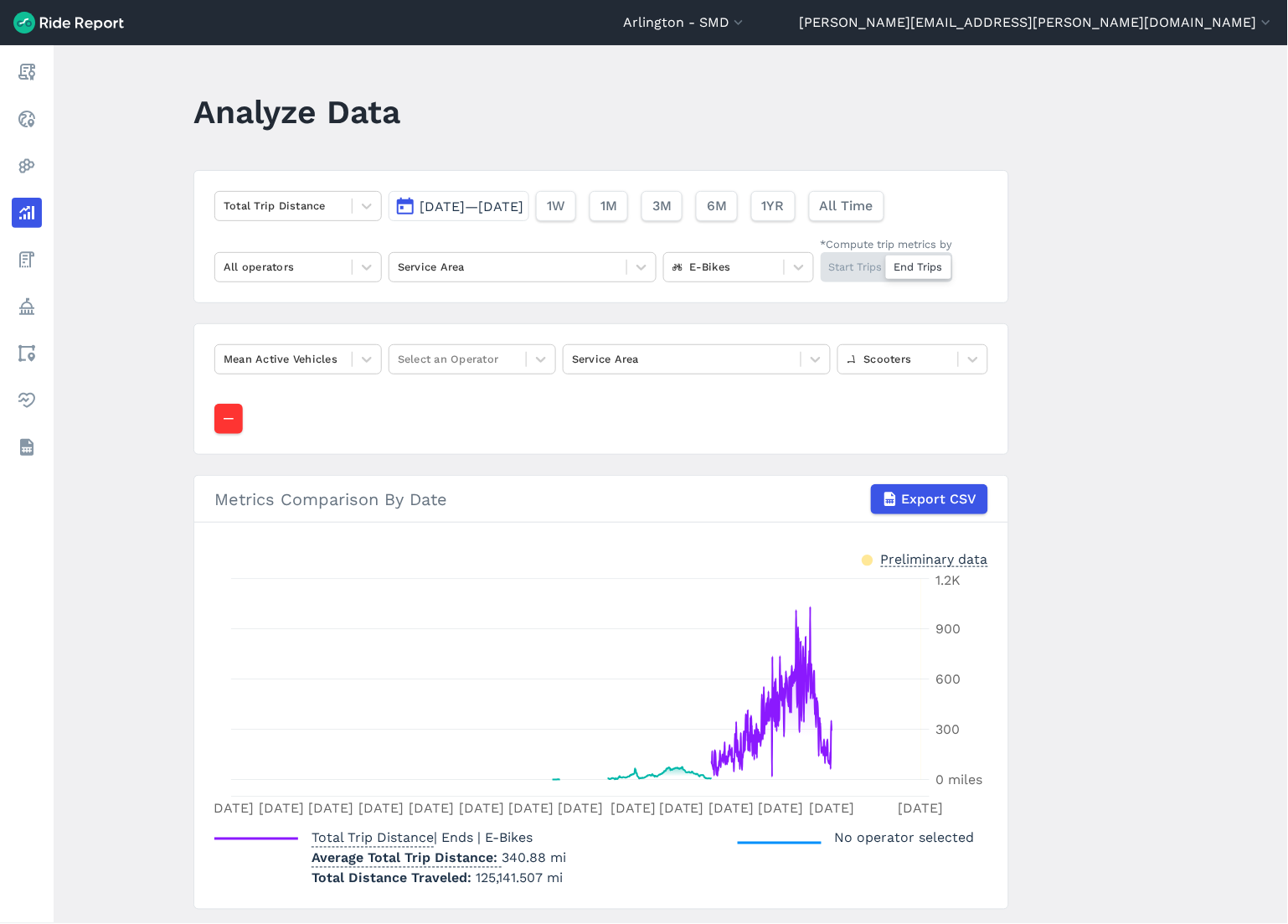
click at [865, 266] on div "Start Trips End Trips" at bounding box center [886, 266] width 133 height 30
click at [820, 262] on input "*Compute trip metrics by Start Trips End Trips" at bounding box center [820, 257] width 0 height 11
click at [907, 266] on div "Start Trips End Trips" at bounding box center [886, 266] width 133 height 30
click at [820, 262] on input "*Compute trip metrics by Start Trips End Trips" at bounding box center [820, 257] width 0 height 11
click at [236, 416] on icon "button" at bounding box center [228, 418] width 16 height 16
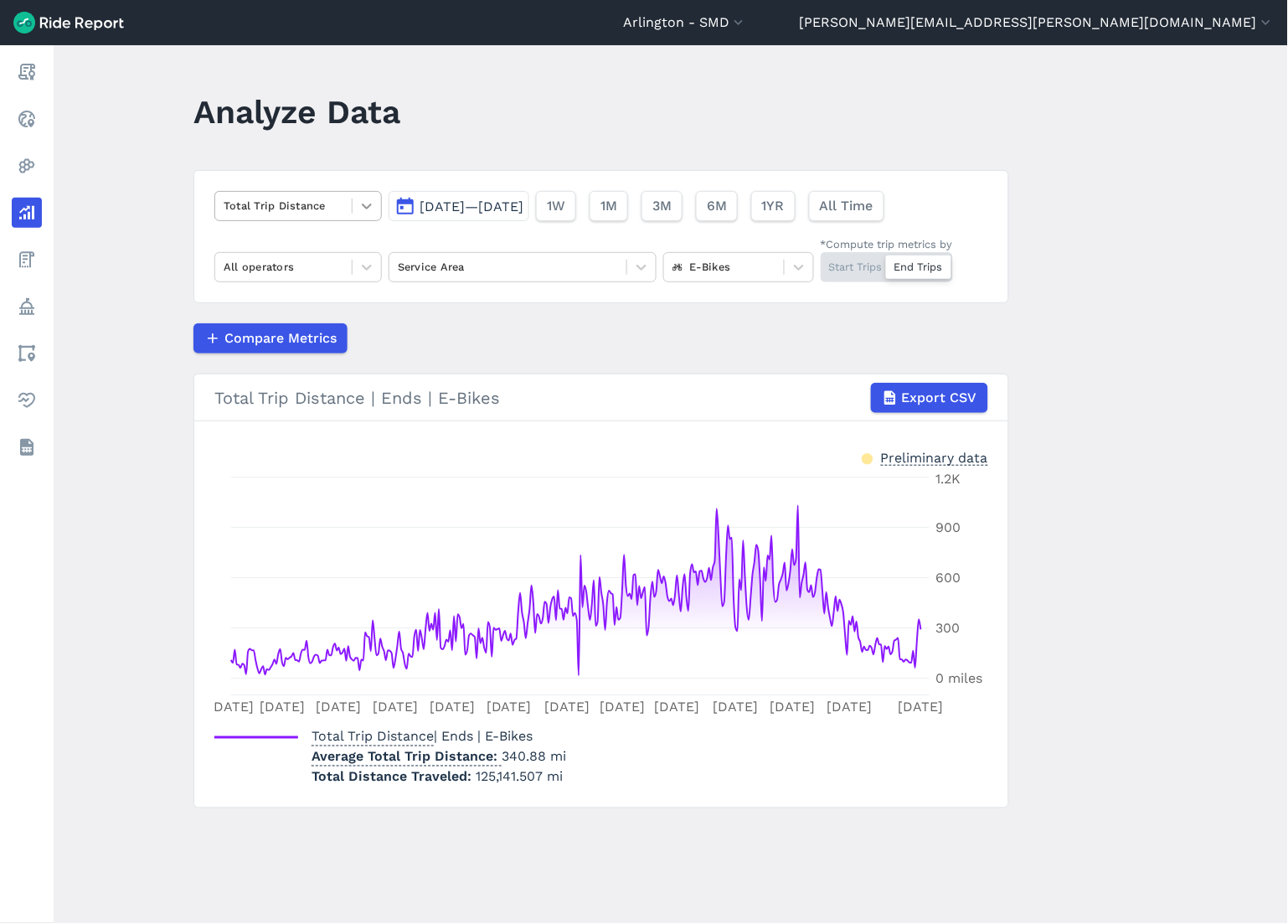
click at [362, 196] on div at bounding box center [366, 205] width 28 height 28
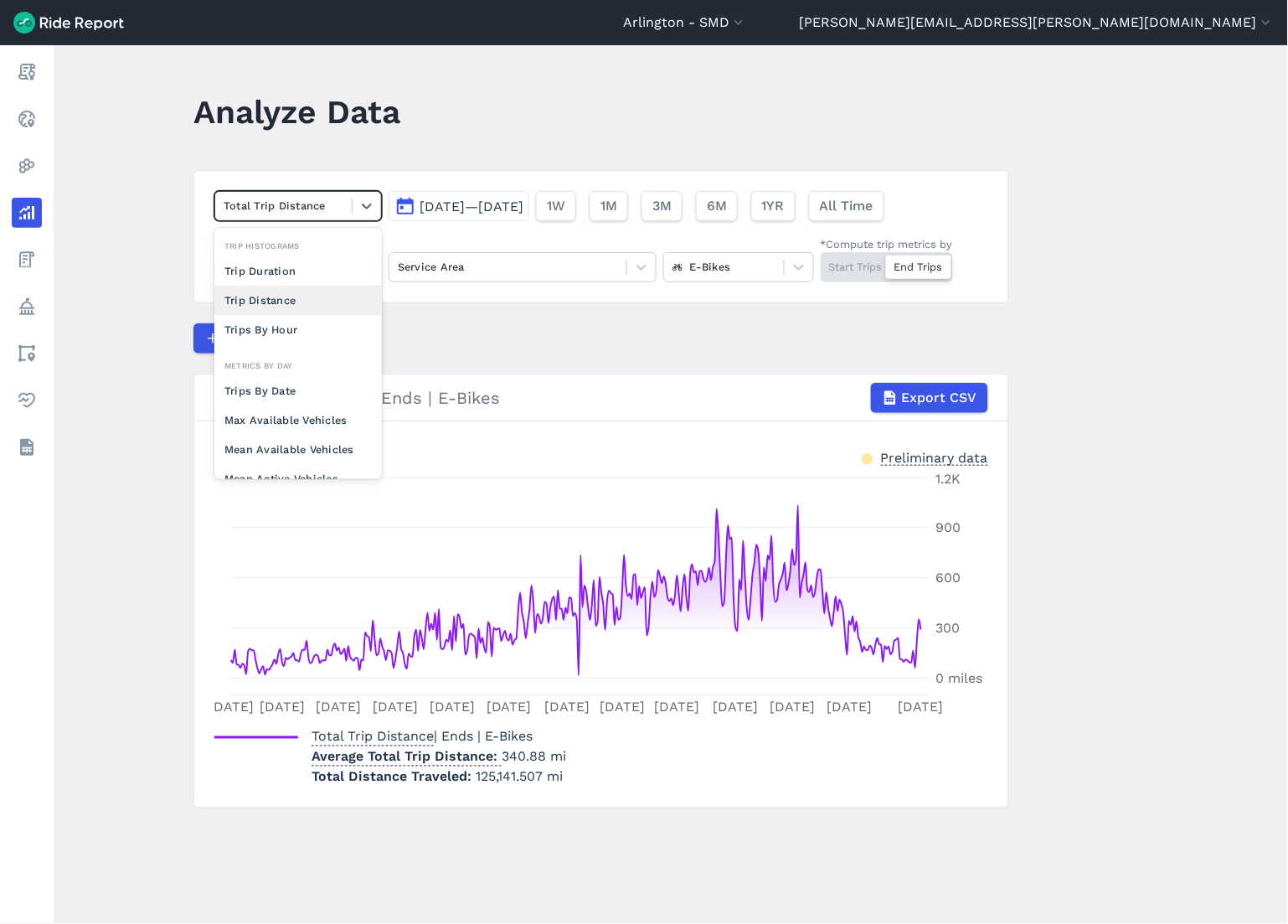
click at [350, 288] on div "Trip Distance" at bounding box center [297, 300] width 168 height 29
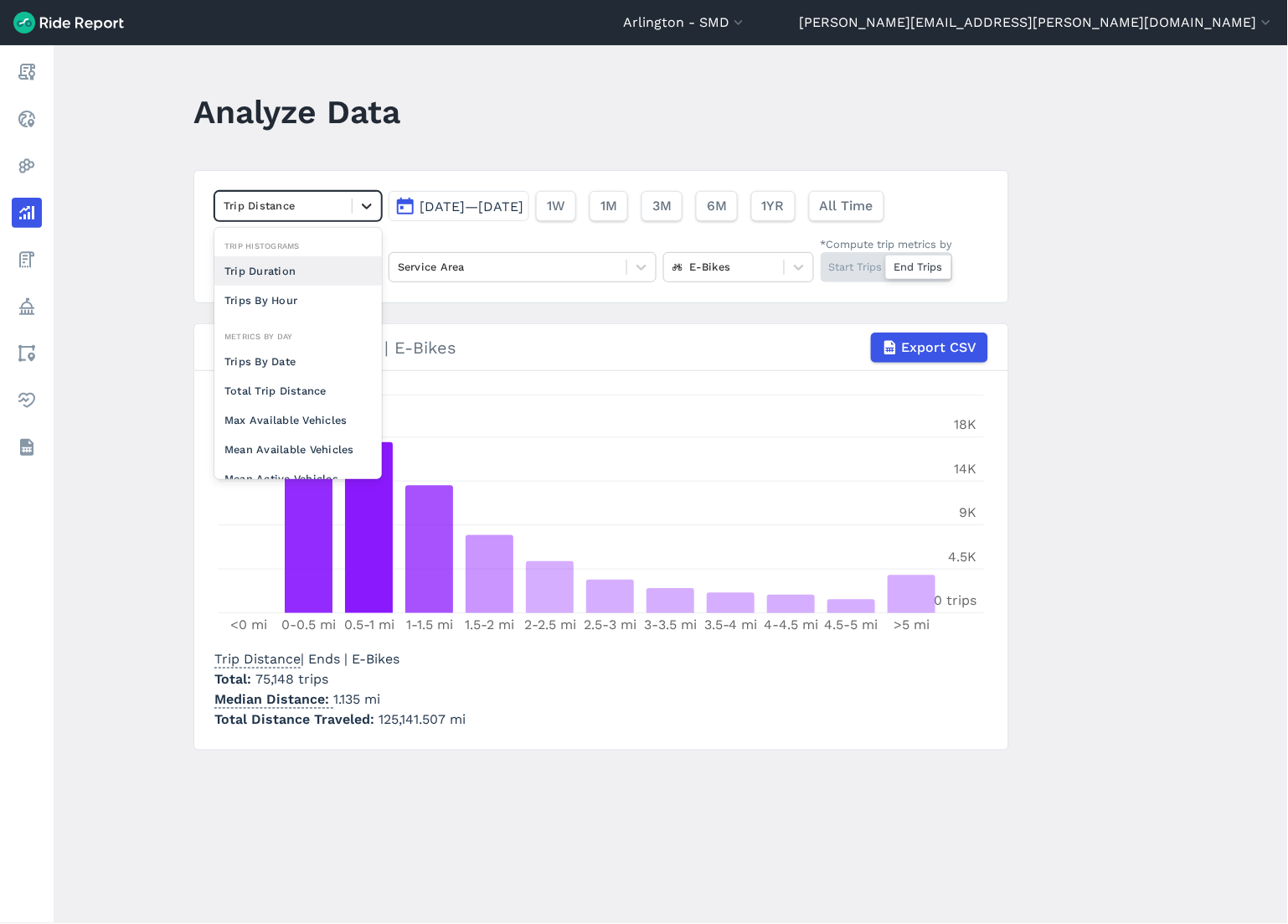
click at [358, 209] on icon at bounding box center [366, 205] width 16 height 16
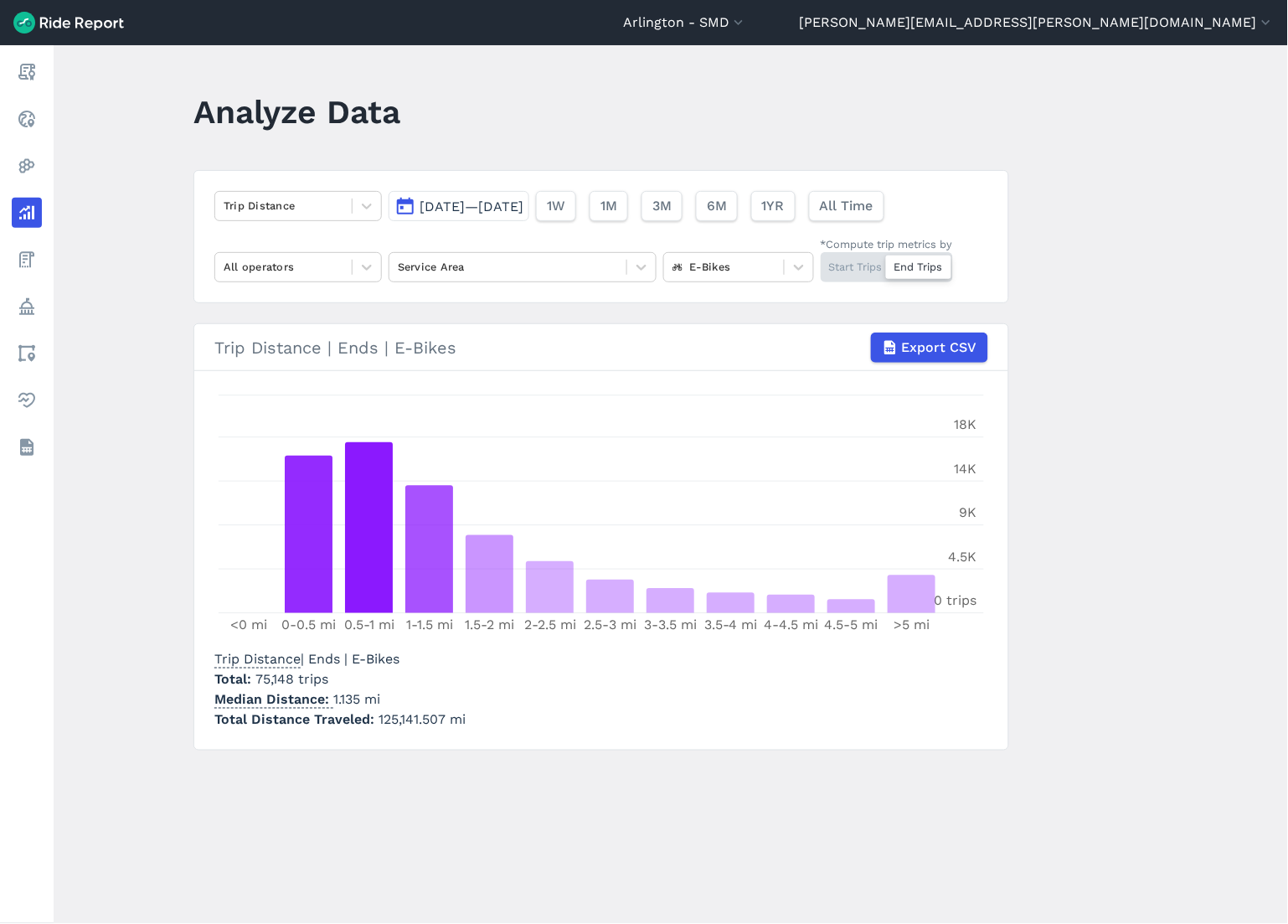
click at [851, 257] on div "Start Trips End Trips" at bounding box center [886, 266] width 133 height 30
click at [820, 257] on input "*Compute trip metrics by Start Trips End Trips" at bounding box center [820, 257] width 0 height 11
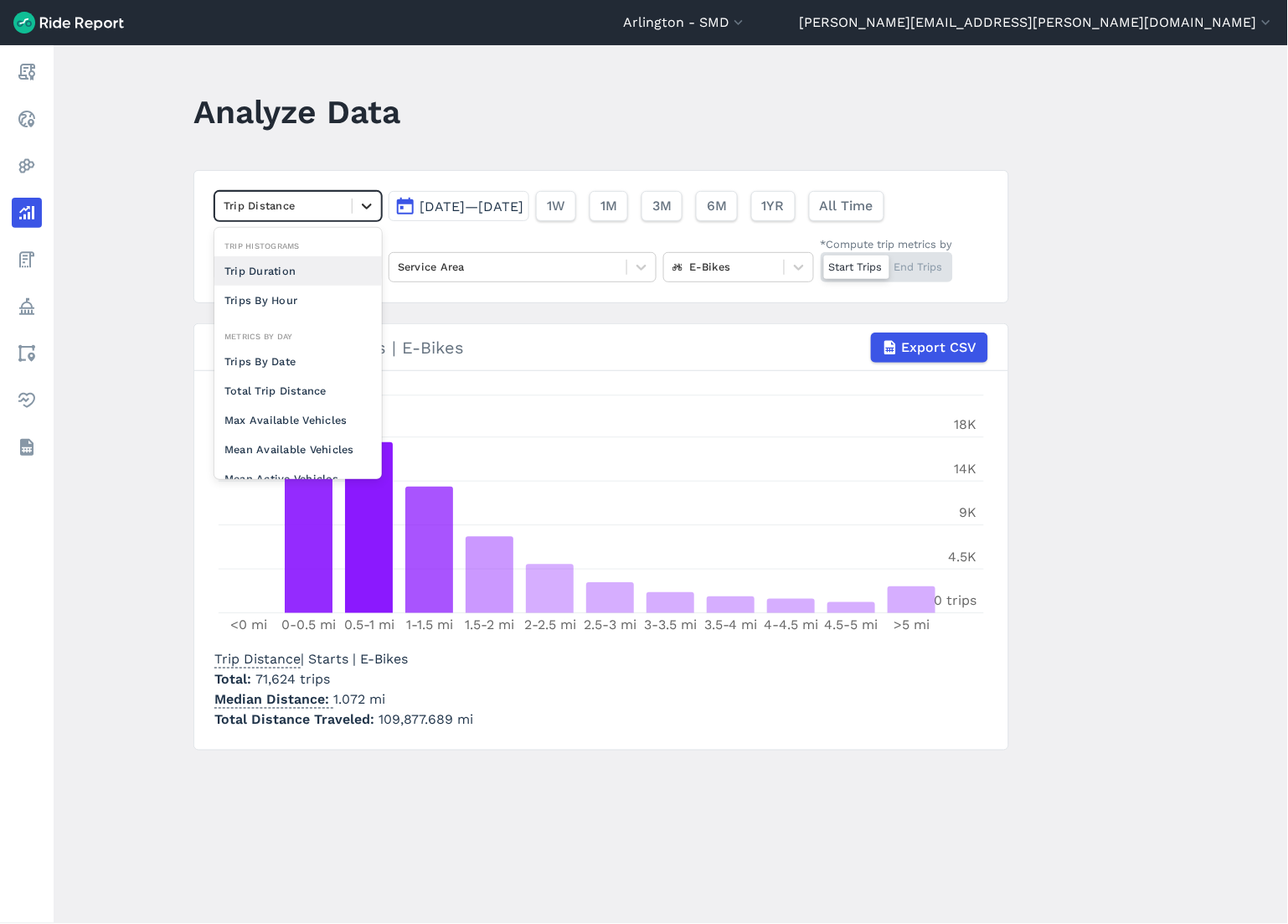
click at [373, 202] on icon at bounding box center [366, 205] width 16 height 16
click at [313, 383] on div "Total Trip Distance" at bounding box center [297, 390] width 168 height 29
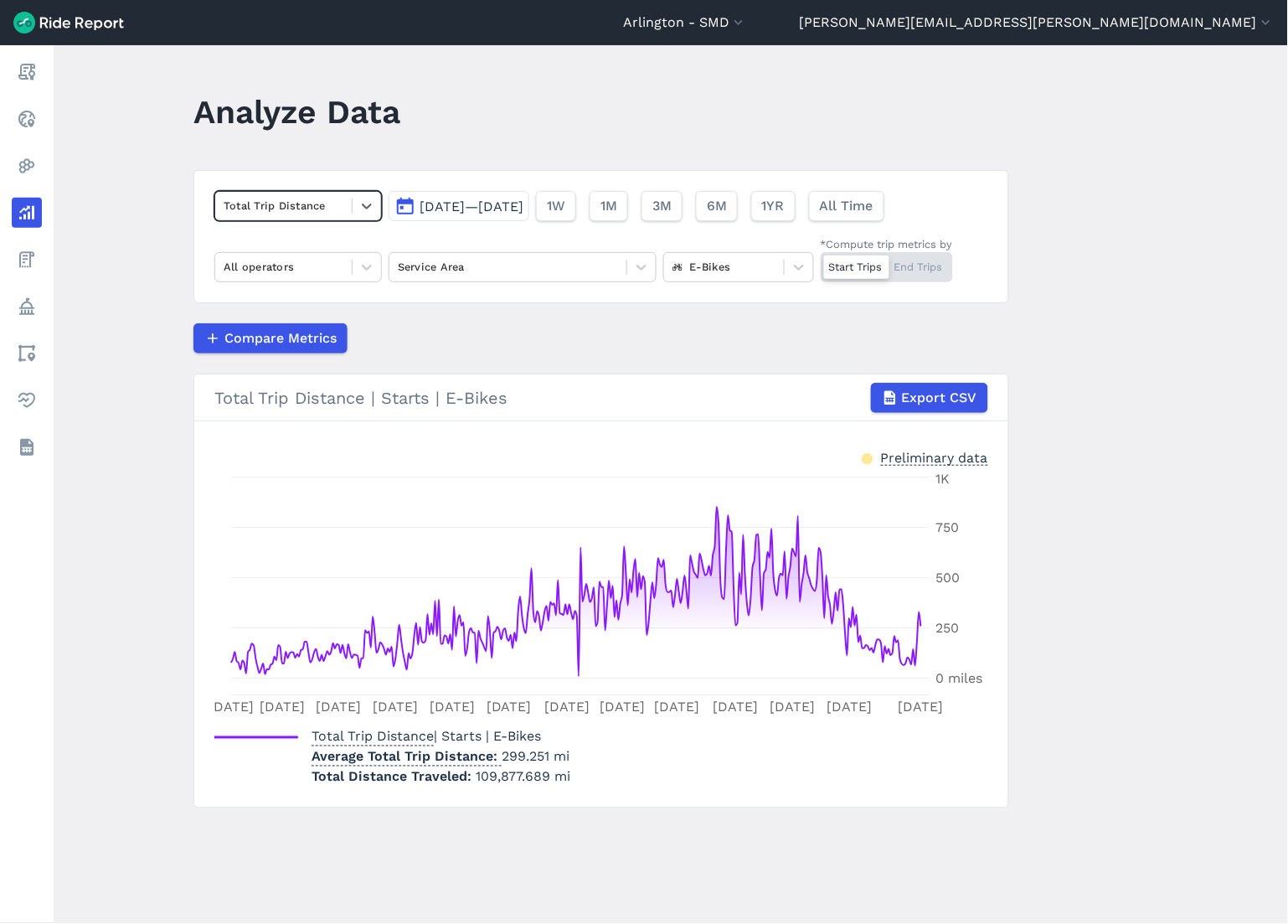
click at [893, 265] on div "Start Trips End Trips" at bounding box center [886, 266] width 133 height 30
click at [820, 262] on input "*Compute trip metrics by Start Trips End Trips" at bounding box center [820, 257] width 0 height 11
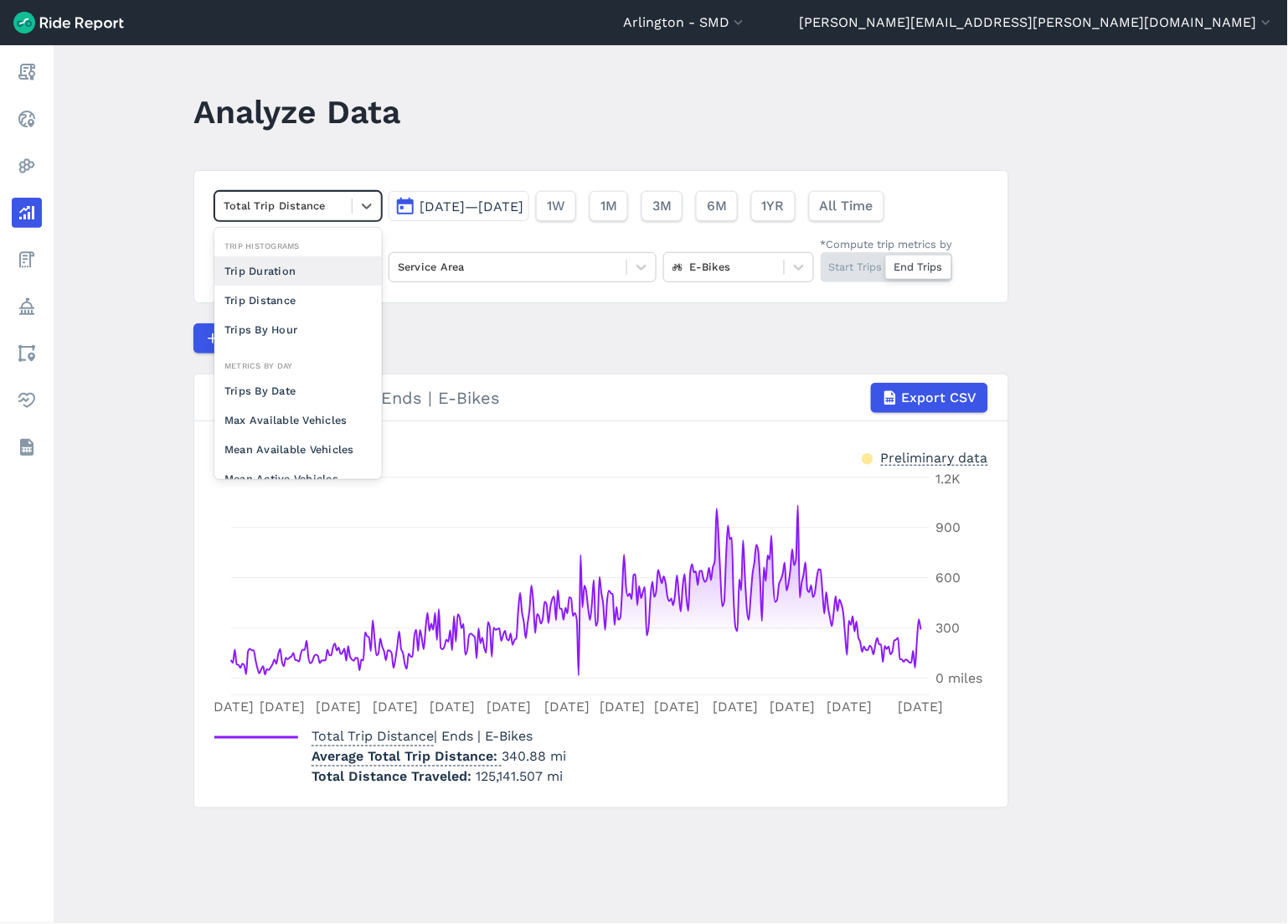
click at [343, 197] on div "Total Trip Distance" at bounding box center [283, 205] width 137 height 26
click at [330, 268] on div "Trip Duration" at bounding box center [297, 271] width 168 height 29
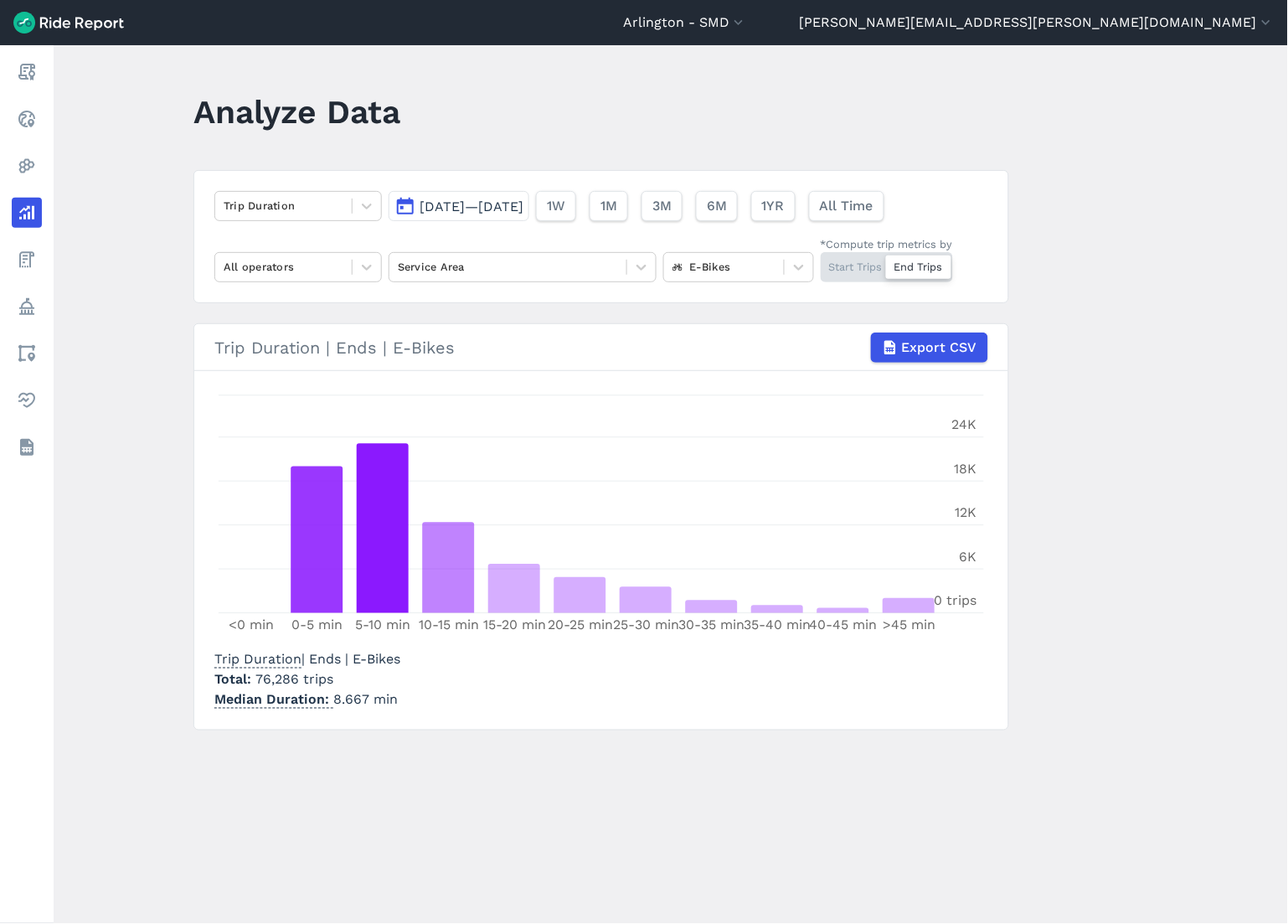
click at [861, 262] on div "Start Trips End Trips" at bounding box center [886, 266] width 133 height 30
click at [820, 262] on input "*Compute trip metrics by Start Trips End Trips" at bounding box center [820, 257] width 0 height 11
click at [911, 262] on div "Start Trips End Trips" at bounding box center [886, 266] width 133 height 30
click at [820, 262] on input "*Compute trip metrics by Start Trips End Trips" at bounding box center [820, 257] width 0 height 11
click at [833, 269] on div "Start Trips End Trips" at bounding box center [886, 266] width 133 height 30
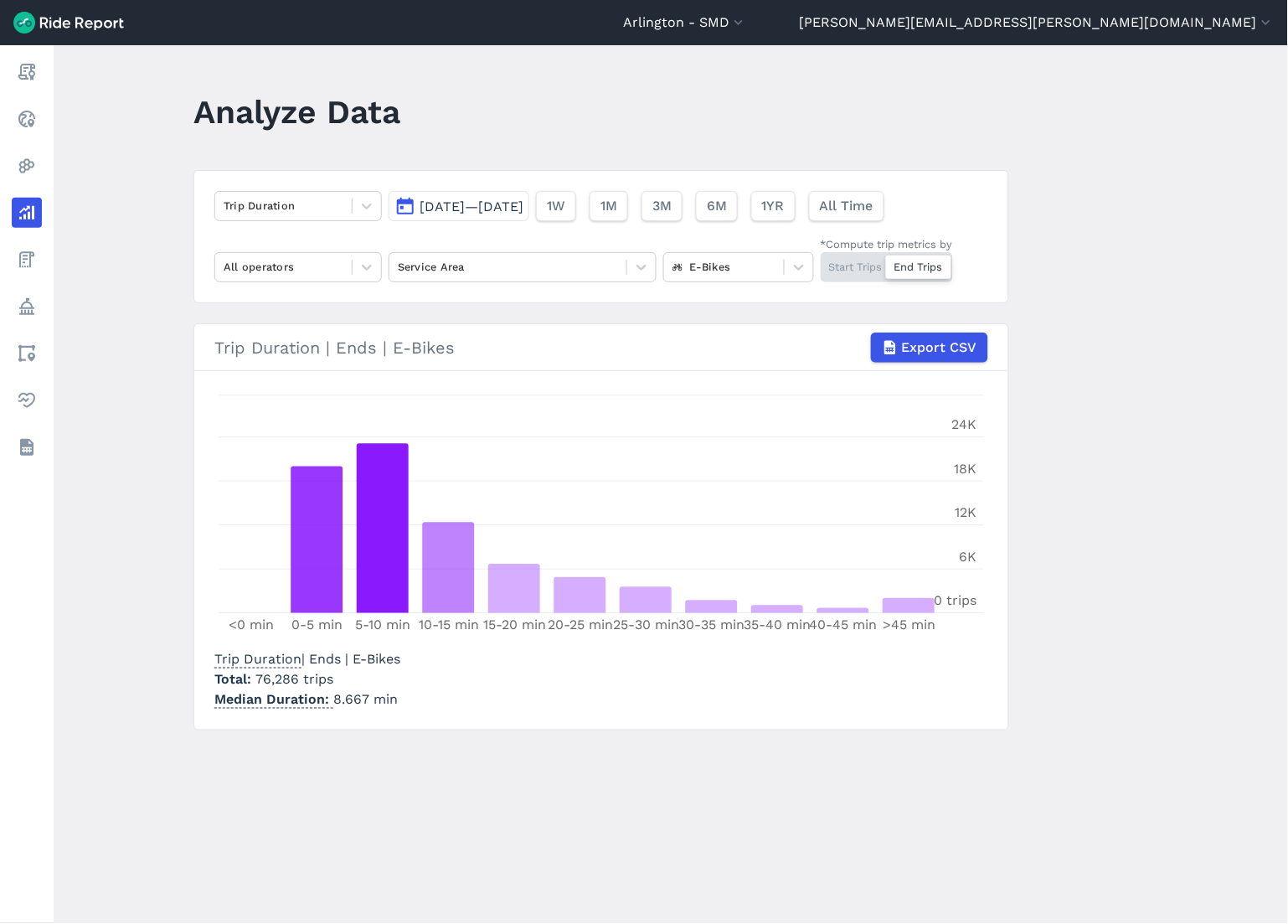
click at [820, 262] on input "*Compute trip metrics by Start Trips End Trips" at bounding box center [820, 257] width 0 height 11
click at [905, 268] on div "Start Trips End Trips" at bounding box center [886, 266] width 133 height 30
click at [820, 262] on input "*Compute trip metrics by Start Trips End Trips" at bounding box center [820, 257] width 0 height 11
click at [858, 261] on div "Start Trips End Trips" at bounding box center [886, 266] width 133 height 30
click at [820, 261] on input "*Compute trip metrics by Start Trips End Trips" at bounding box center [820, 257] width 0 height 11
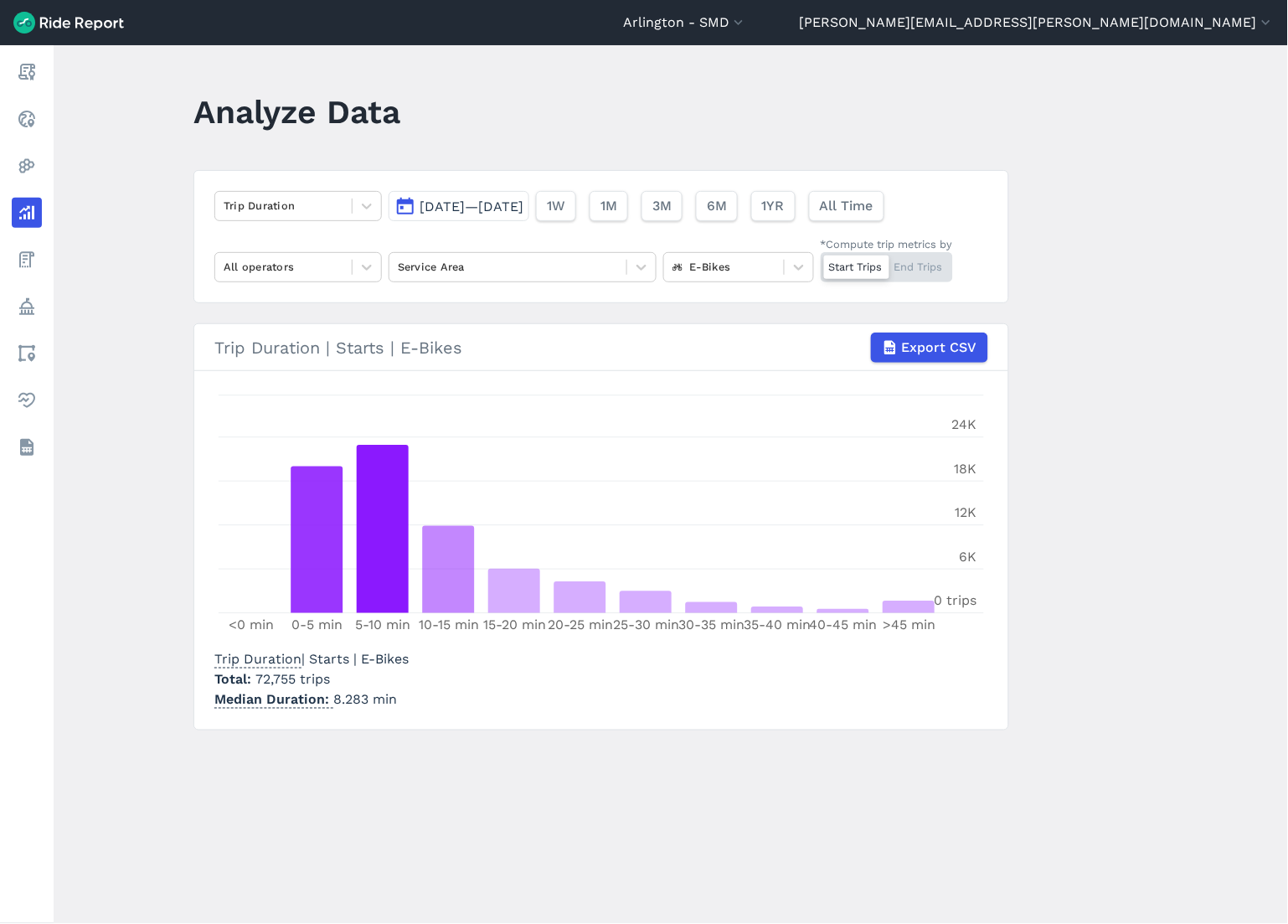
click at [471, 207] on span "[DATE]—[DATE]" at bounding box center [471, 206] width 104 height 15
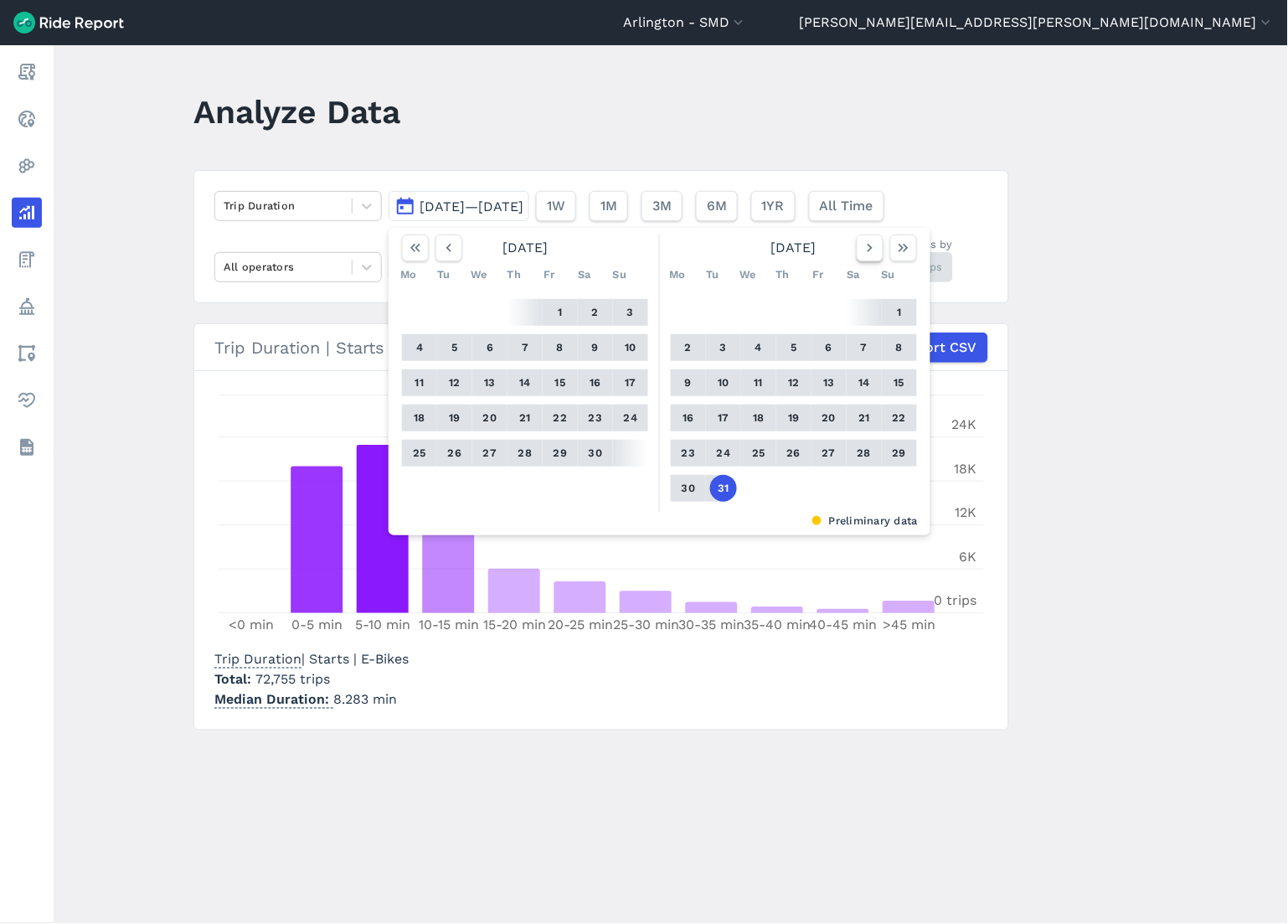
click at [872, 252] on icon "button" at bounding box center [870, 247] width 16 height 16
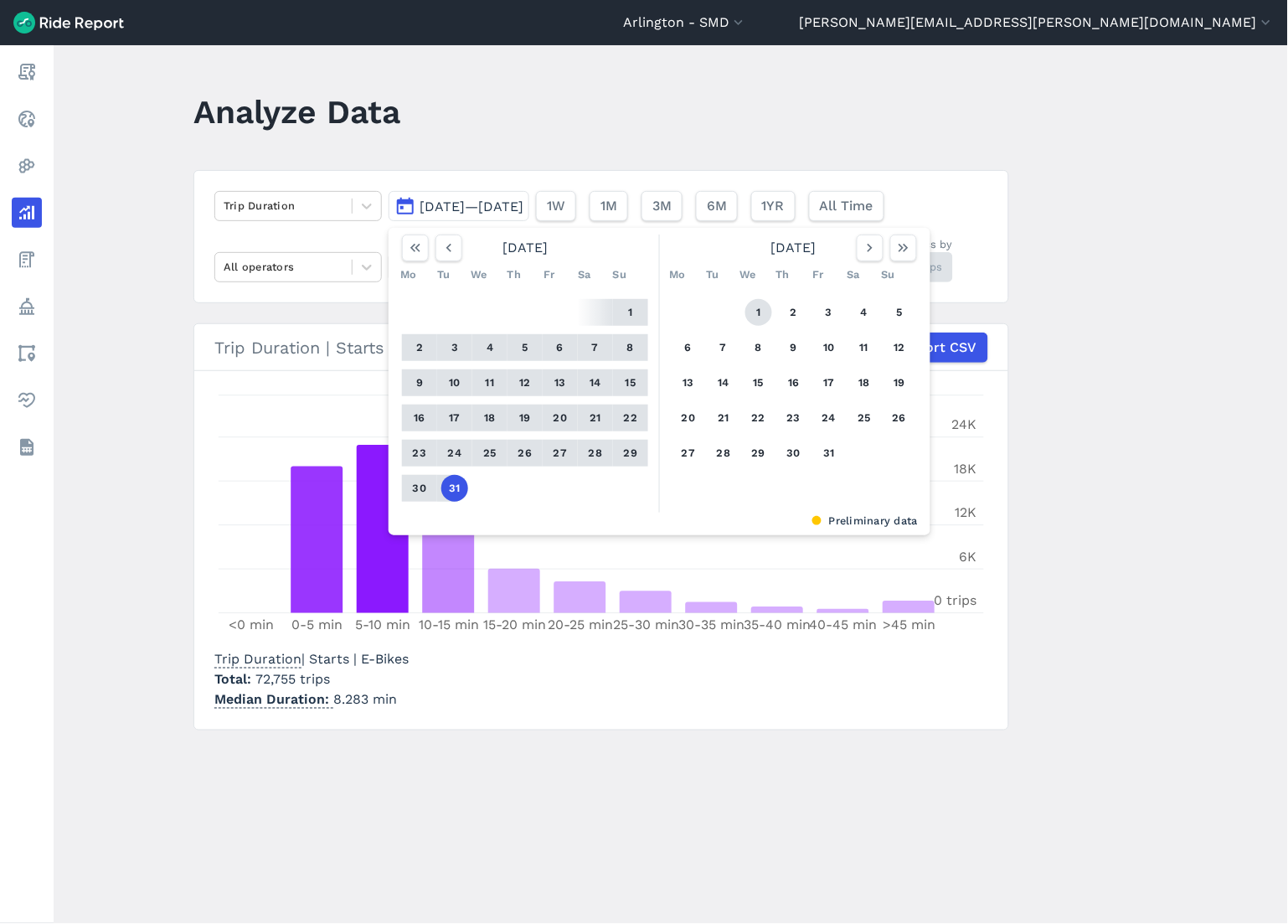
click at [750, 303] on button "1" at bounding box center [758, 313] width 27 height 27
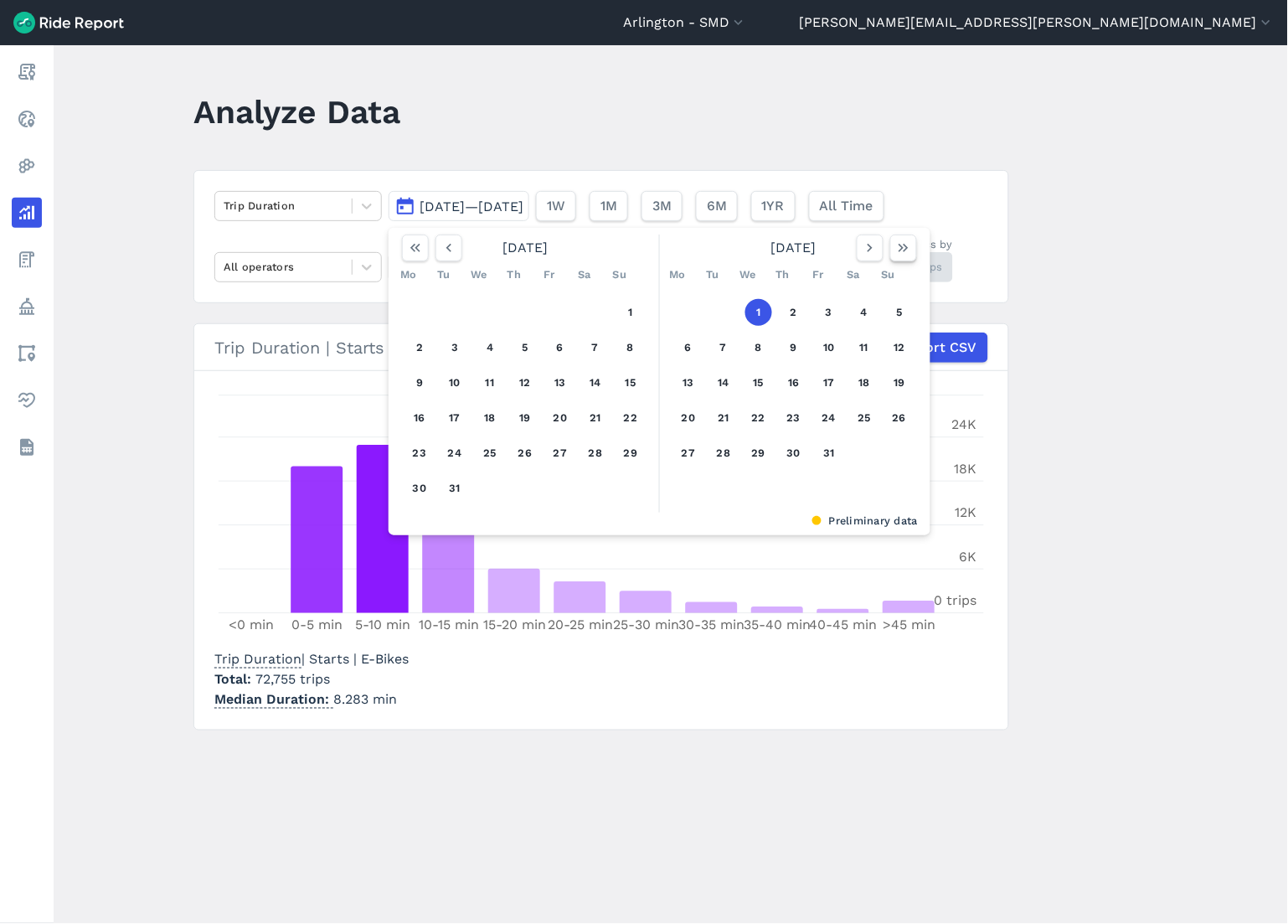
click at [902, 260] on button "button" at bounding box center [904, 248] width 27 height 27
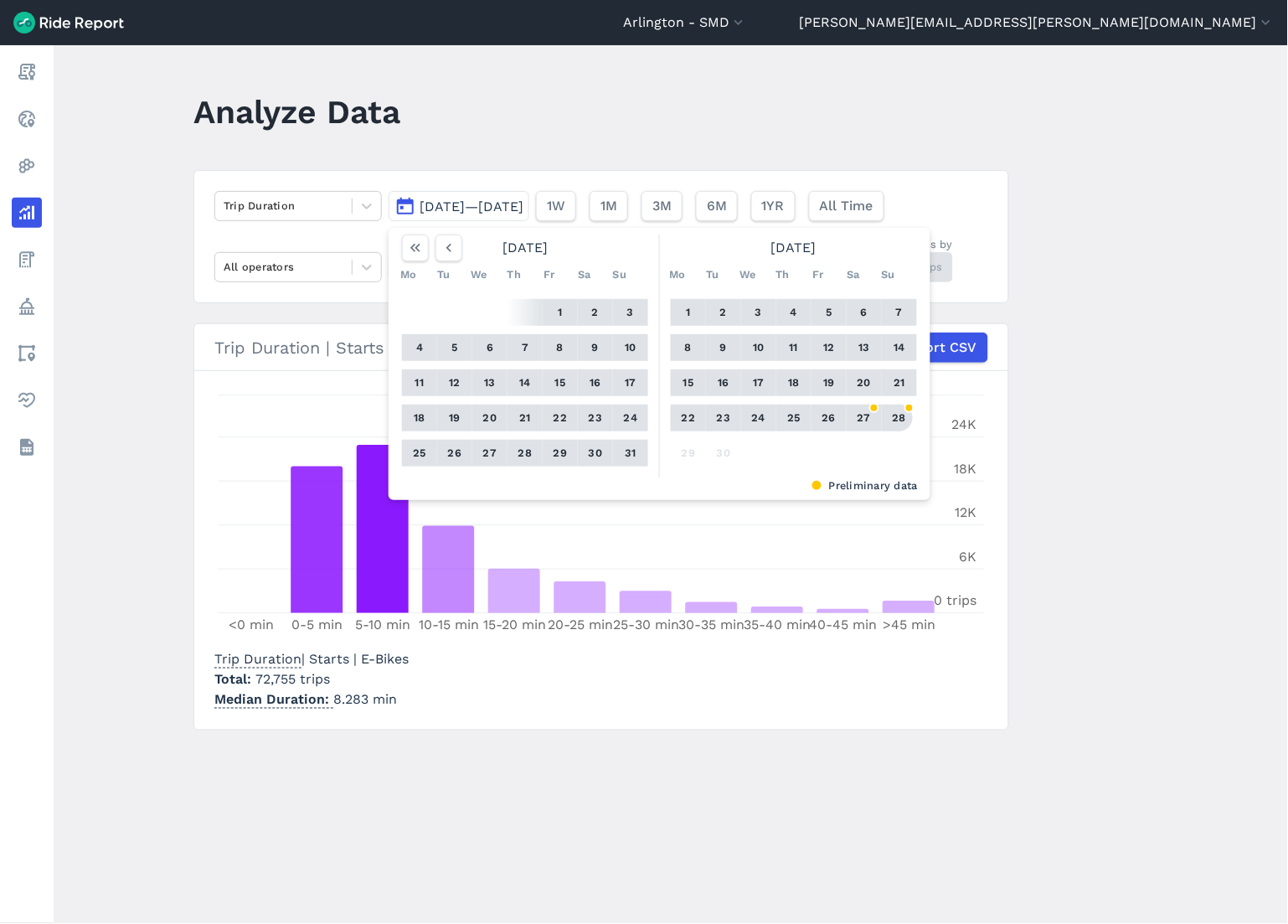
click at [905, 416] on button "28" at bounding box center [900, 418] width 27 height 27
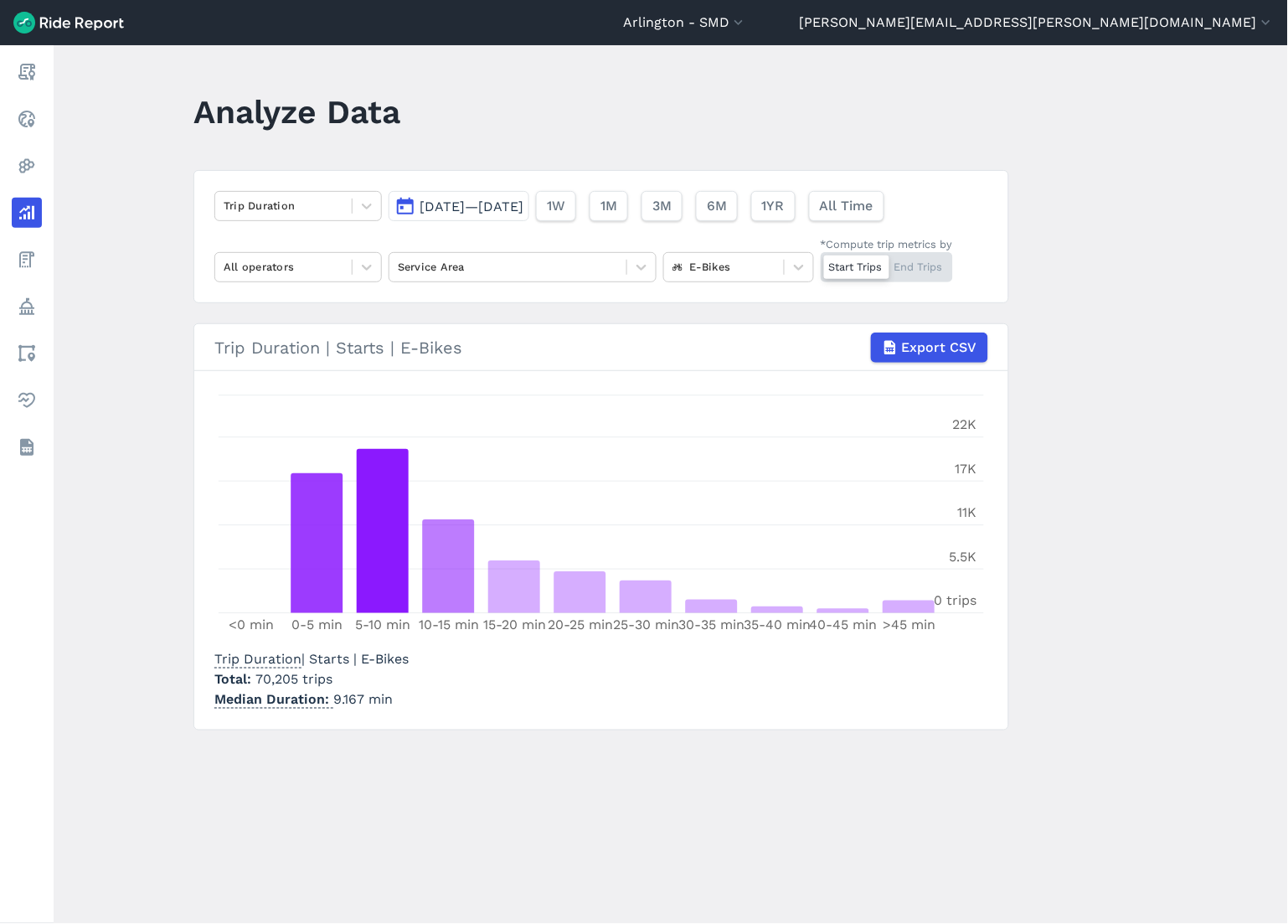
click at [937, 269] on div "Start Trips End Trips" at bounding box center [886, 266] width 133 height 30
click at [820, 262] on input "*Compute trip metrics by Start Trips End Trips" at bounding box center [820, 257] width 0 height 11
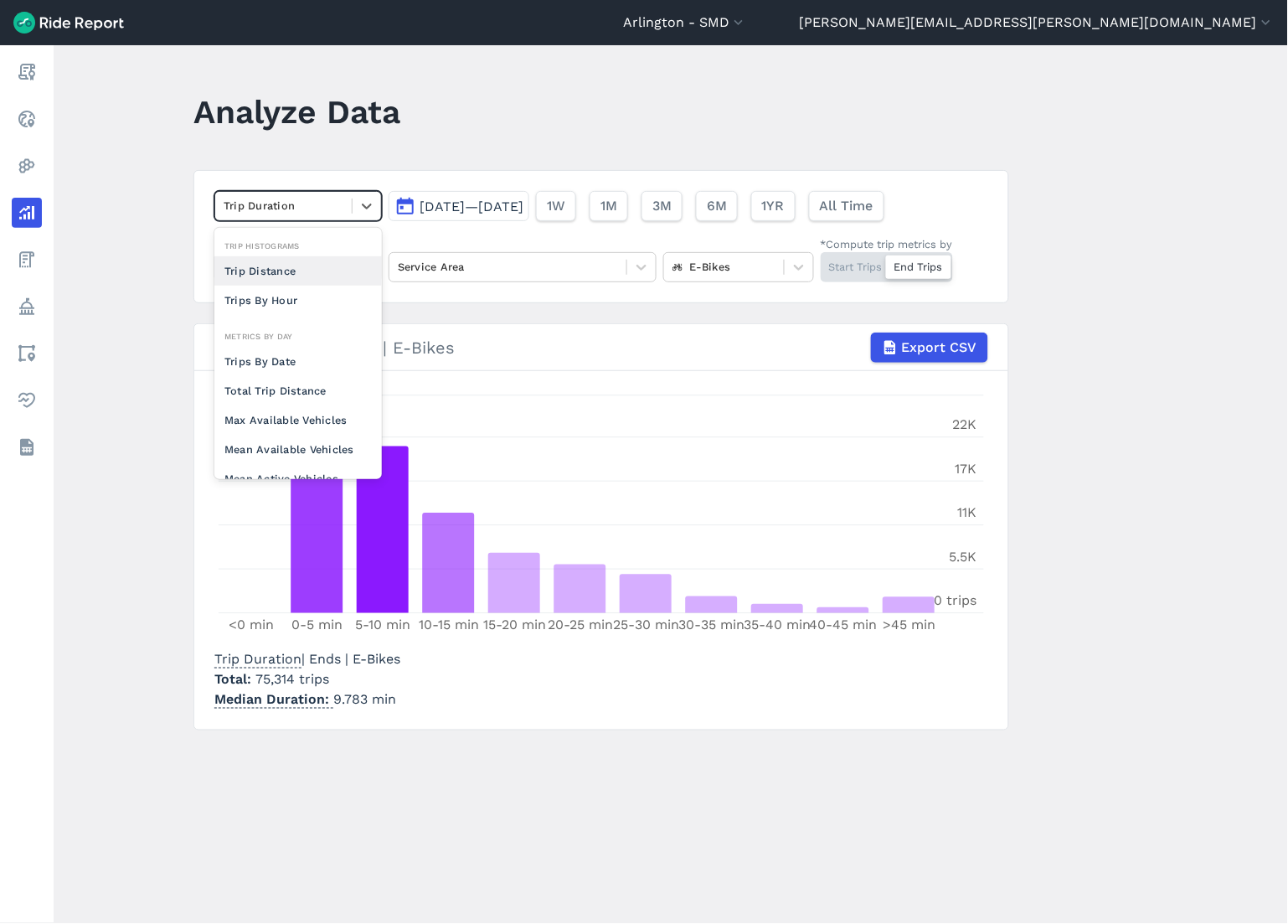
click at [293, 201] on div at bounding box center [284, 205] width 120 height 19
click at [289, 266] on div "Trip Distance" at bounding box center [297, 271] width 168 height 29
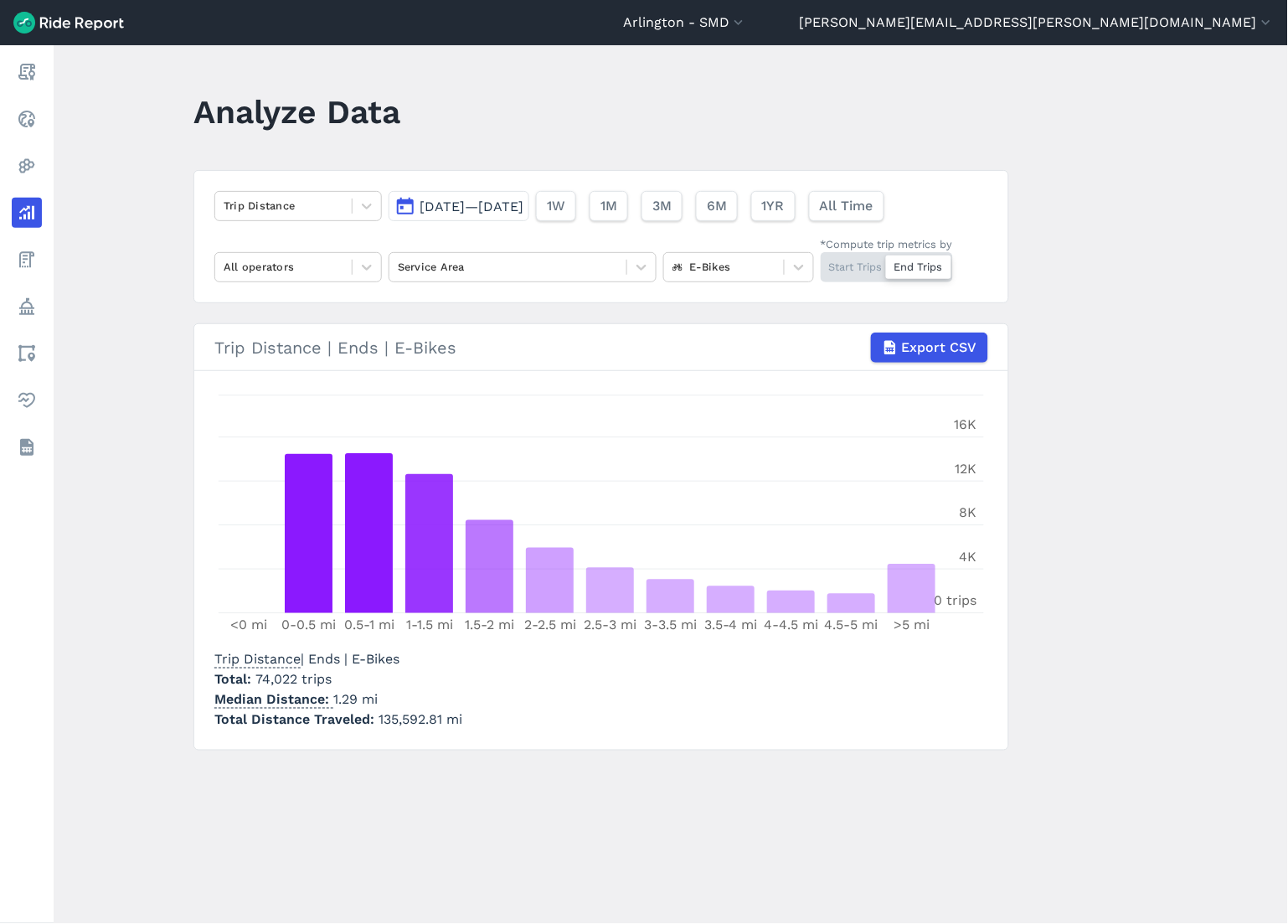
click at [849, 262] on div "Start Trips End Trips" at bounding box center [886, 266] width 133 height 30
click at [820, 262] on input "*Compute trip metrics by Start Trips End Trips" at bounding box center [820, 257] width 0 height 11
click at [906, 264] on div "Start Trips End Trips" at bounding box center [886, 266] width 133 height 30
click at [820, 262] on input "*Compute trip metrics by Start Trips End Trips" at bounding box center [820, 257] width 0 height 11
click at [861, 269] on div "Start Trips End Trips" at bounding box center [886, 266] width 133 height 30
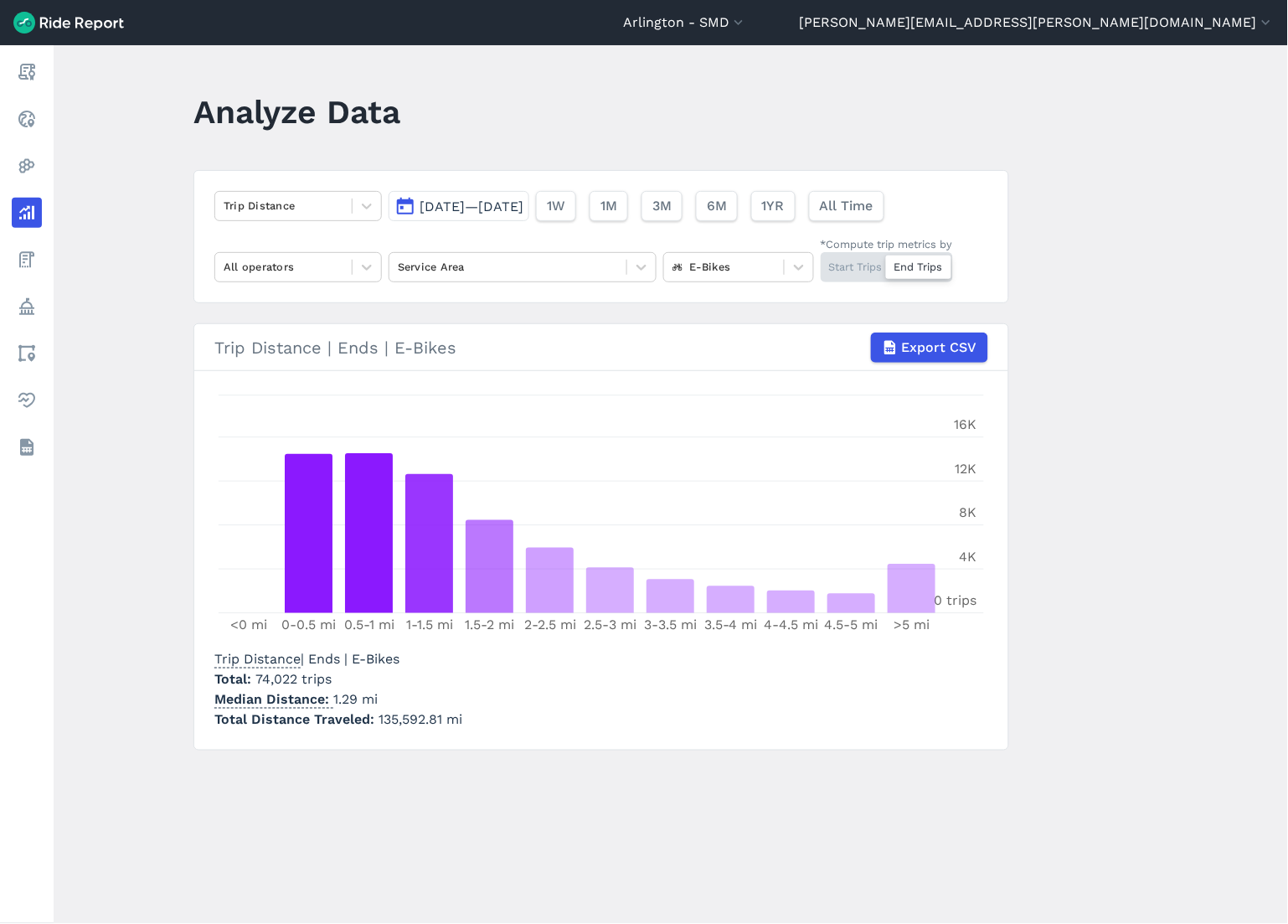
click at [820, 262] on input "*Compute trip metrics by Start Trips End Trips" at bounding box center [820, 257] width 0 height 11
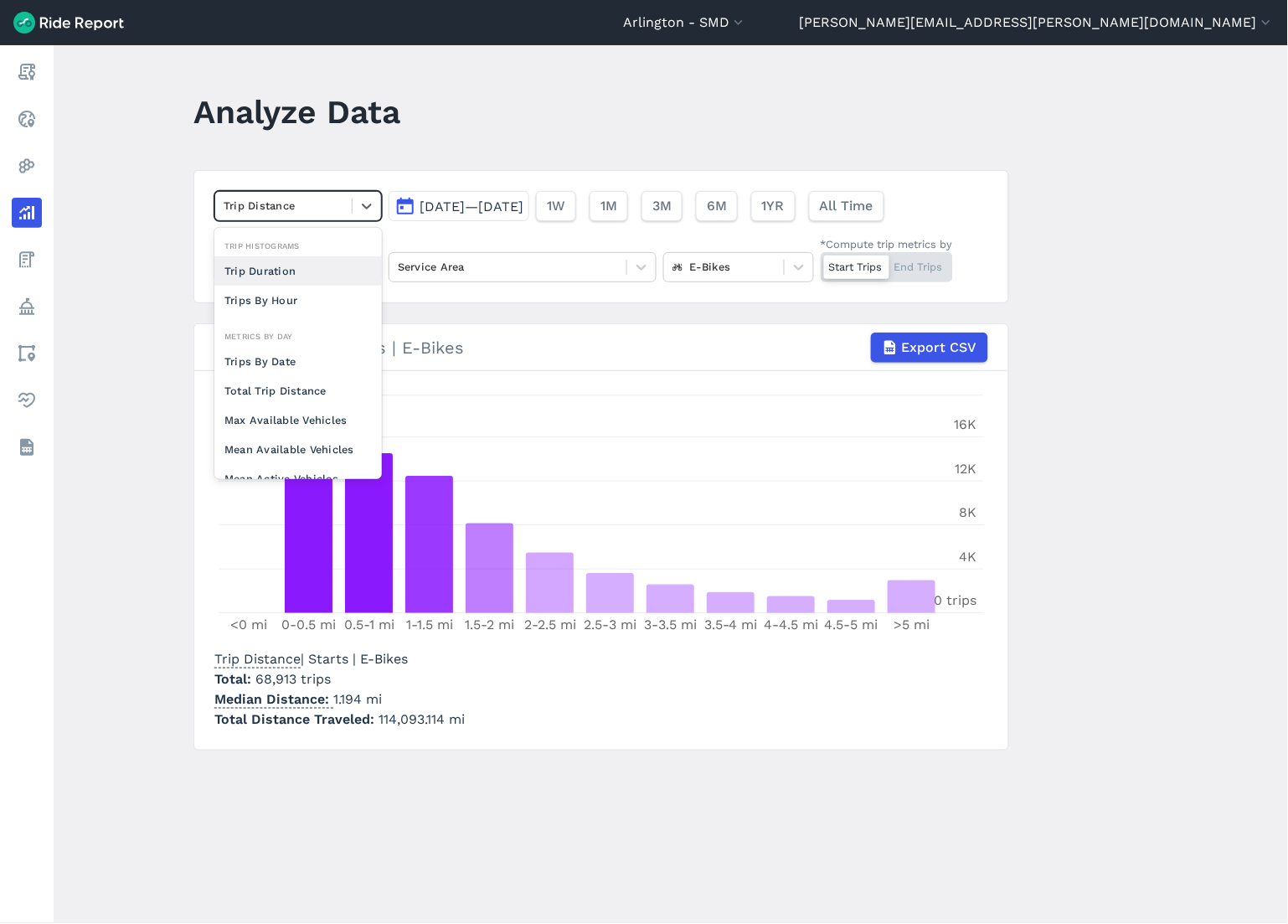
click at [348, 195] on div "Trip Distance" at bounding box center [283, 205] width 137 height 26
click at [310, 271] on div "Trip Duration" at bounding box center [297, 271] width 168 height 29
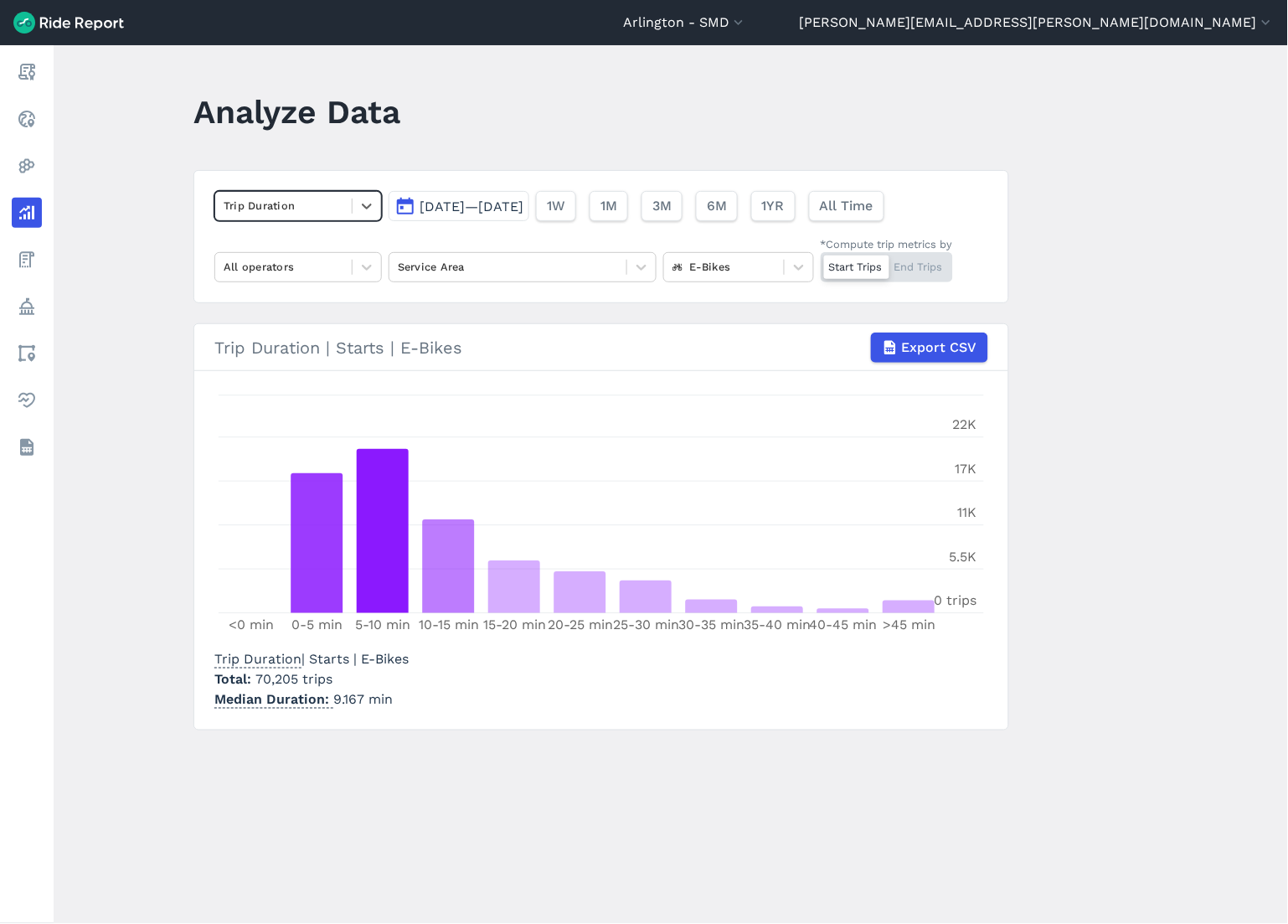
click at [928, 269] on div "Start Trips End Trips" at bounding box center [886, 266] width 133 height 30
click at [820, 262] on input "*Compute trip metrics by Start Trips End Trips" at bounding box center [820, 257] width 0 height 11
click at [840, 264] on div "Start Trips End Trips" at bounding box center [886, 266] width 133 height 30
click at [820, 262] on input "*Compute trip metrics by Start Trips End Trips" at bounding box center [820, 257] width 0 height 11
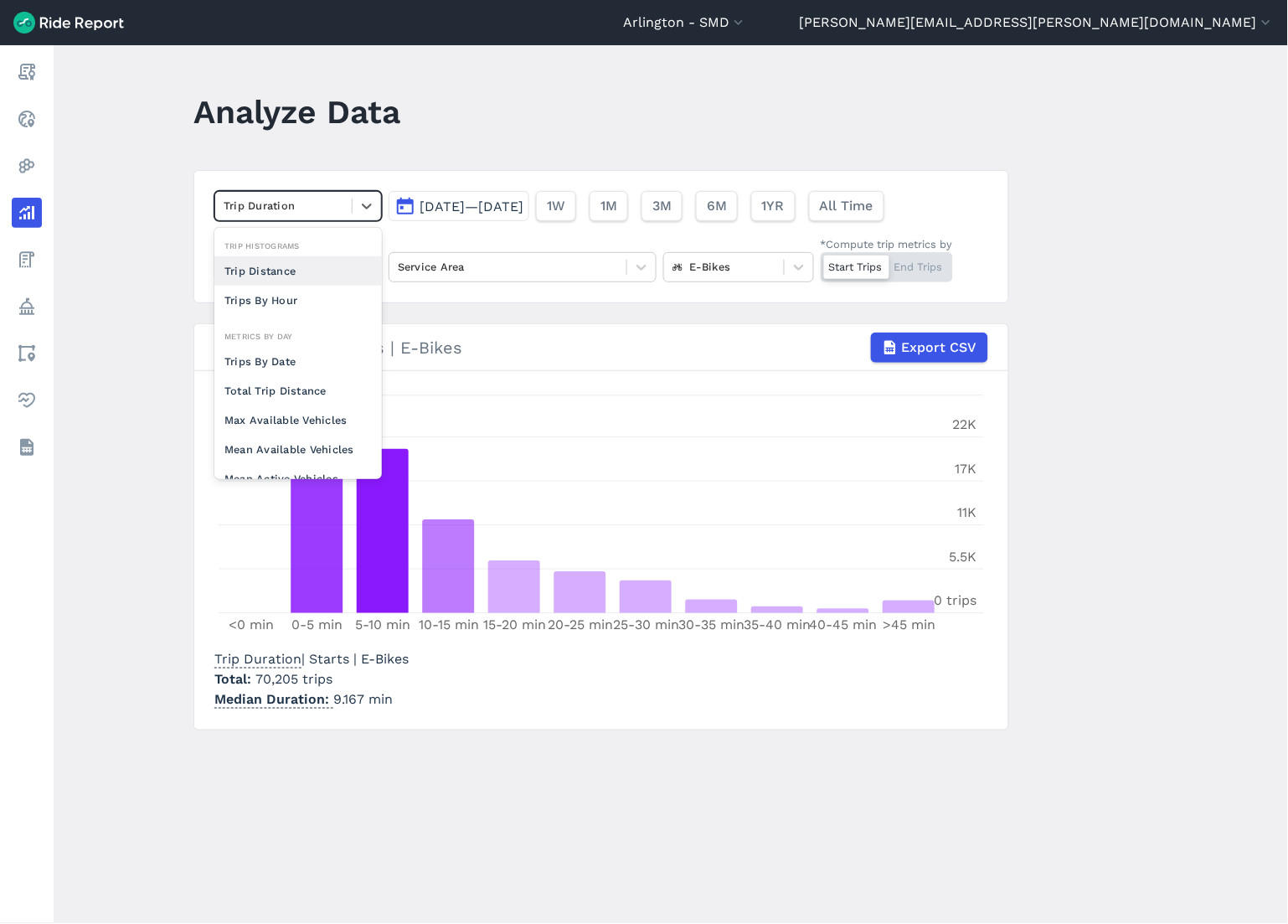
click at [285, 209] on div at bounding box center [284, 205] width 120 height 19
click at [270, 393] on div "Total Trip Distance" at bounding box center [297, 390] width 168 height 29
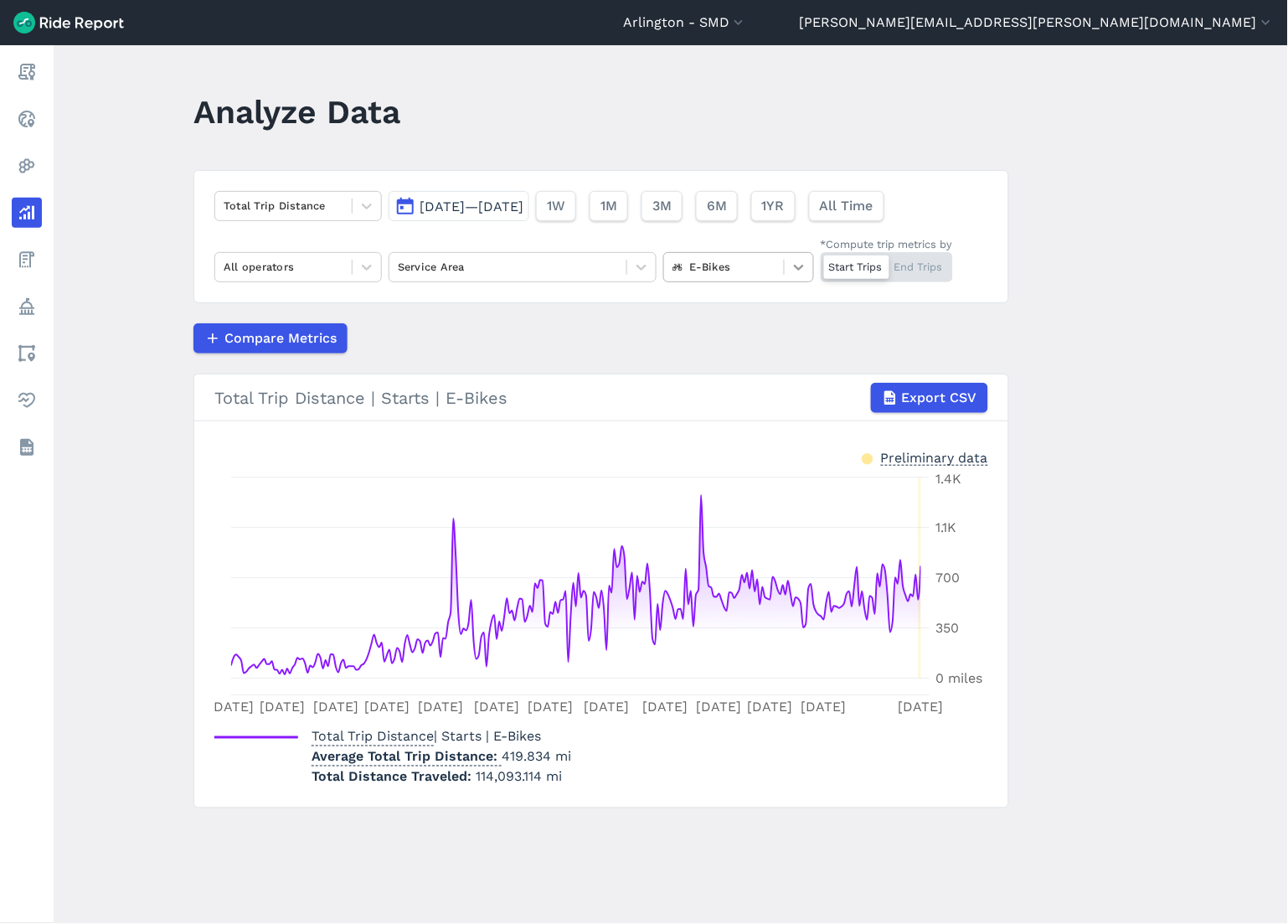
click at [792, 277] on div at bounding box center [798, 266] width 28 height 28
click at [746, 358] on div "Scooters" at bounding box center [739, 365] width 151 height 29
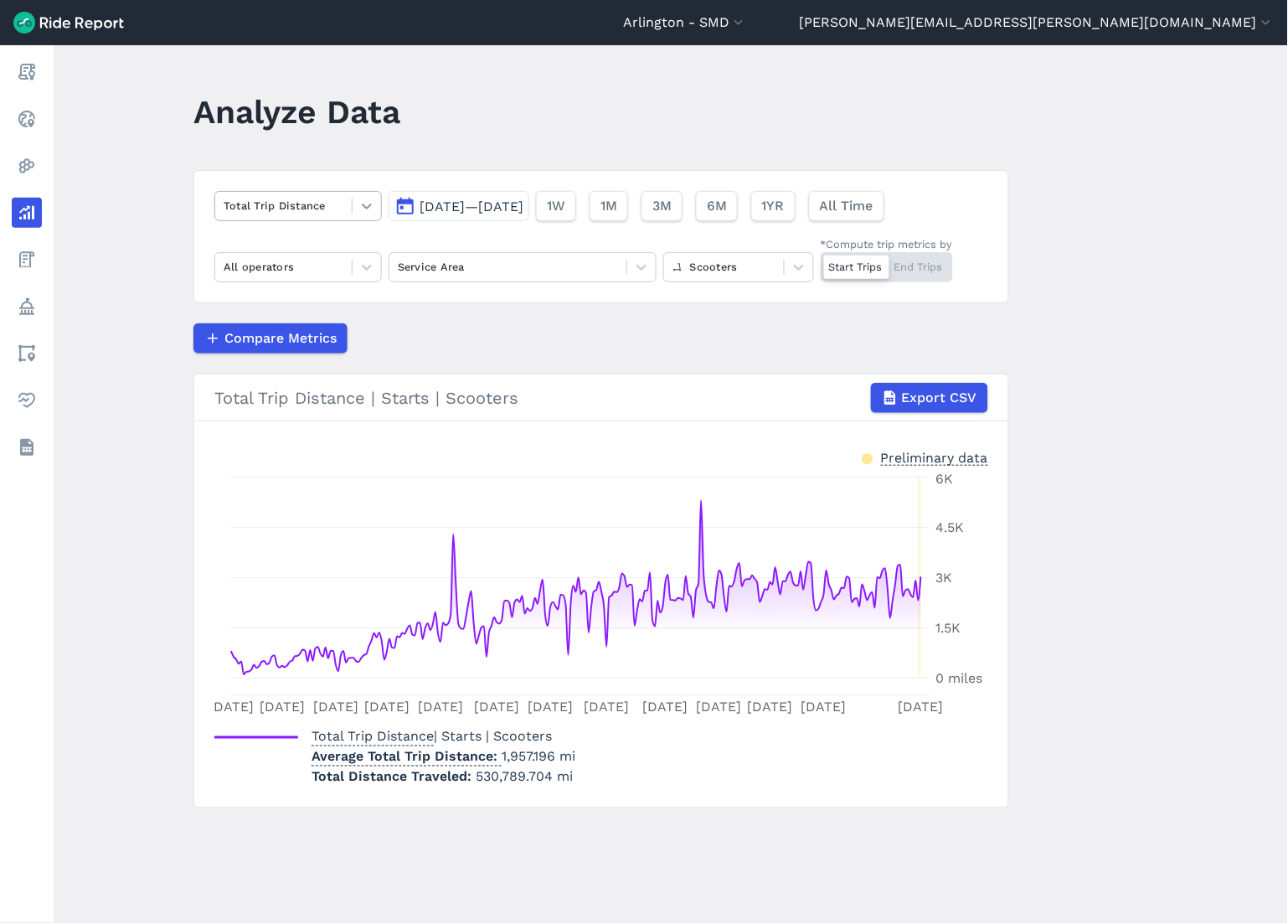
click at [370, 204] on icon at bounding box center [366, 205] width 16 height 16
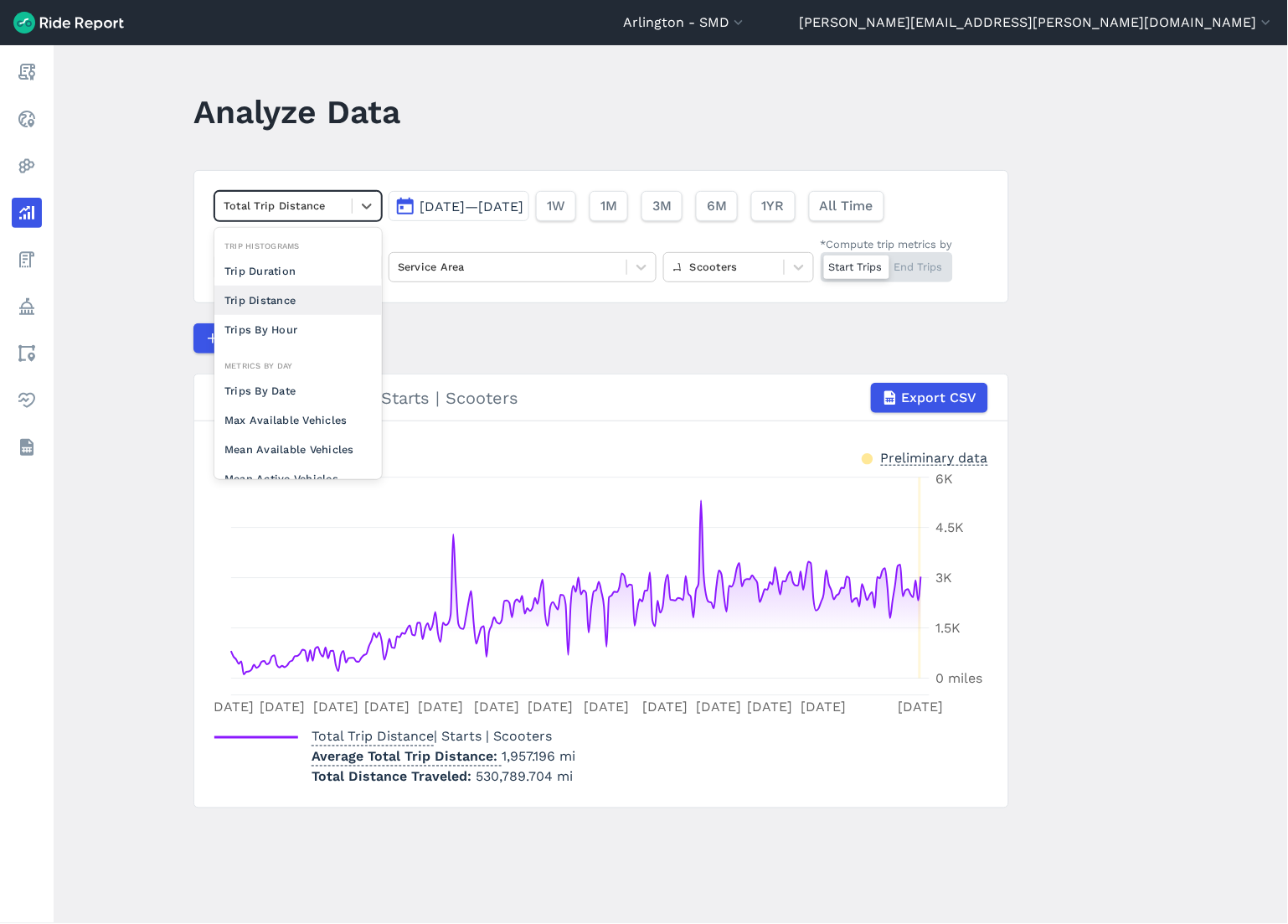
click at [329, 295] on div "Trip Distance" at bounding box center [297, 300] width 168 height 29
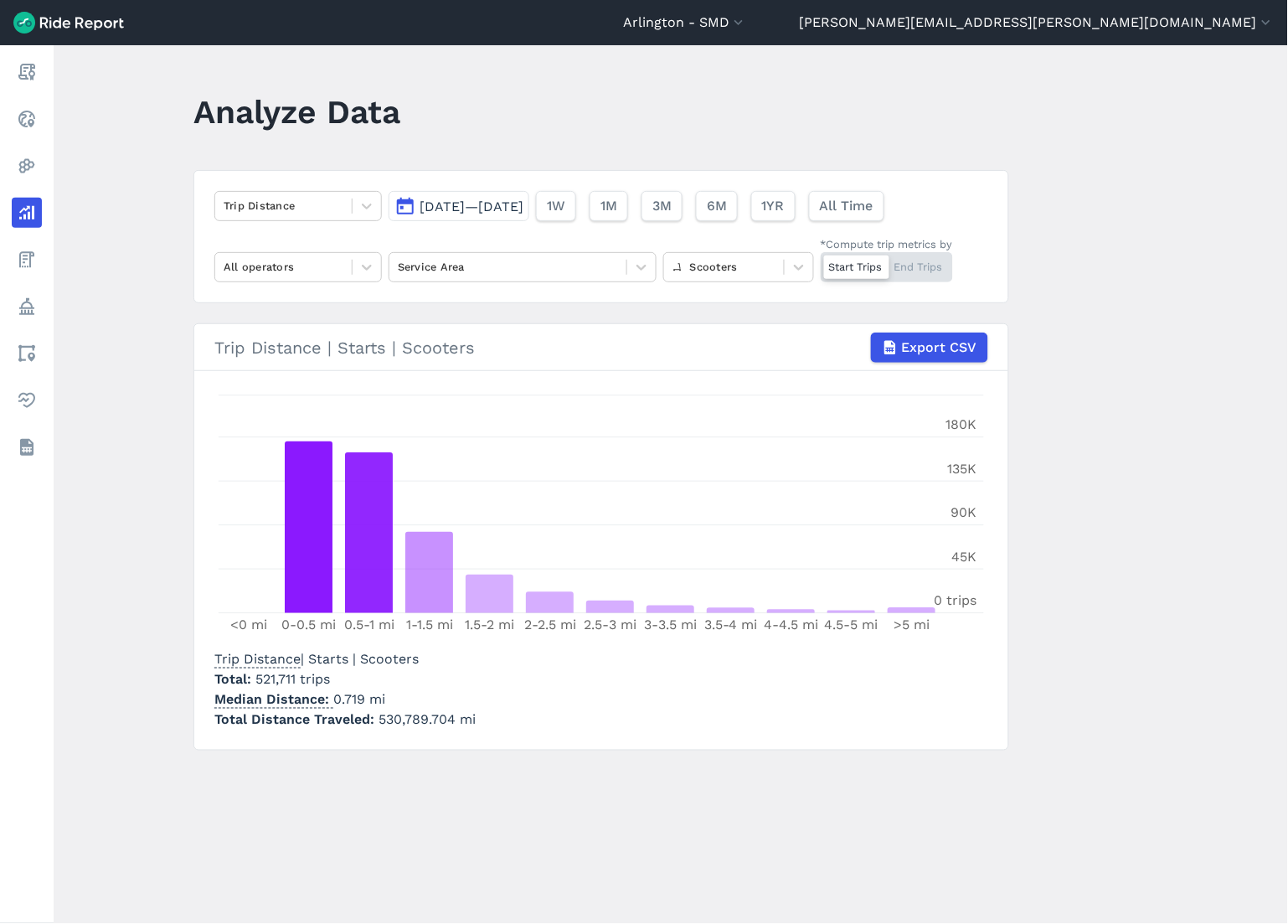
click at [907, 263] on div "Start Trips End Trips" at bounding box center [886, 266] width 133 height 30
click at [820, 262] on input "*Compute trip metrics by Start Trips End Trips" at bounding box center [820, 257] width 0 height 11
click at [846, 269] on div "Start Trips End Trips" at bounding box center [886, 266] width 133 height 30
click at [820, 262] on input "*Compute trip metrics by Start Trips End Trips" at bounding box center [820, 257] width 0 height 11
click at [932, 266] on div "Start Trips End Trips" at bounding box center [886, 266] width 133 height 30
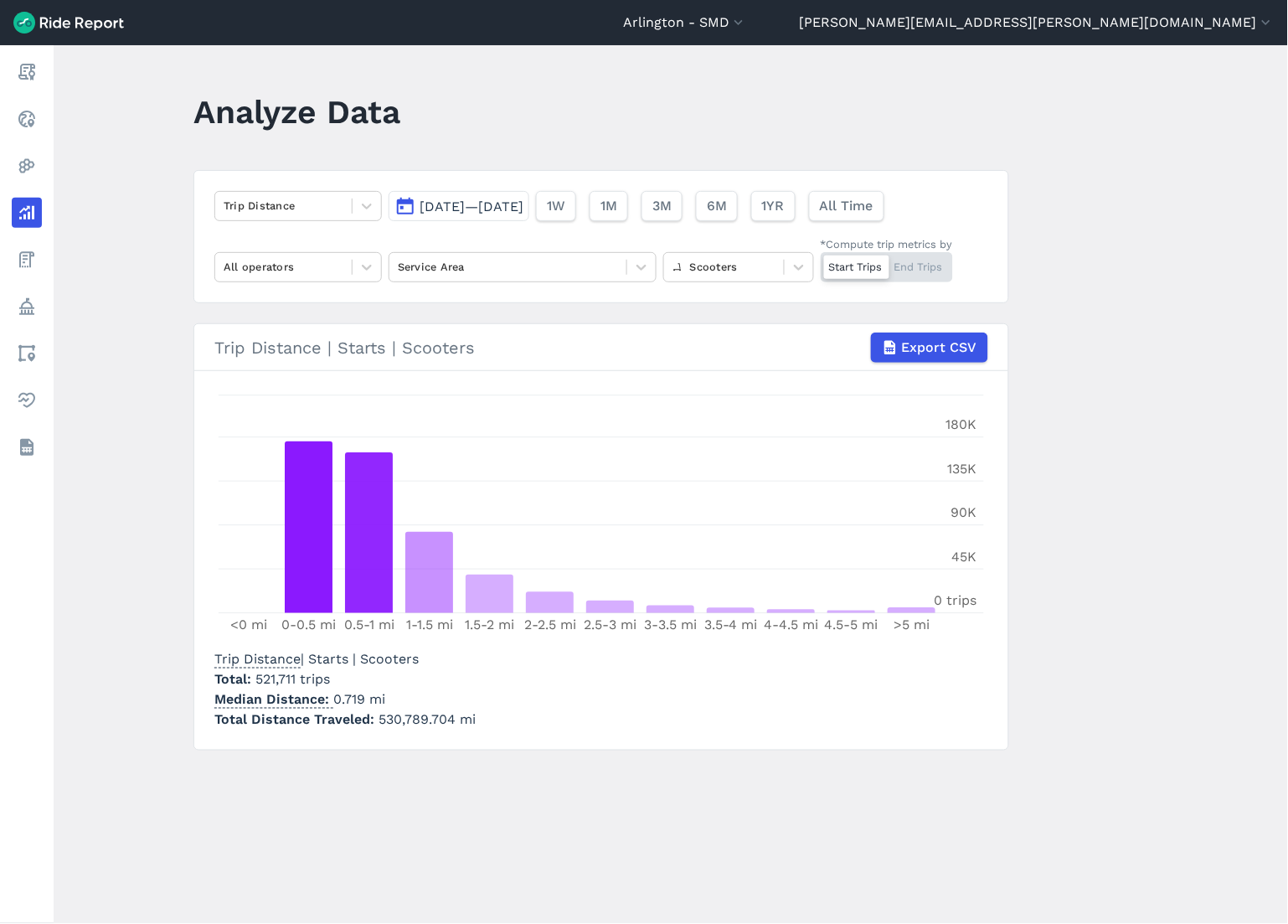
click at [820, 262] on input "*Compute trip metrics by Start Trips End Trips" at bounding box center [820, 257] width 0 height 11
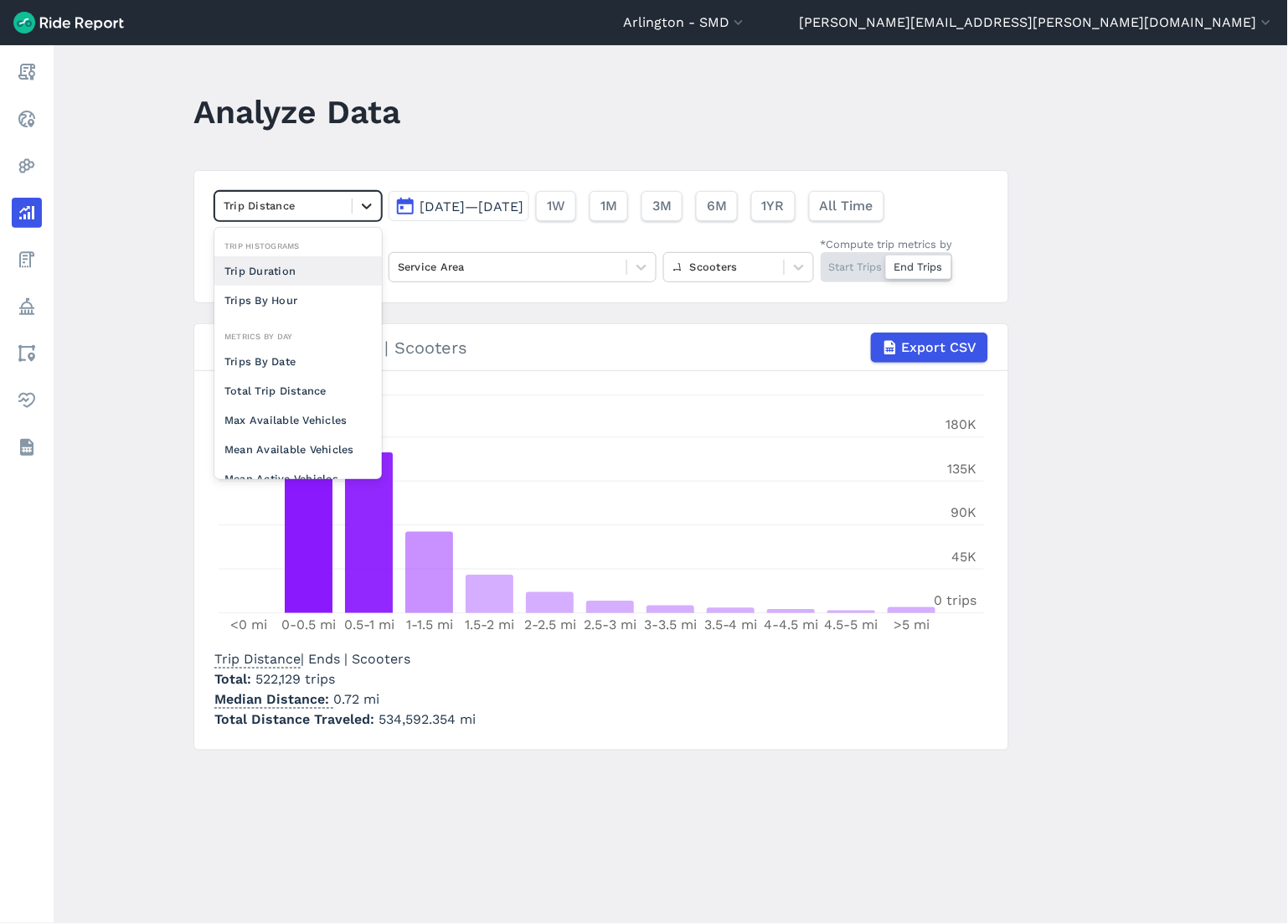
click at [368, 211] on icon at bounding box center [366, 205] width 16 height 16
click at [331, 372] on div "Trips By Date" at bounding box center [297, 361] width 168 height 29
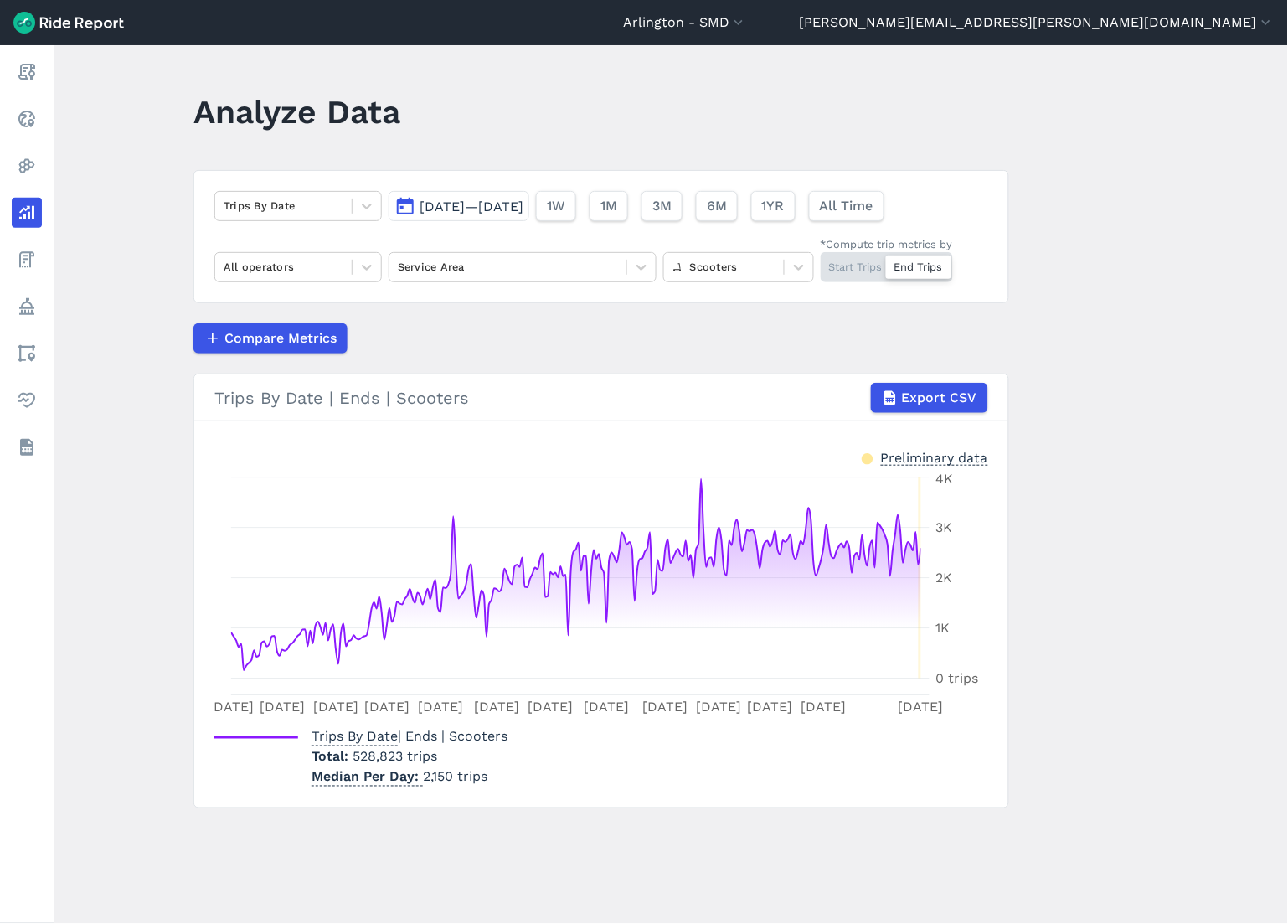
click at [866, 264] on div "Start Trips End Trips" at bounding box center [886, 266] width 133 height 30
click at [820, 262] on input "*Compute trip metrics by Start Trips End Trips" at bounding box center [820, 257] width 0 height 11
click at [349, 205] on div "Trips By Date" at bounding box center [283, 205] width 137 height 26
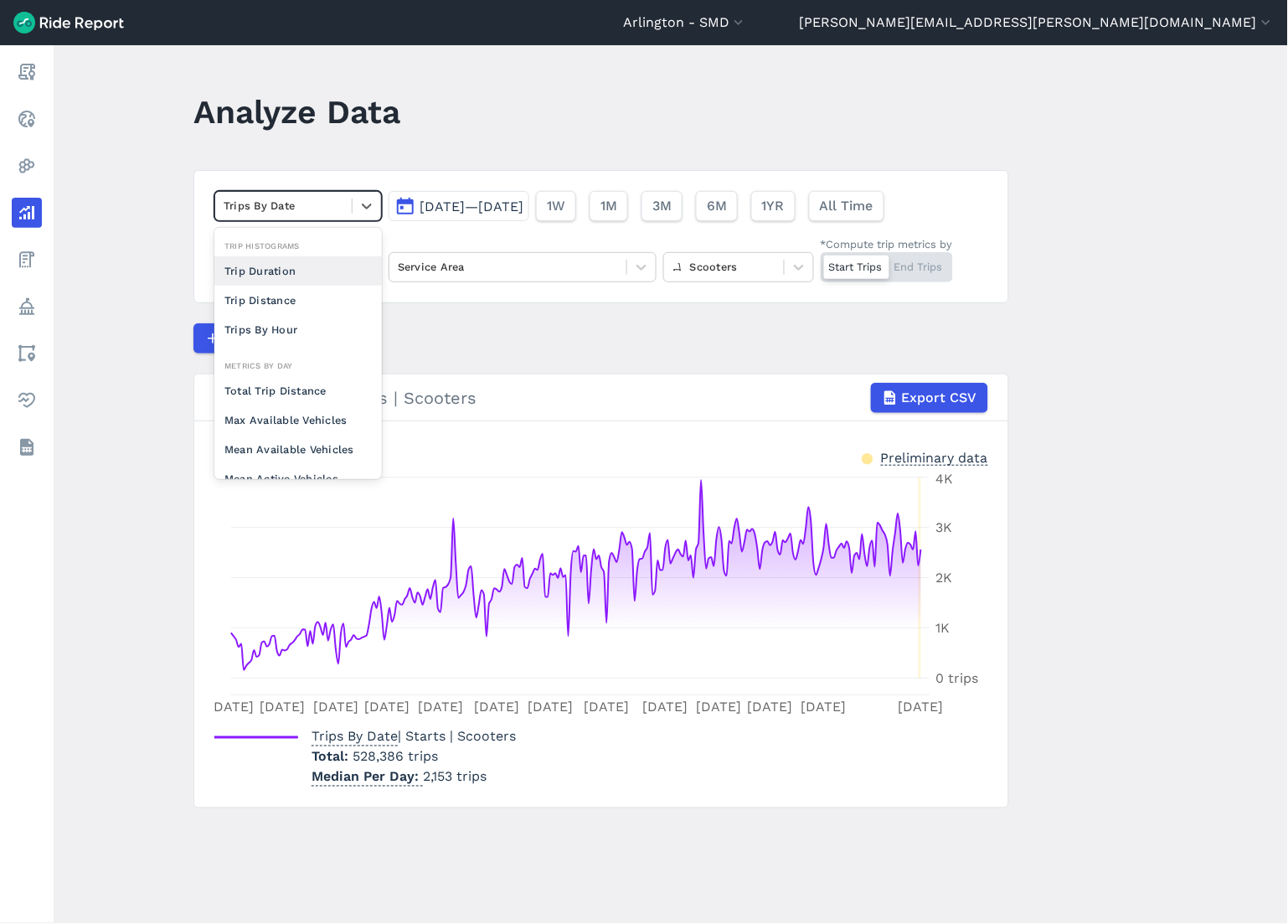
click at [331, 273] on div "Trip Duration" at bounding box center [297, 271] width 168 height 29
